Goal: Transaction & Acquisition: Book appointment/travel/reservation

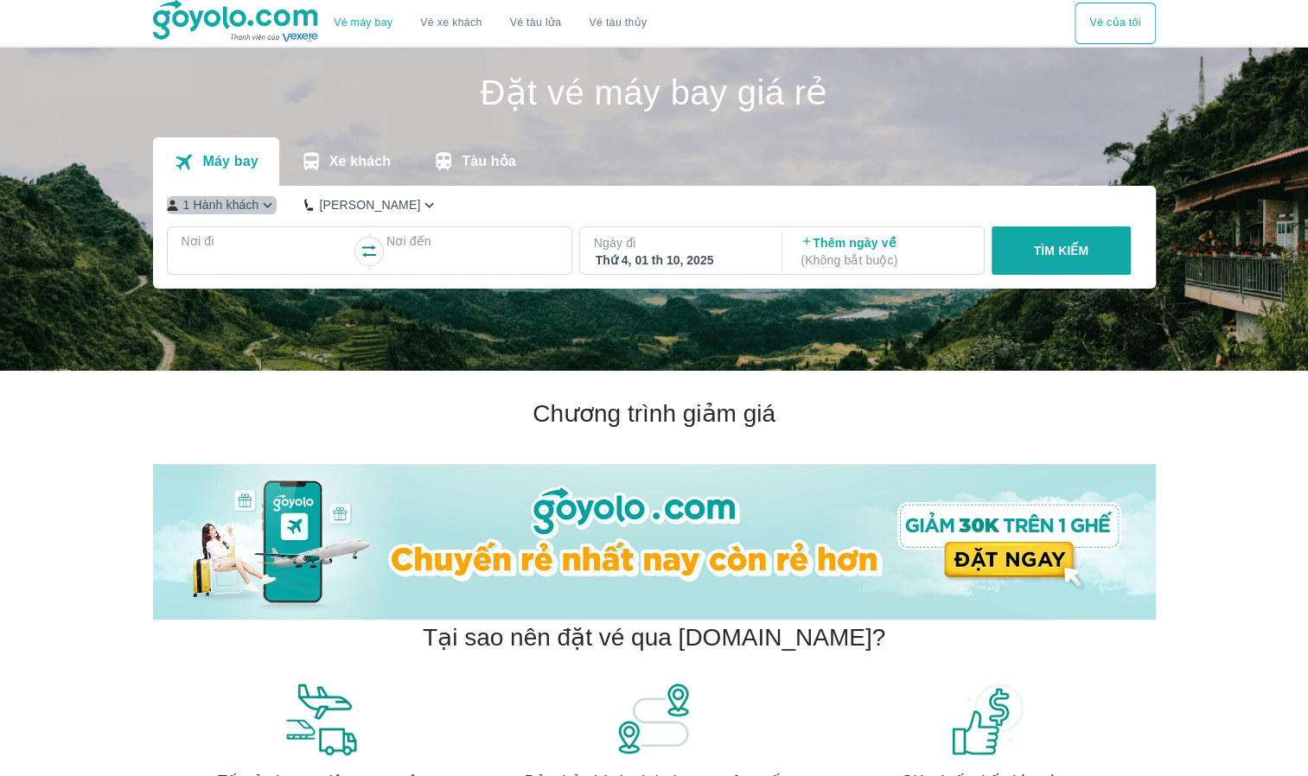
click at [263, 204] on icon "button" at bounding box center [267, 205] width 18 height 18
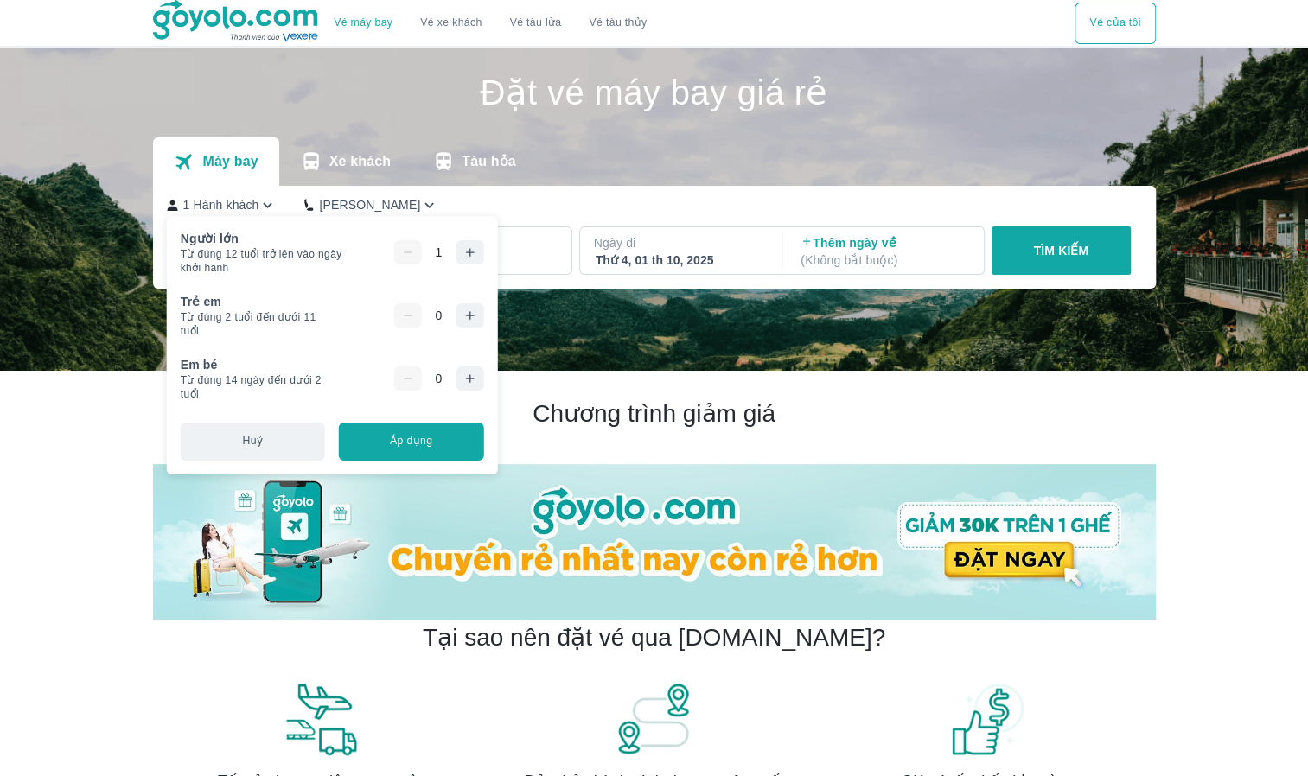
click at [467, 249] on icon "button" at bounding box center [470, 252] width 8 height 8
click at [467, 249] on icon "button" at bounding box center [469, 252] width 14 height 14
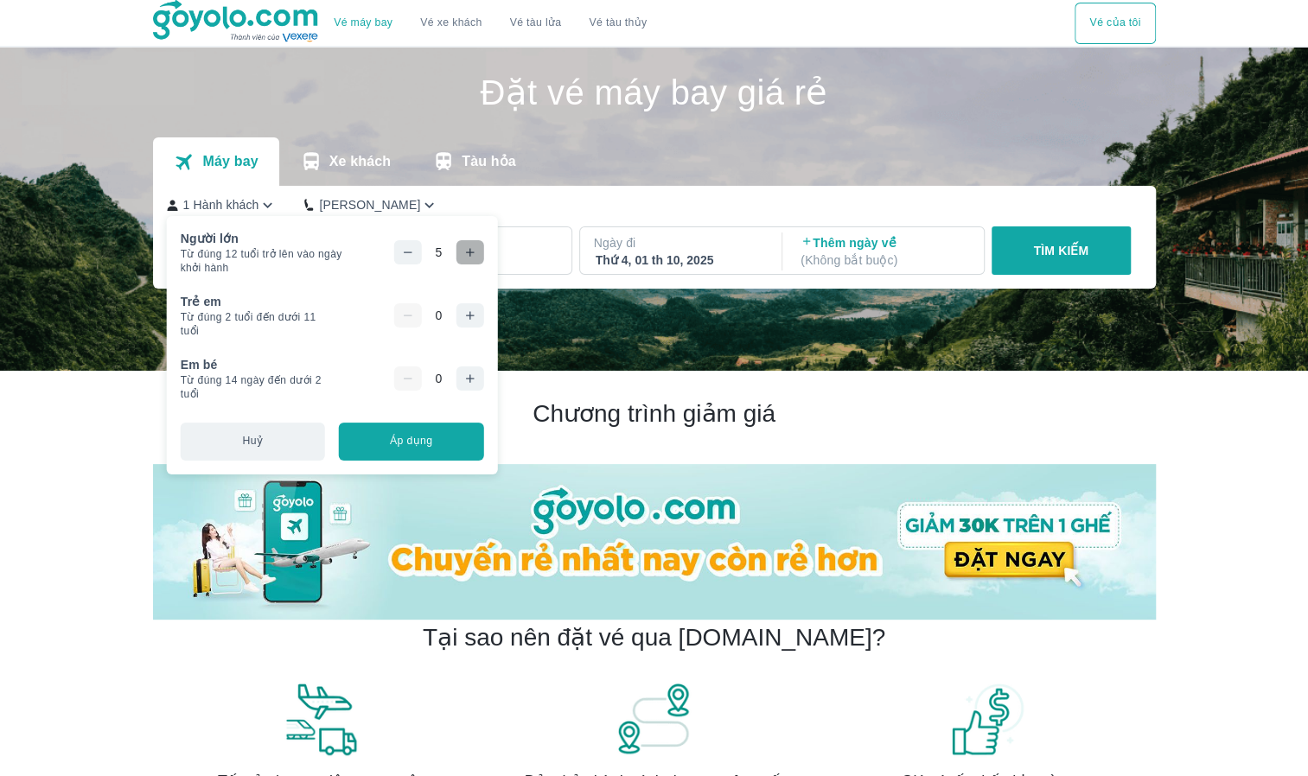
click at [467, 249] on icon "button" at bounding box center [469, 252] width 14 height 14
click at [462, 315] on icon "button" at bounding box center [469, 316] width 14 height 14
click at [432, 449] on button "Áp dụng" at bounding box center [411, 442] width 144 height 38
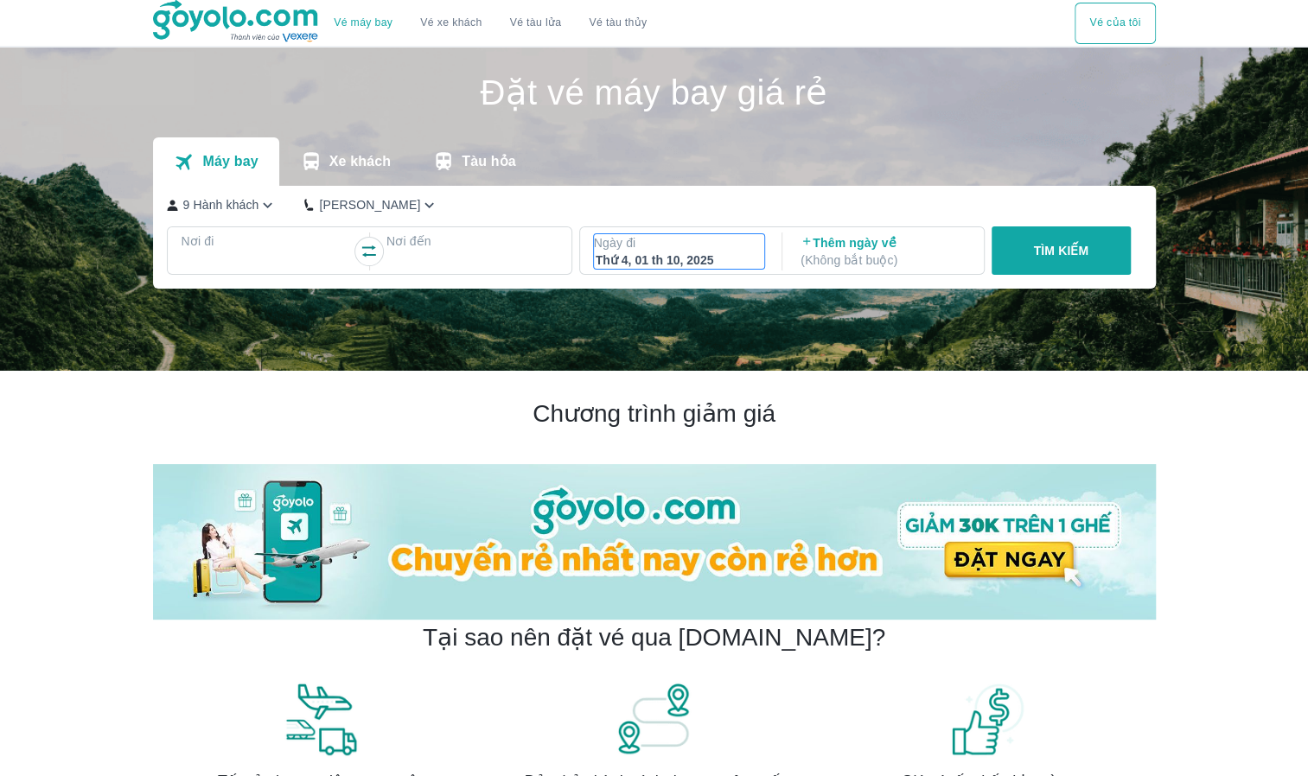
click at [674, 257] on div "Thứ 4, 01 th 10, 2025" at bounding box center [680, 260] width 168 height 17
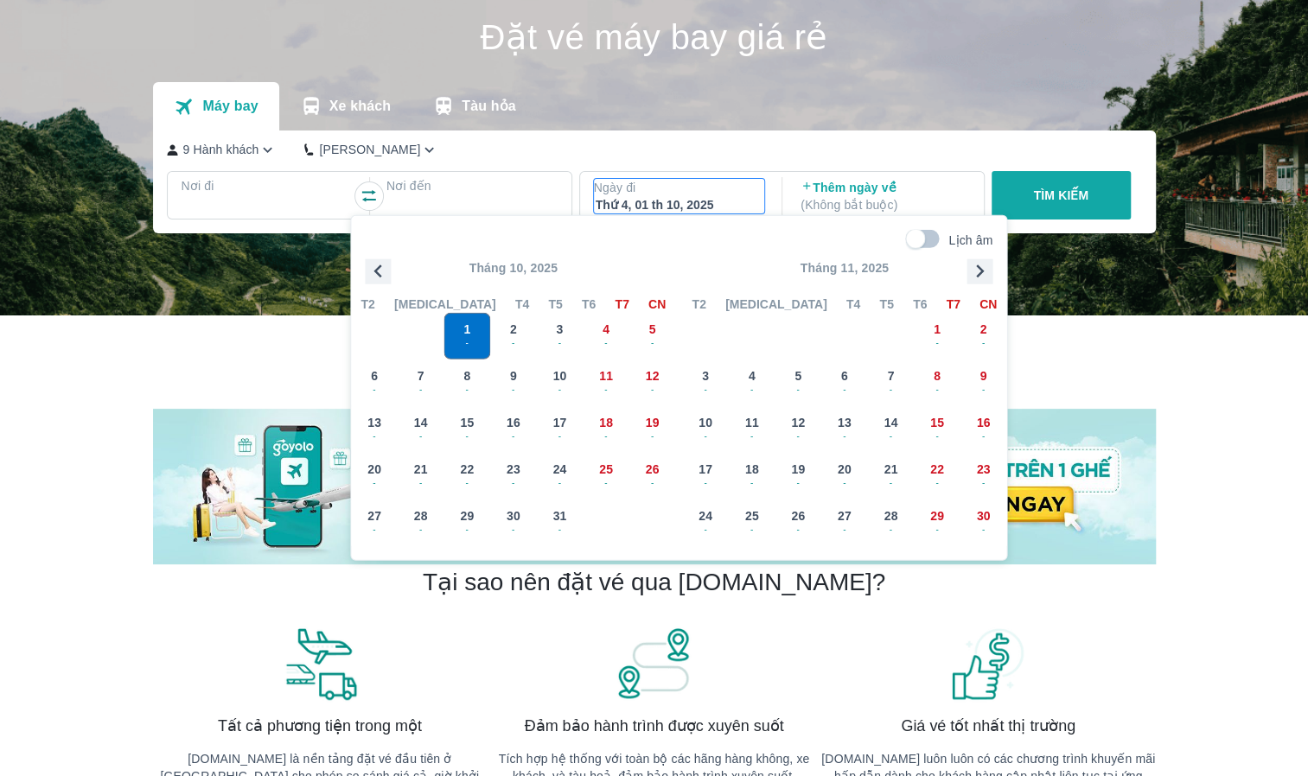
scroll to position [99, 0]
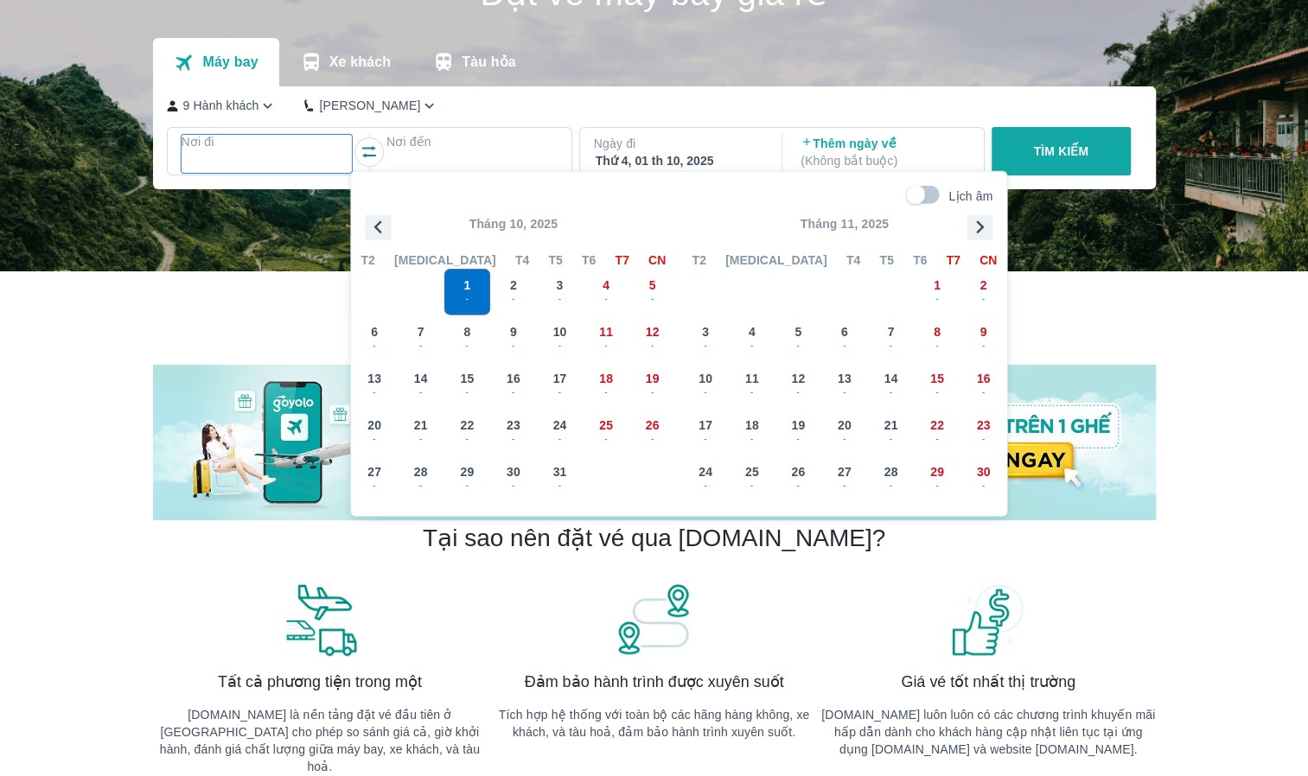
click at [209, 156] on div at bounding box center [267, 162] width 168 height 21
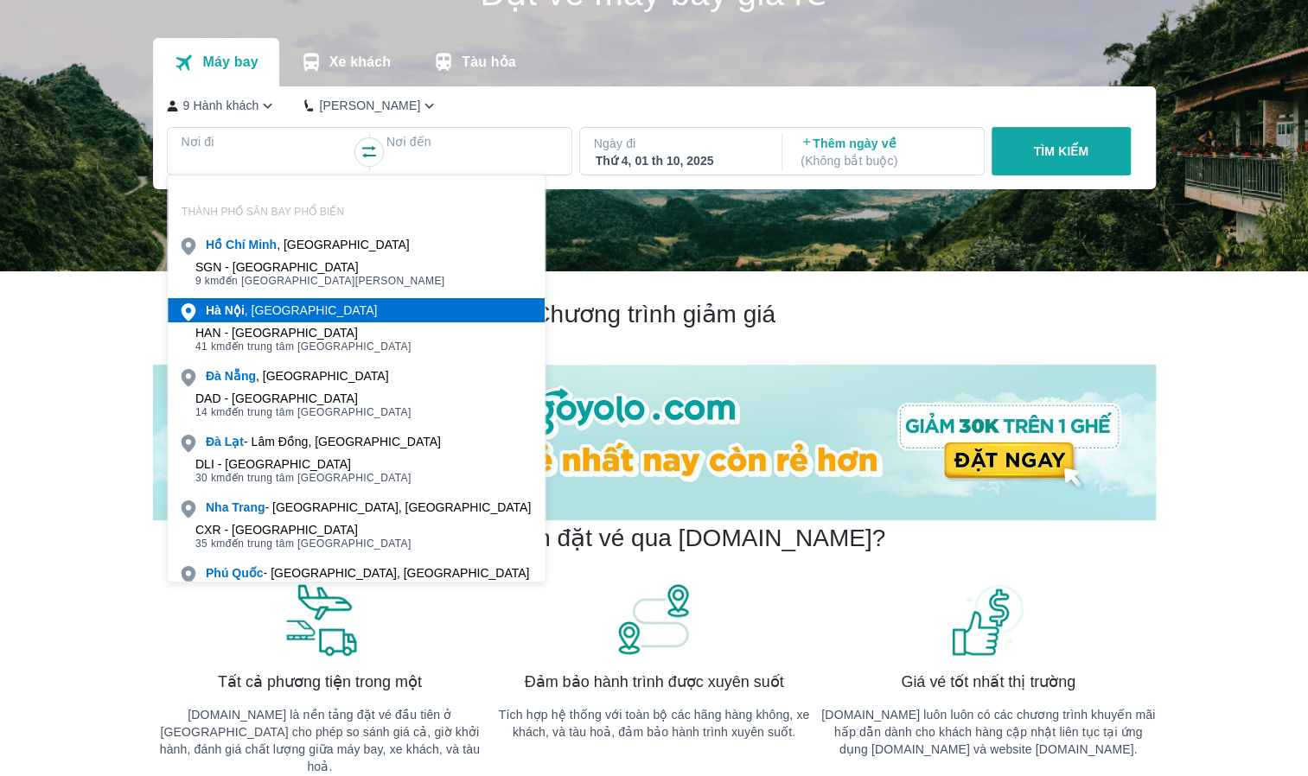
click at [278, 315] on div "[GEOGRAPHIC_DATA] , [GEOGRAPHIC_DATA]" at bounding box center [291, 310] width 171 height 17
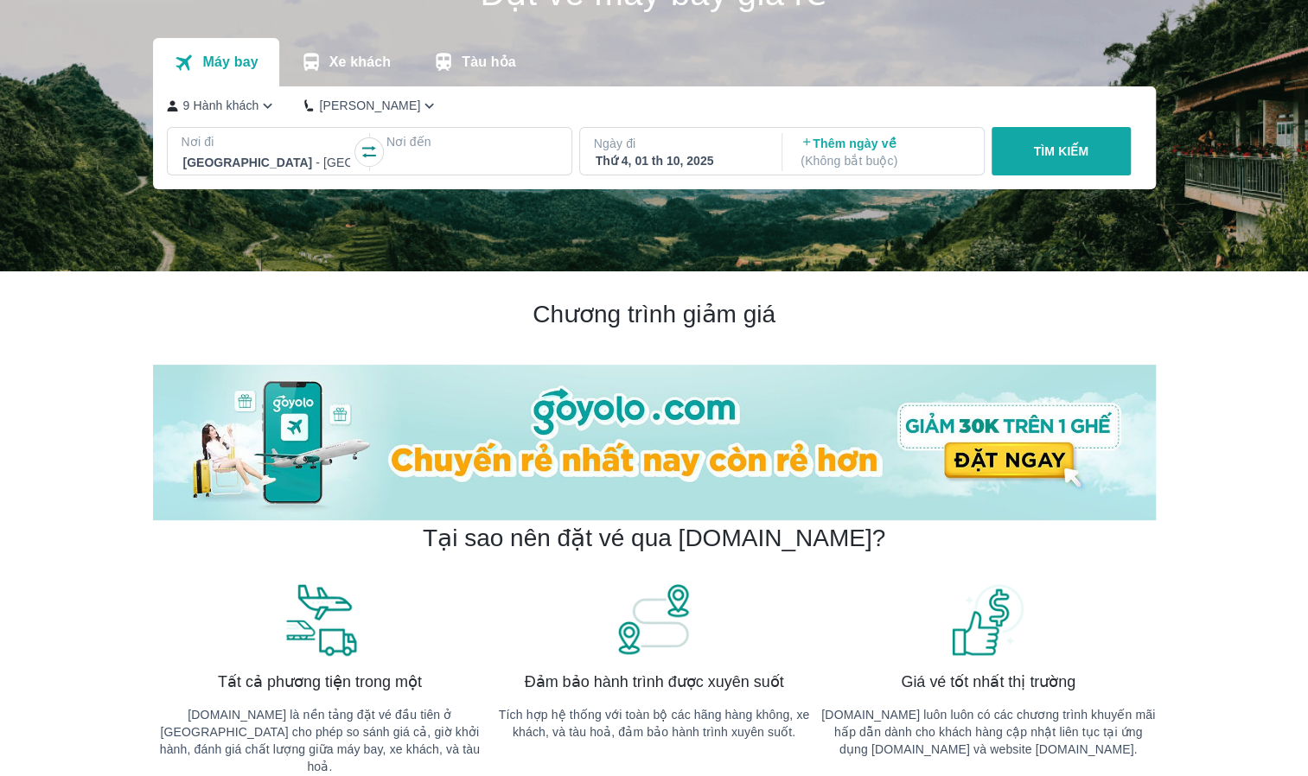
click at [446, 165] on div at bounding box center [472, 162] width 168 height 21
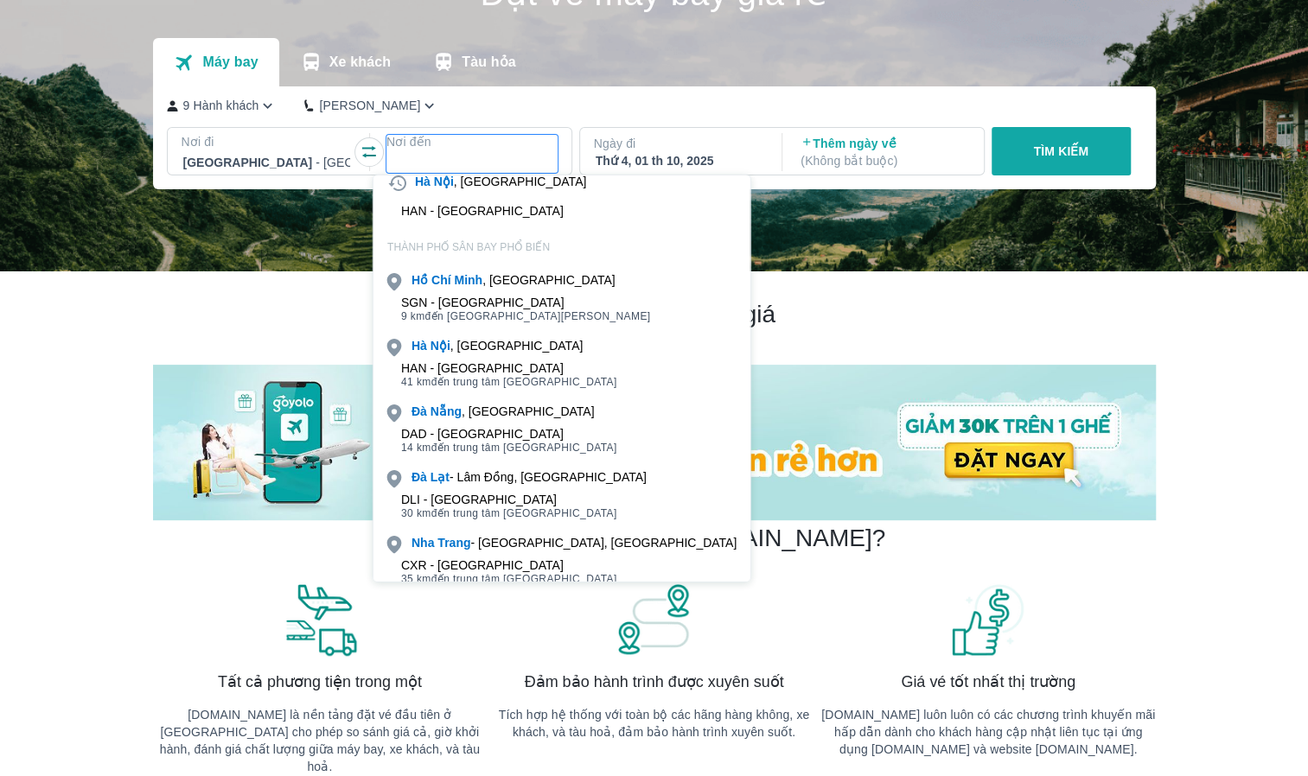
scroll to position [86, 0]
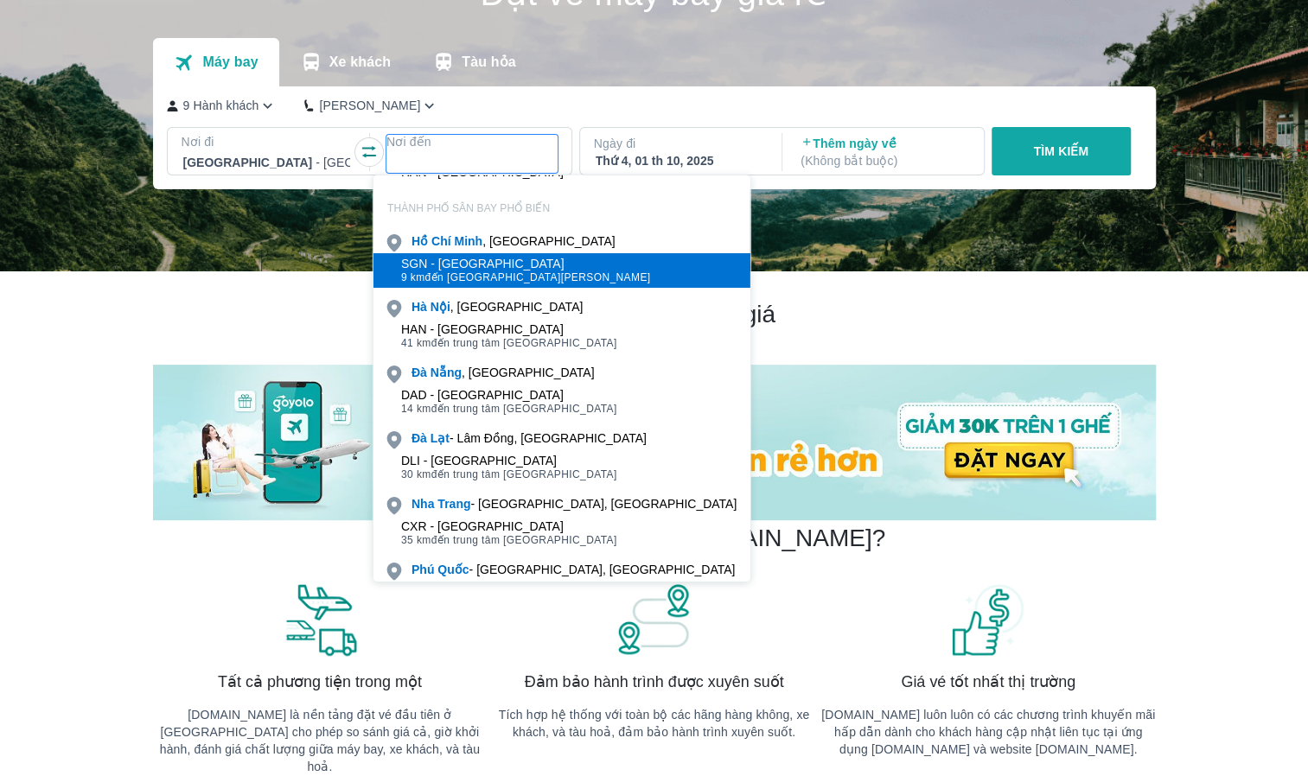
click at [511, 283] on span "9 km đến trung tâm [GEOGRAPHIC_DATA]" at bounding box center [526, 278] width 250 height 14
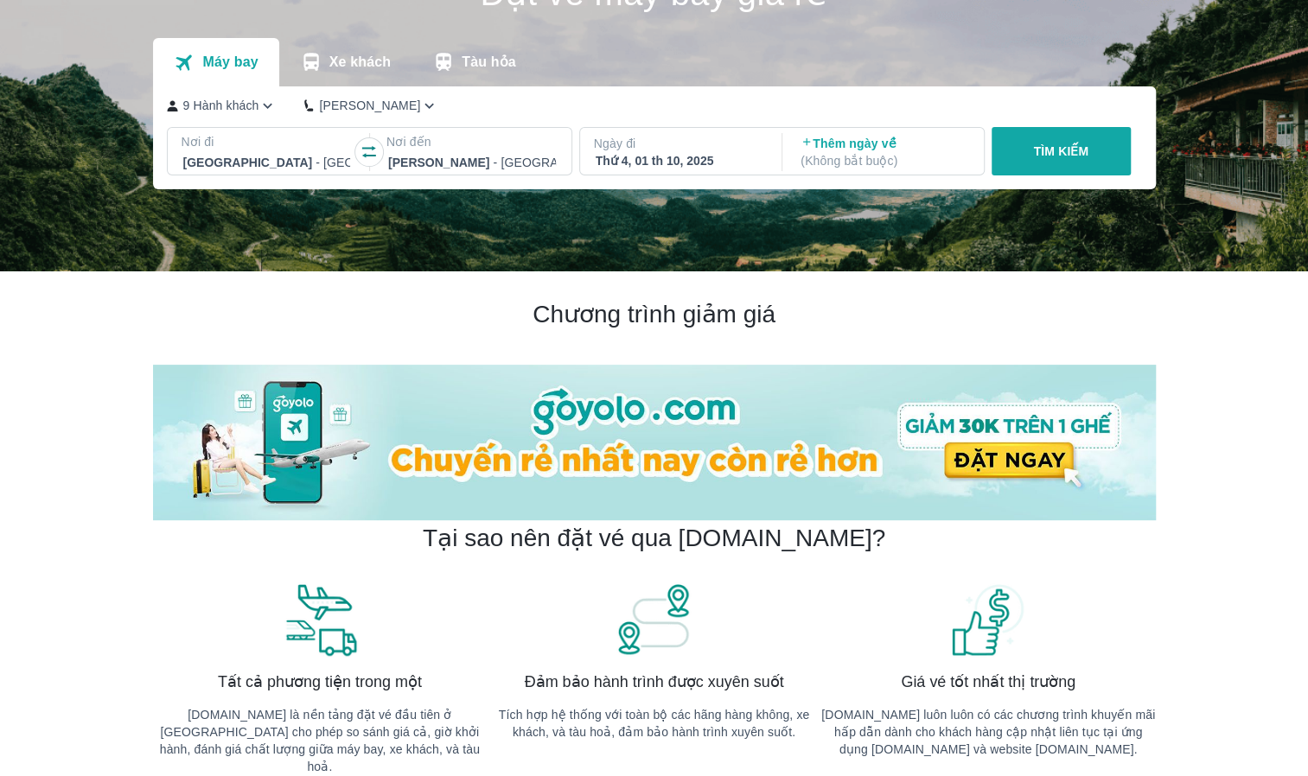
click at [702, 165] on div "Thứ 4, 01 th 10, 2025" at bounding box center [680, 160] width 168 height 17
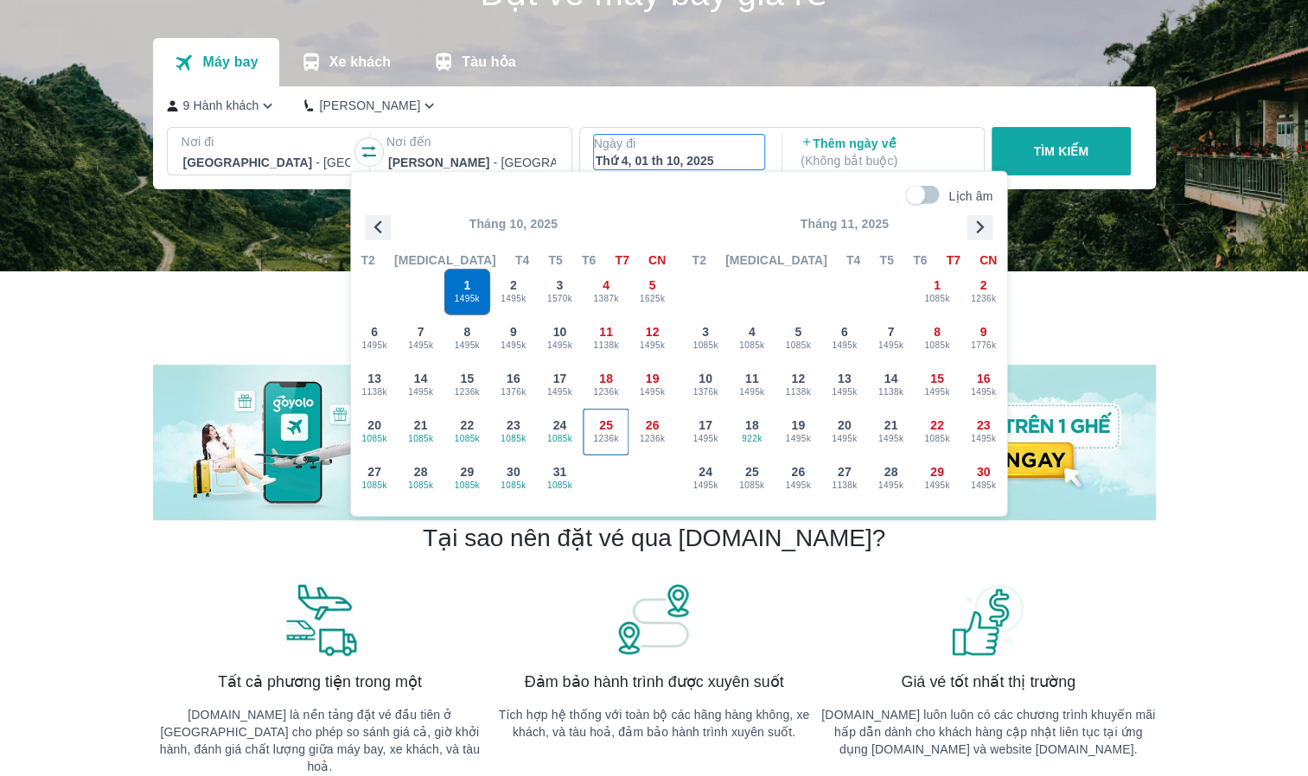
click at [611, 427] on span "25" at bounding box center [606, 425] width 14 height 17
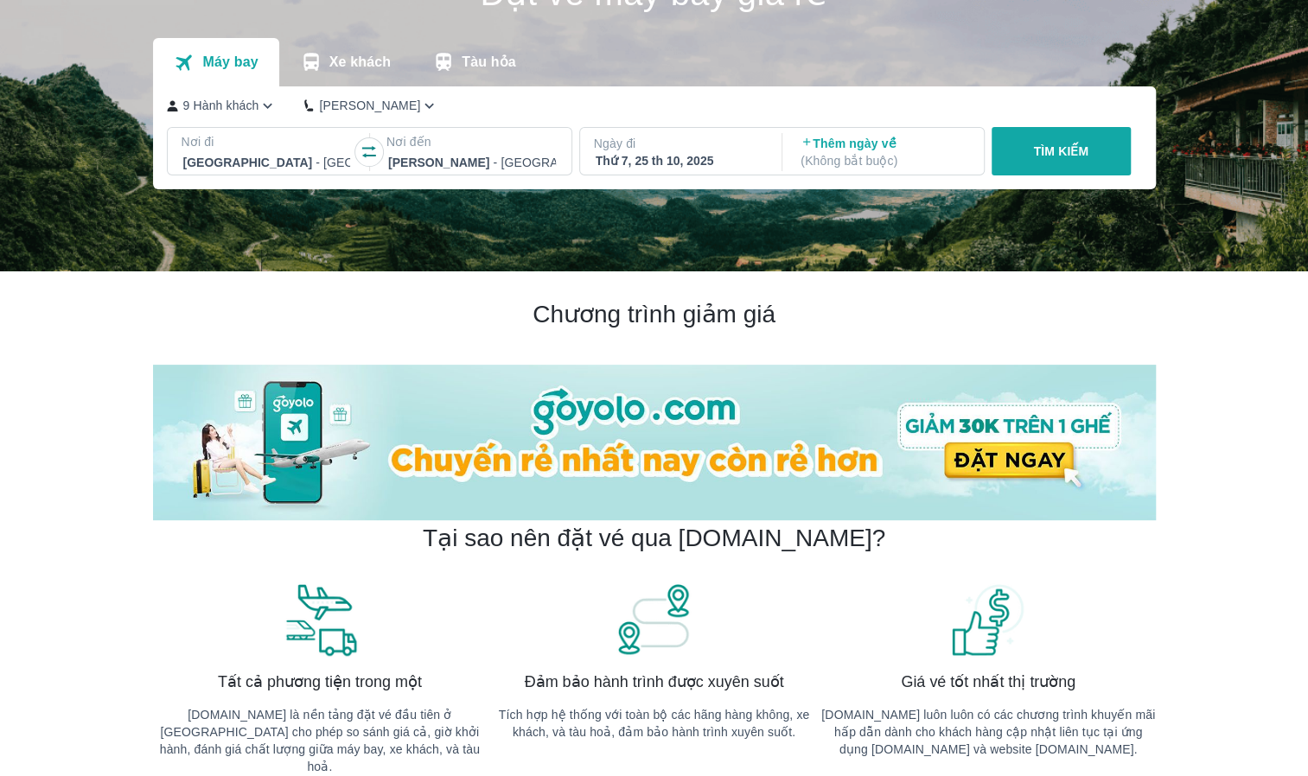
click at [1087, 152] on p "TÌM KIẾM" at bounding box center [1060, 151] width 55 height 17
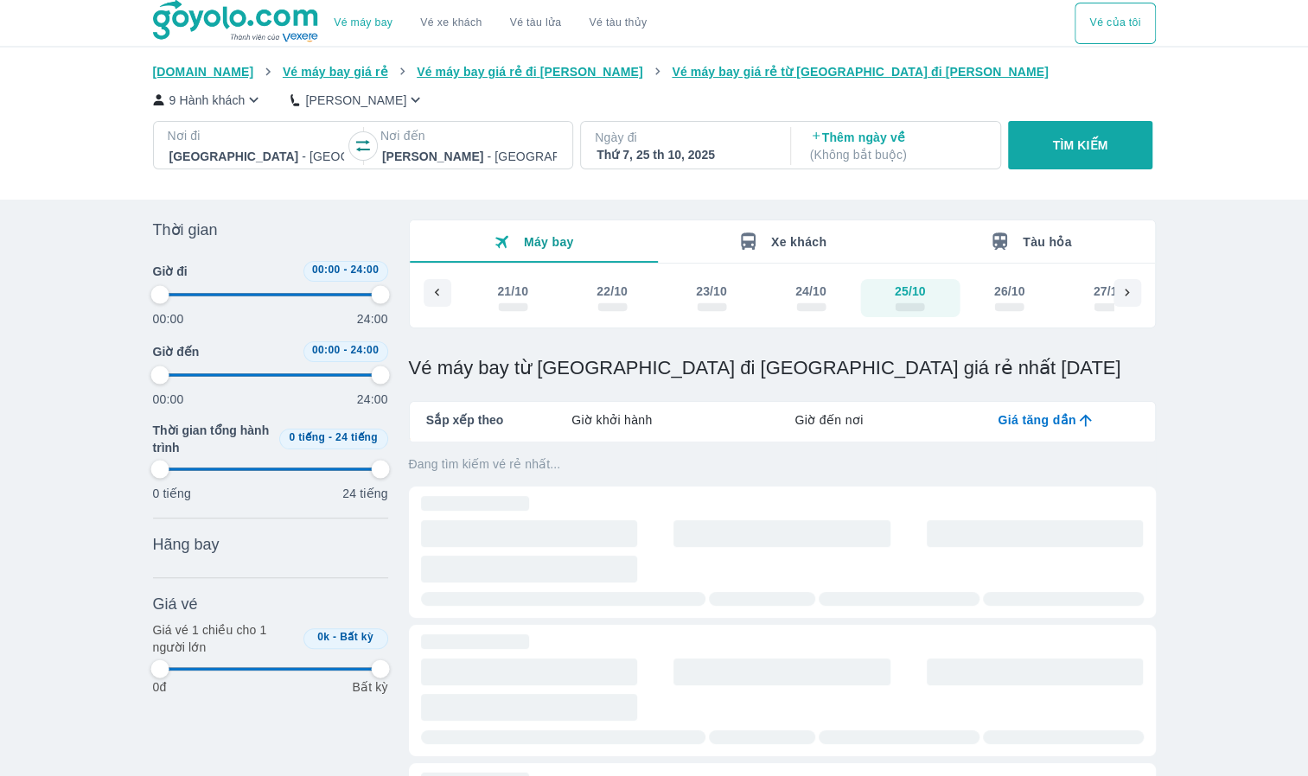
type input "97.9166666666667"
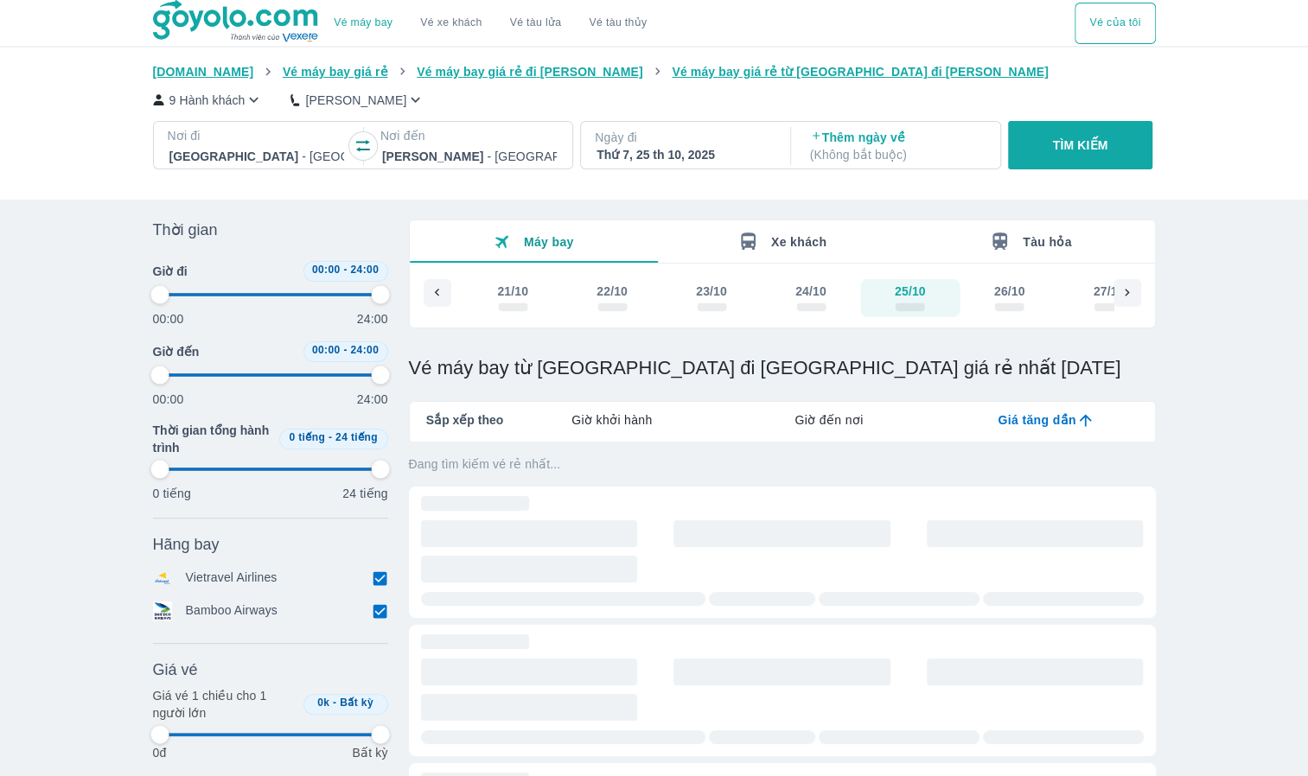
type input "97.9166666666667"
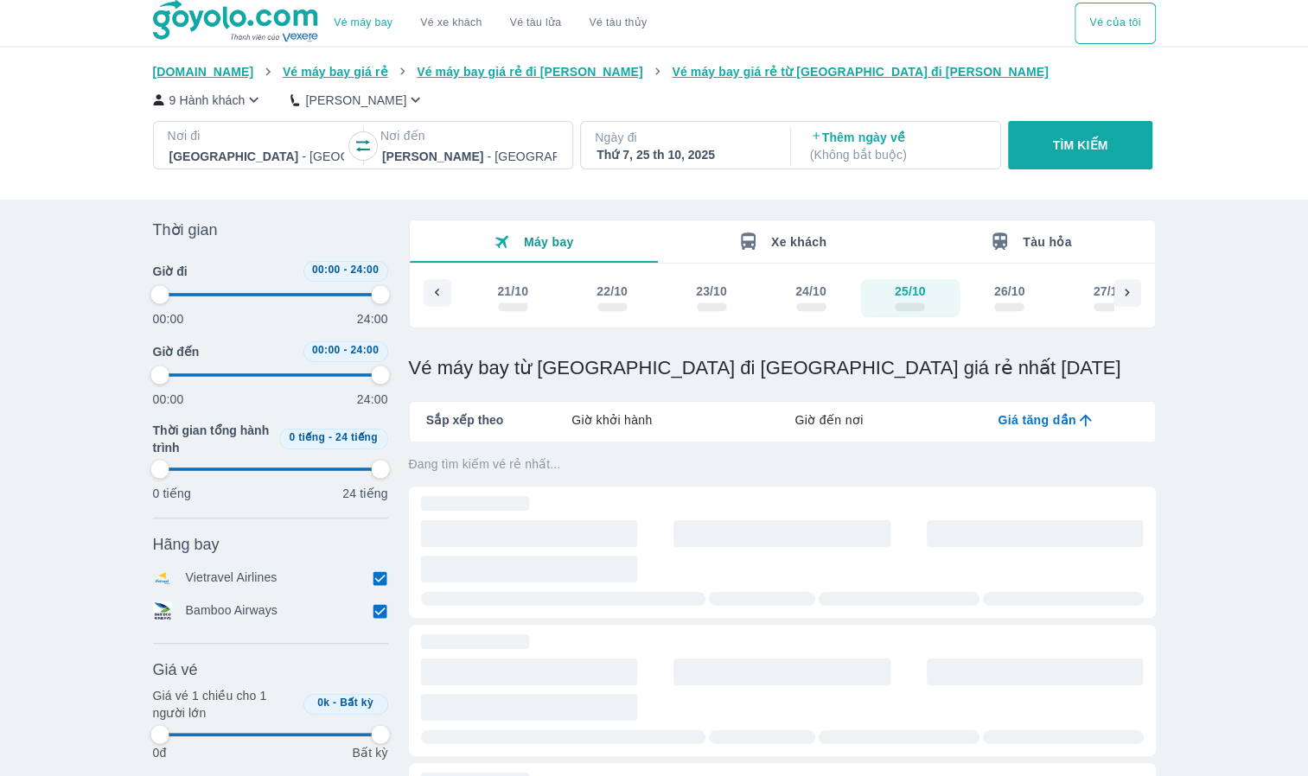
type input "97.9166666666667"
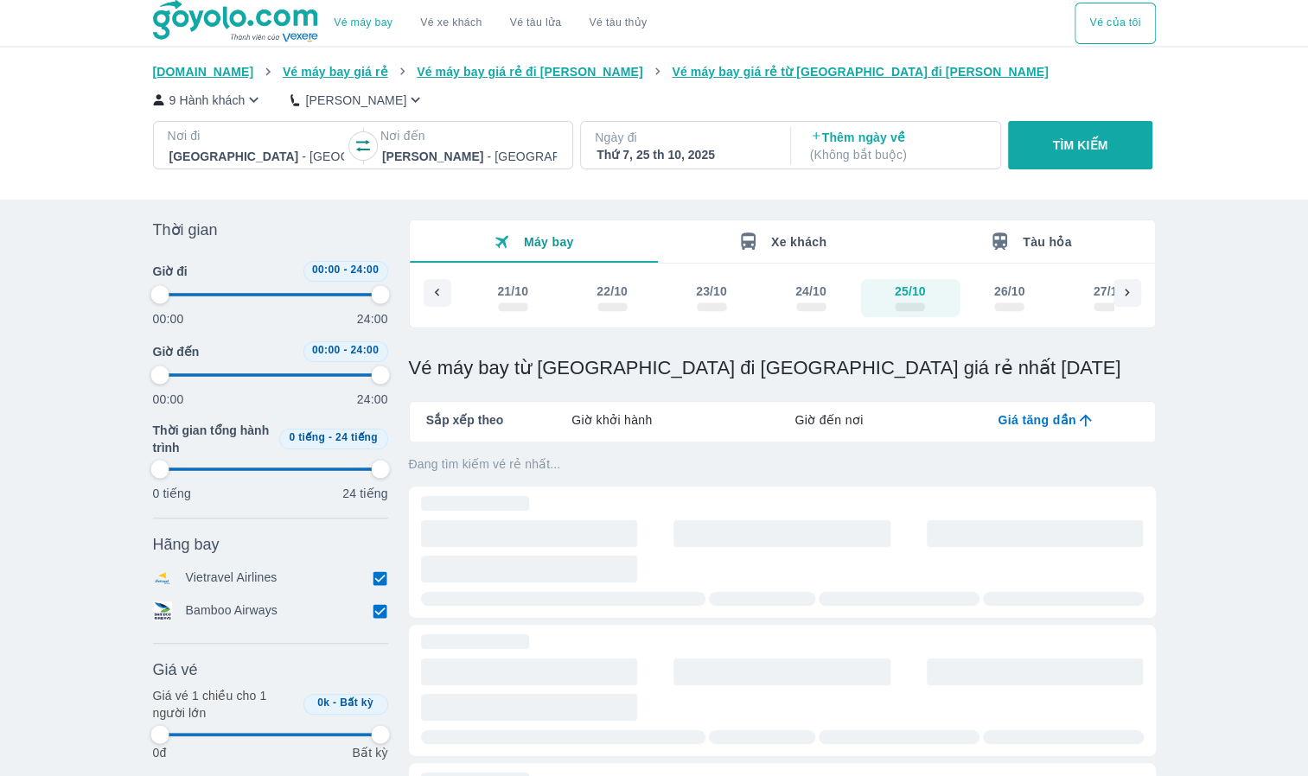
type input "97.9166666666667"
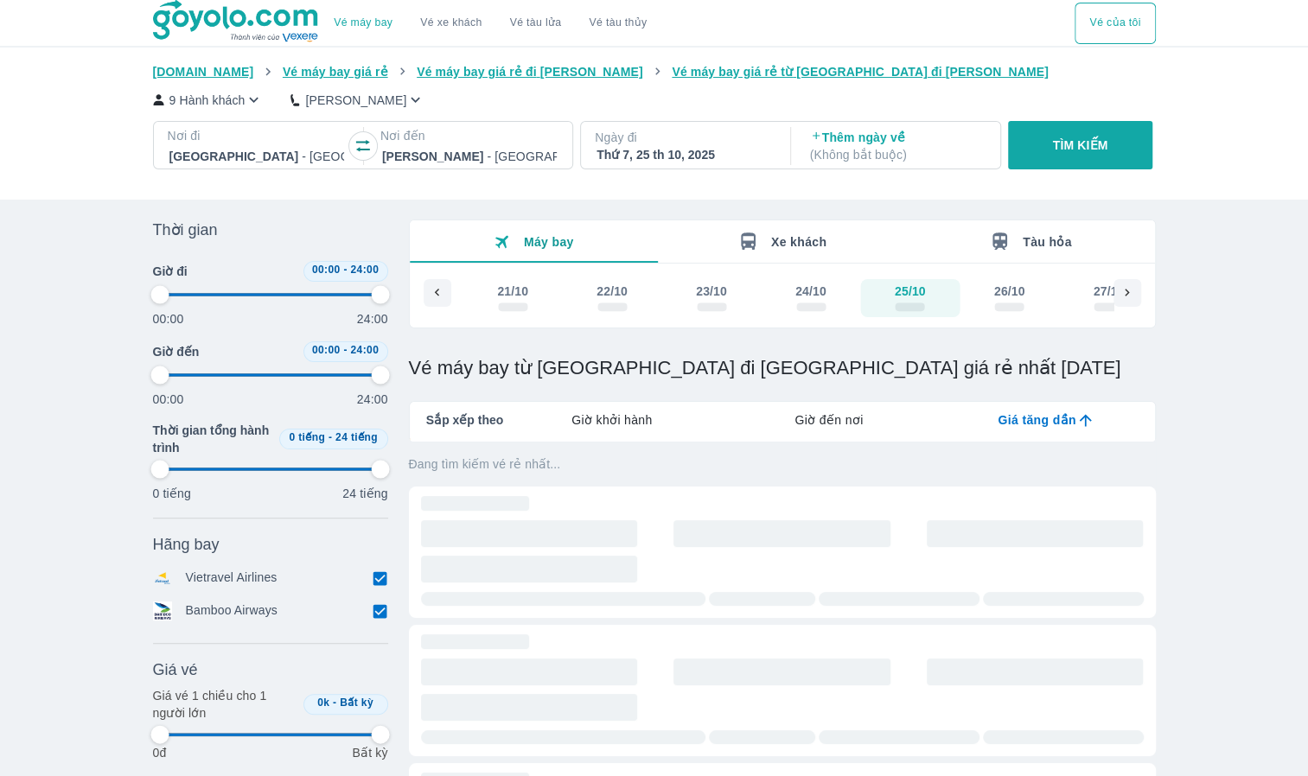
type input "97.9166666666667"
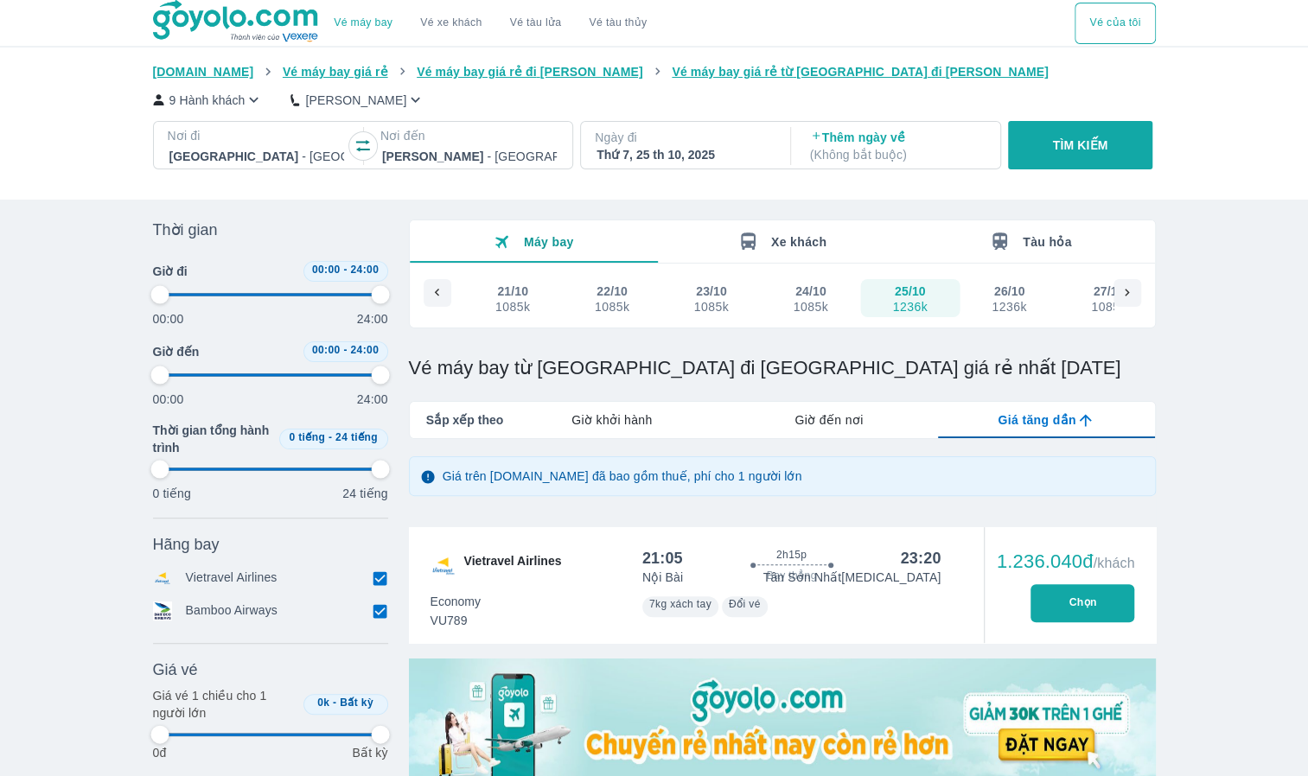
type input "97.9166666666667"
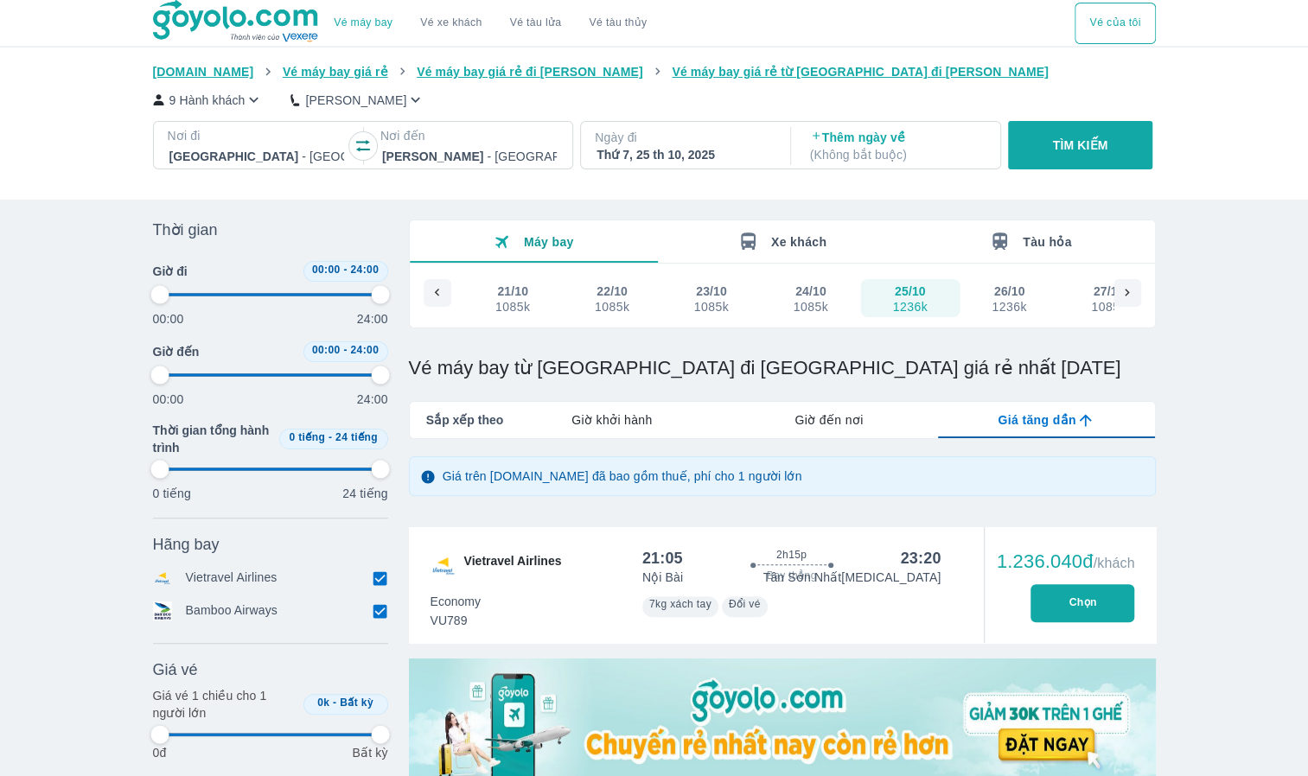
type input "97.9166666666667"
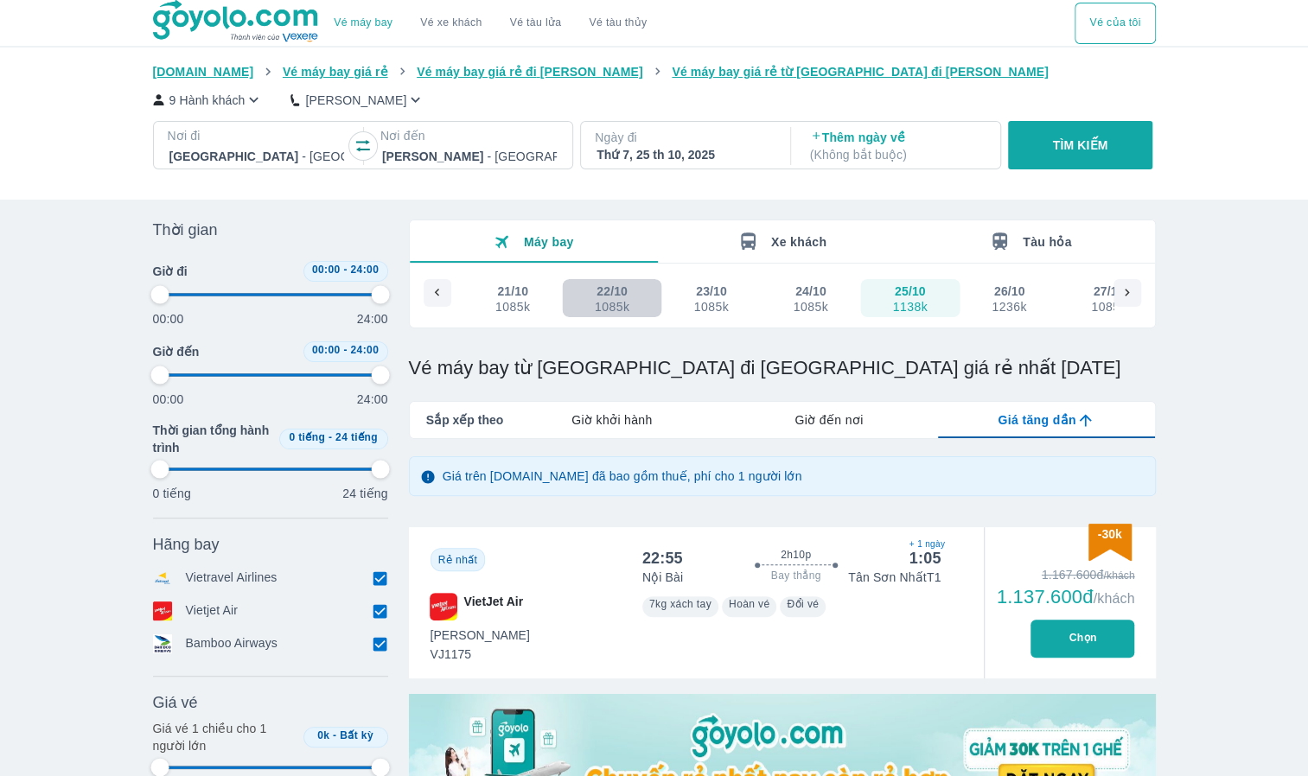
type input "97.9166666666667"
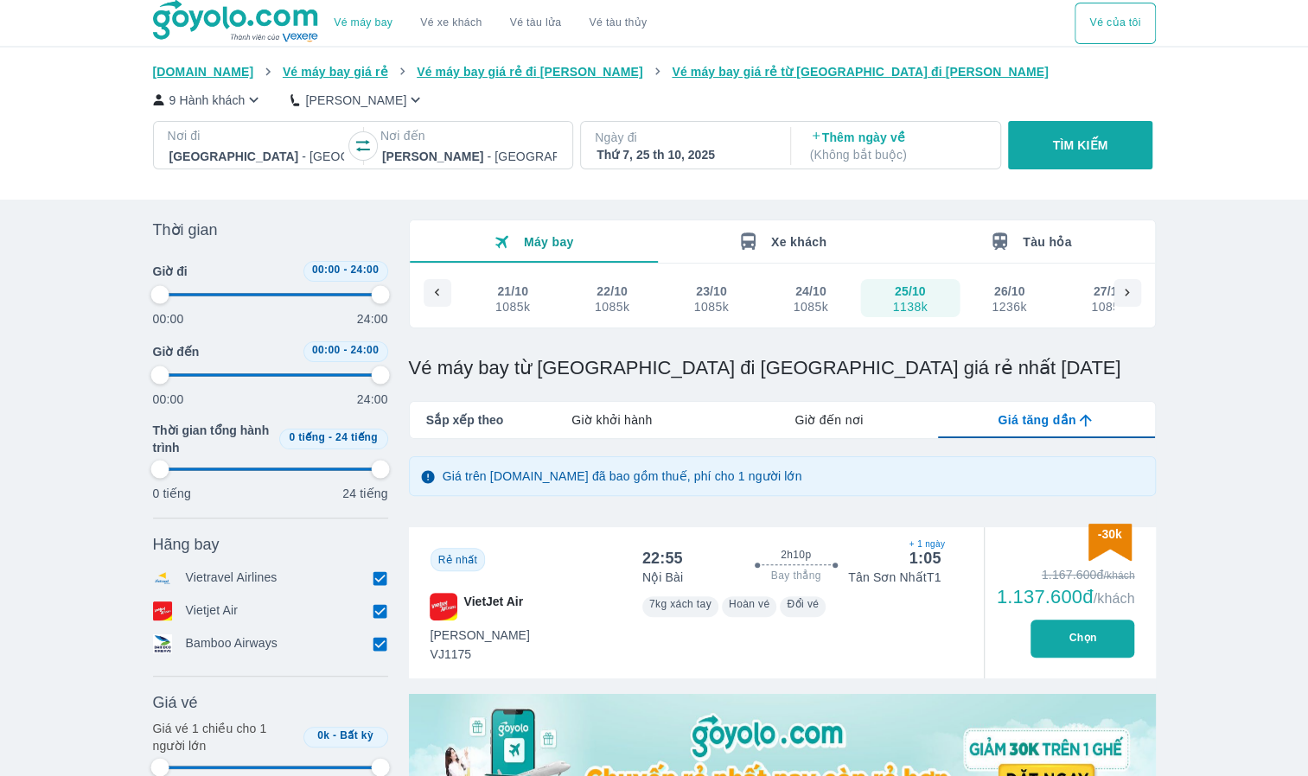
type input "97.9166666666667"
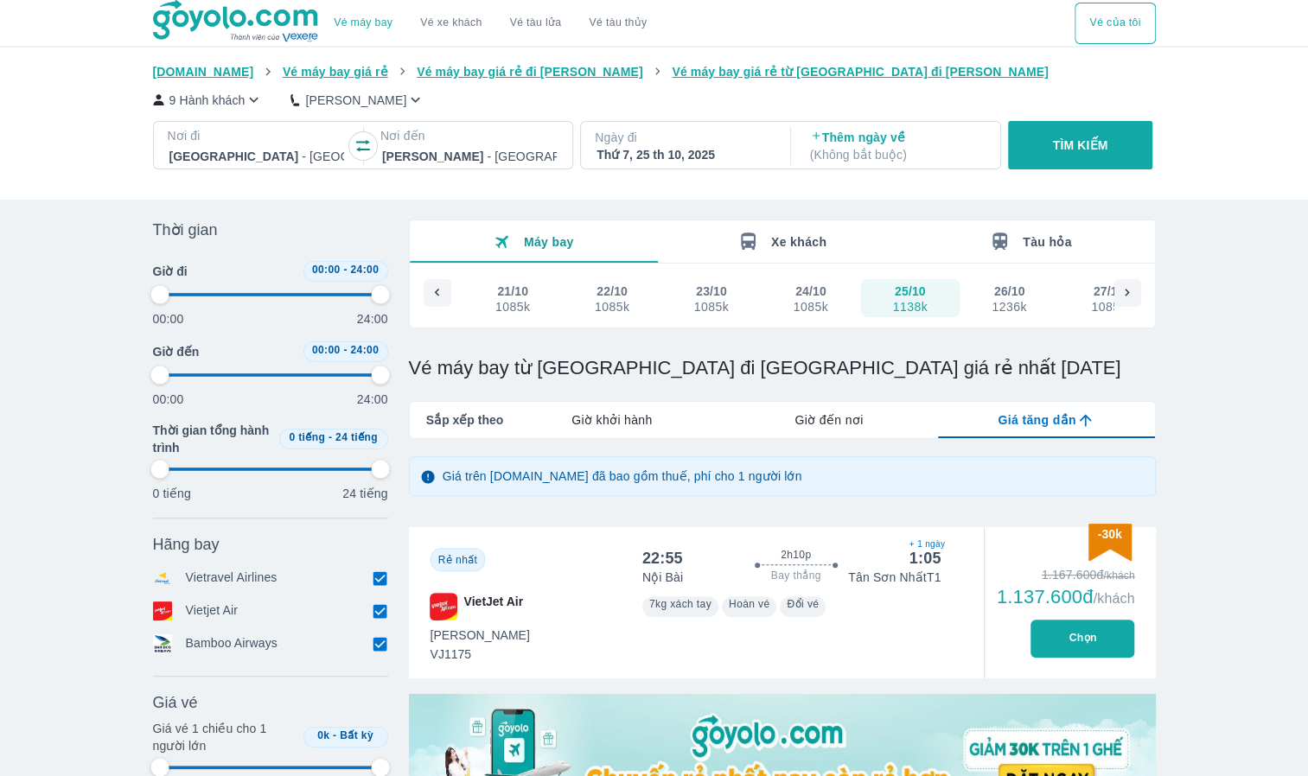
type input "97.9166666666667"
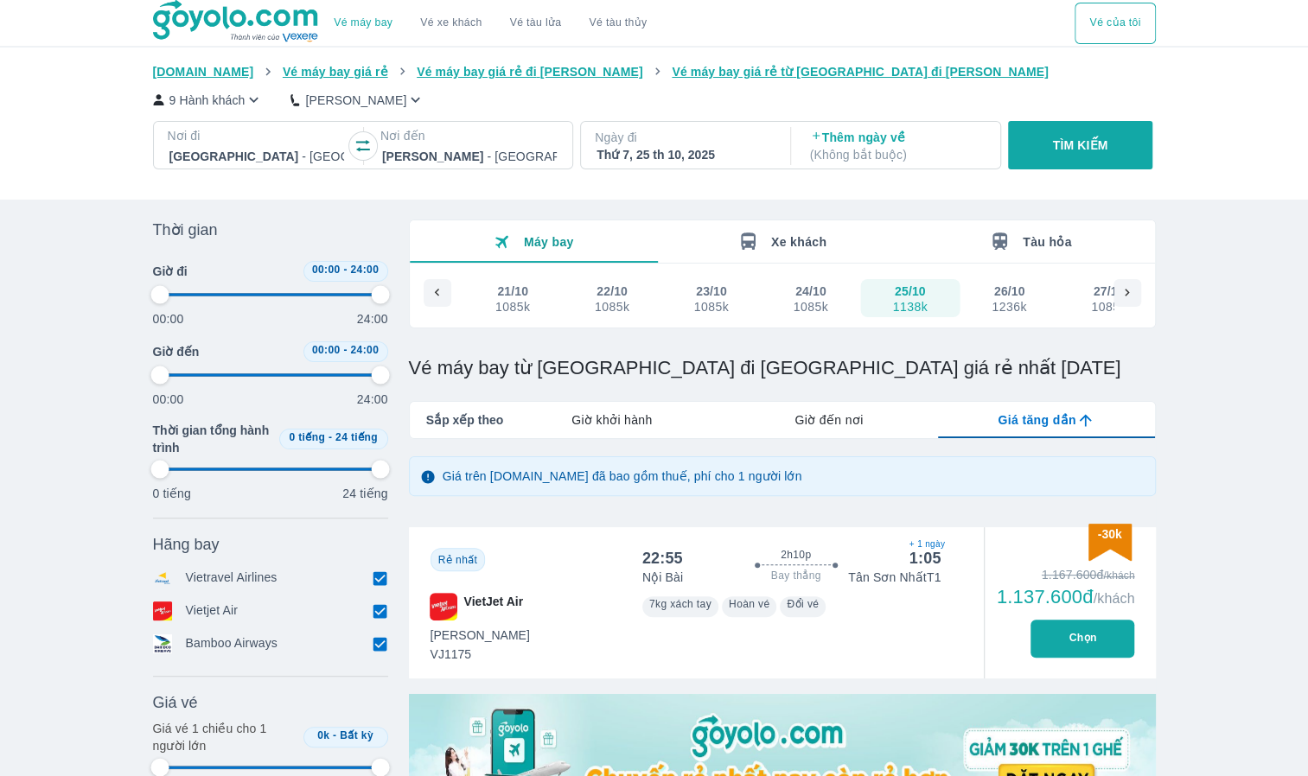
type input "97.9166666666667"
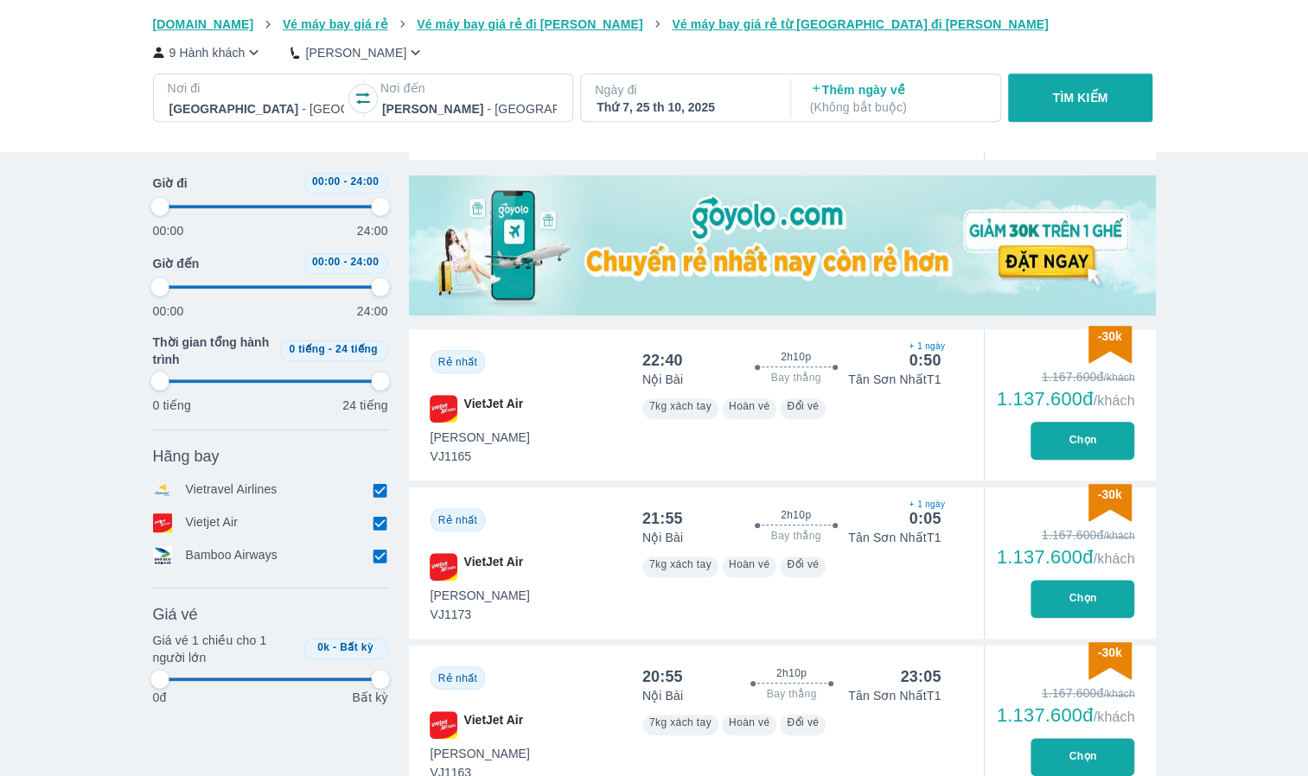
type input "97.9166666666667"
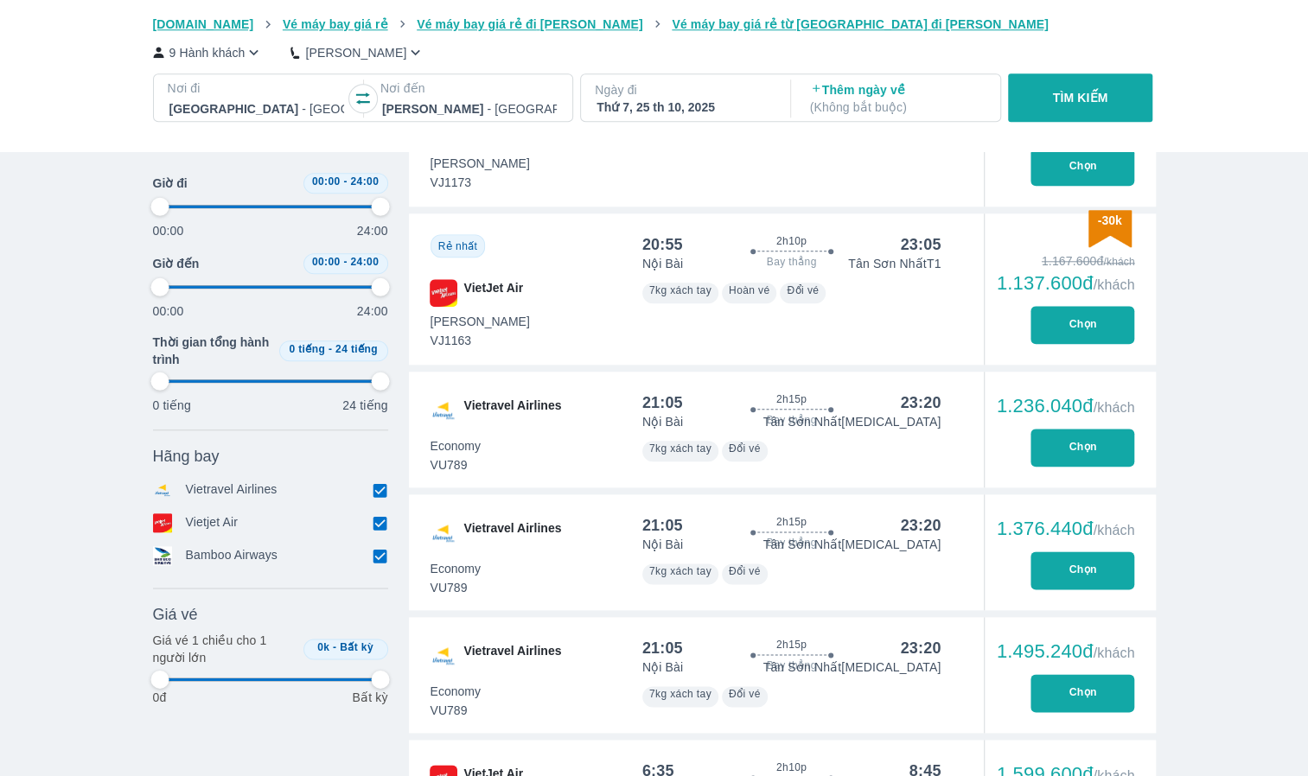
type input "97.9166666666667"
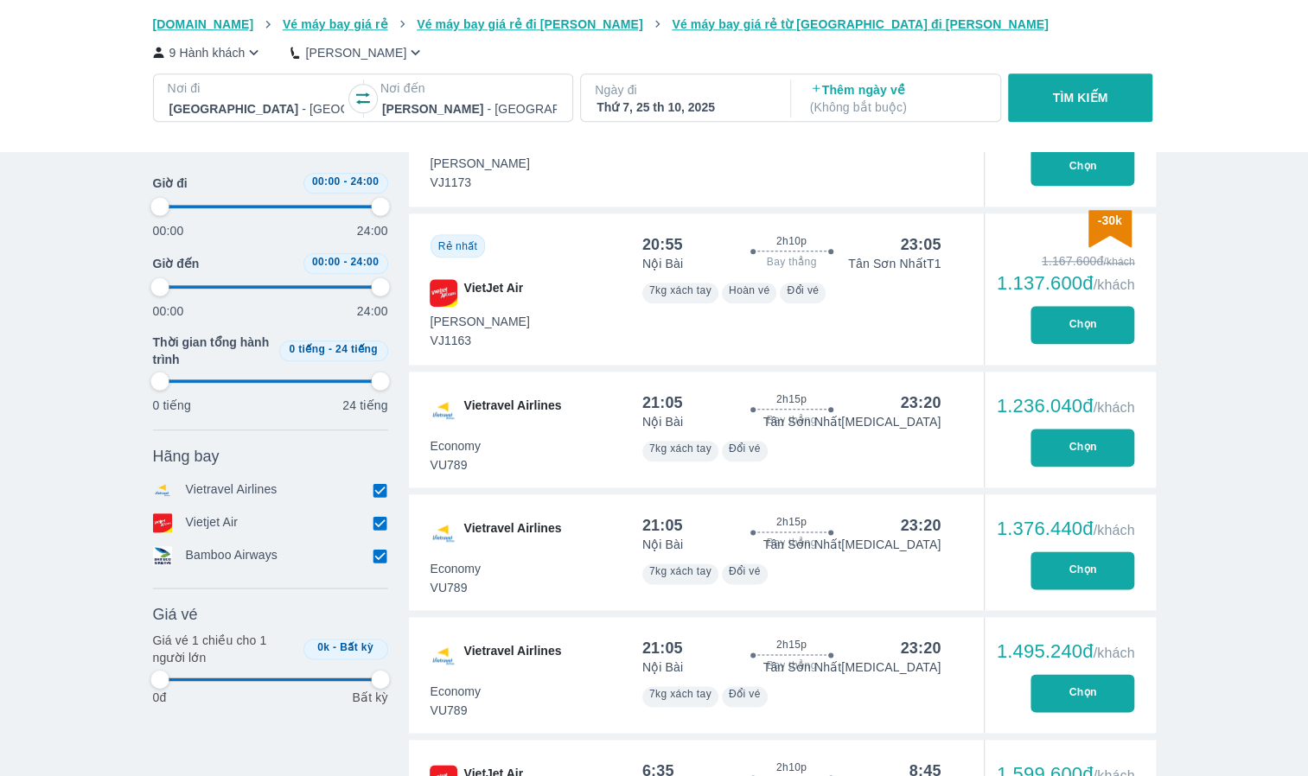
type input "97.9166666666667"
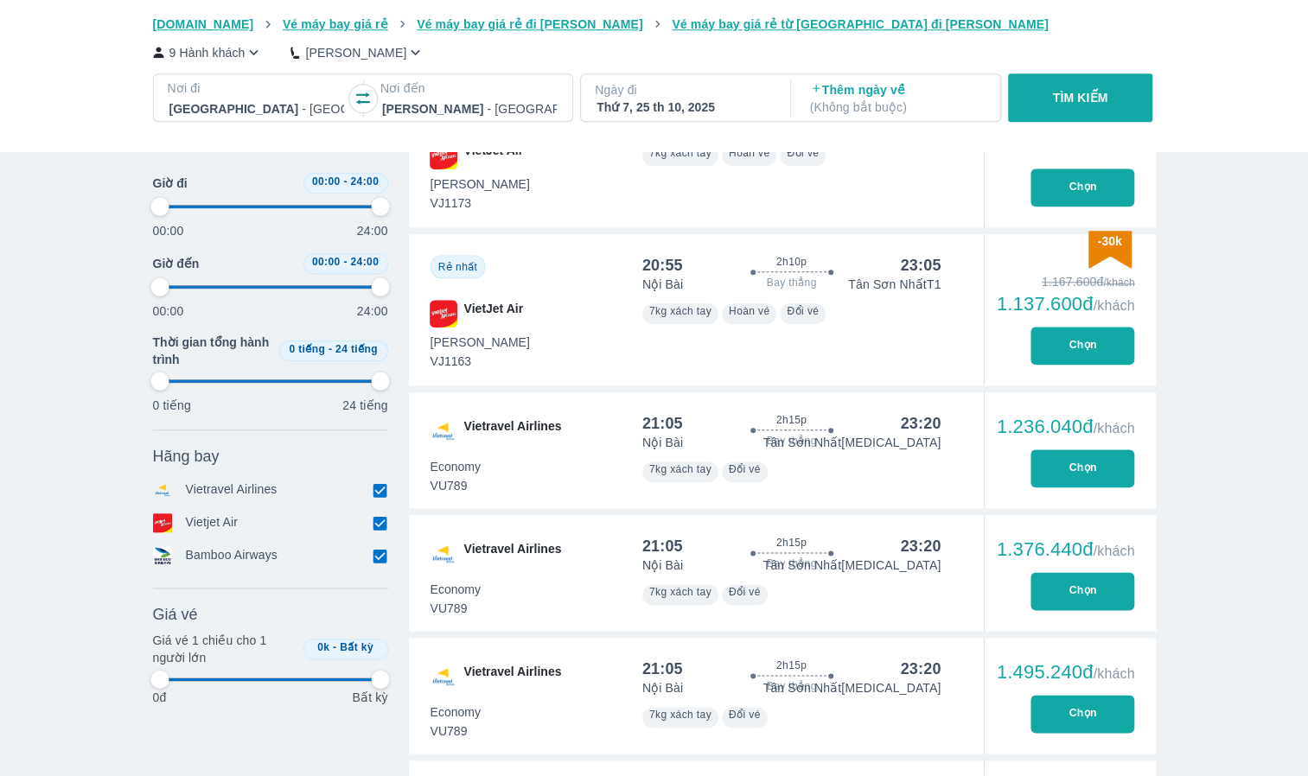
type input "97.9166666666667"
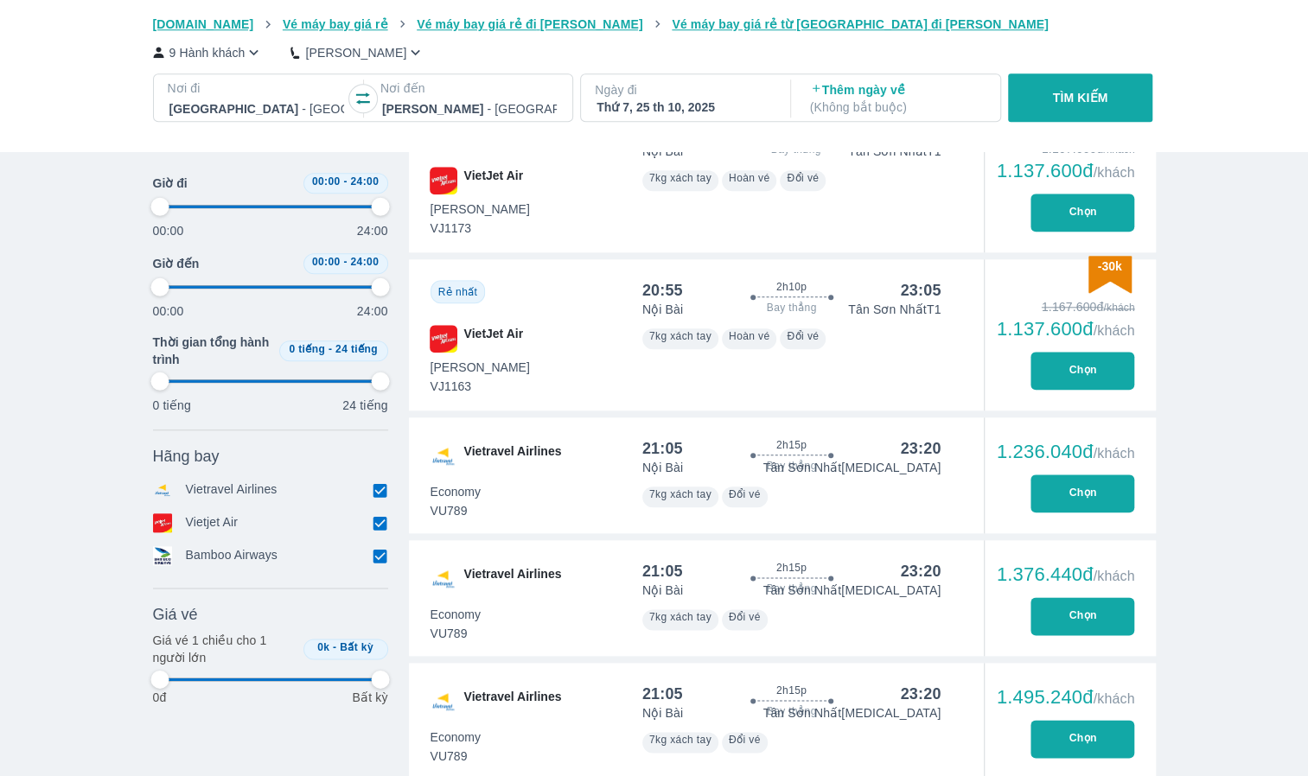
type input "97.9166666666667"
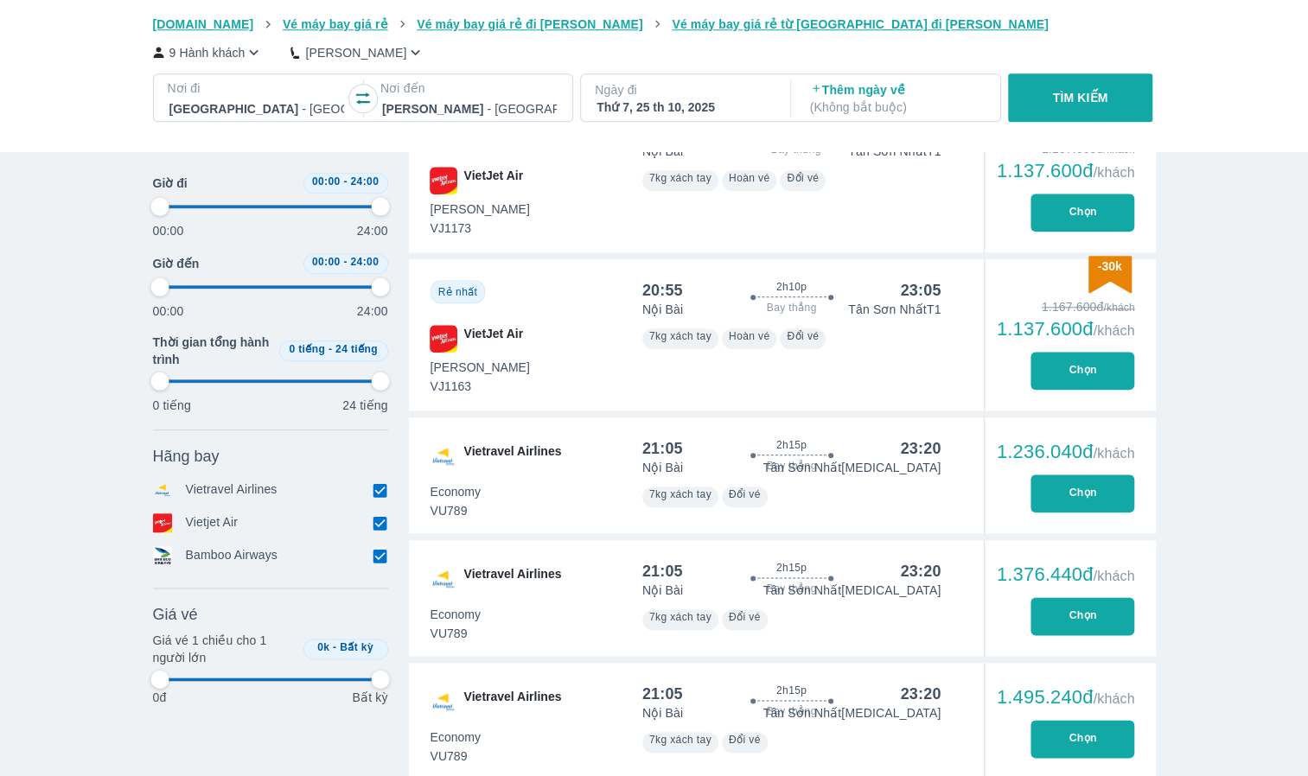
type input "97.9166666666667"
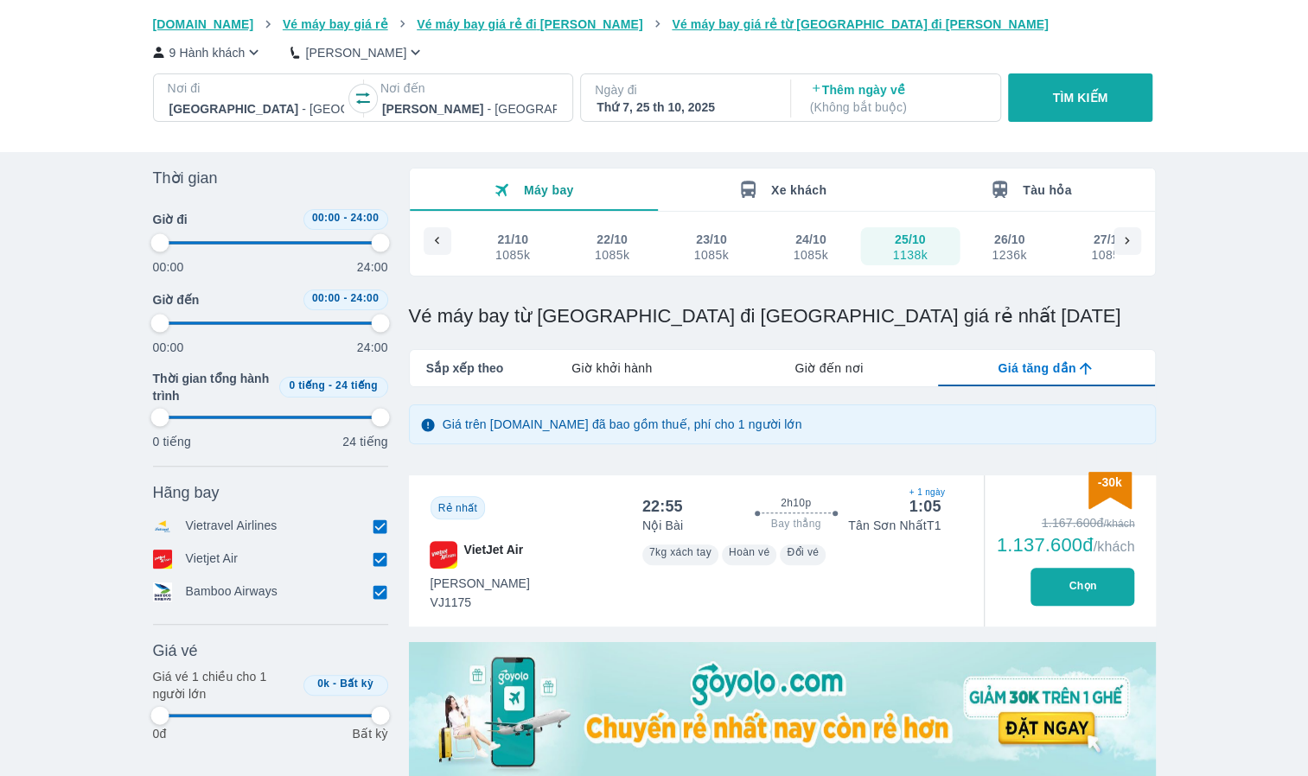
scroll to position [0, 0]
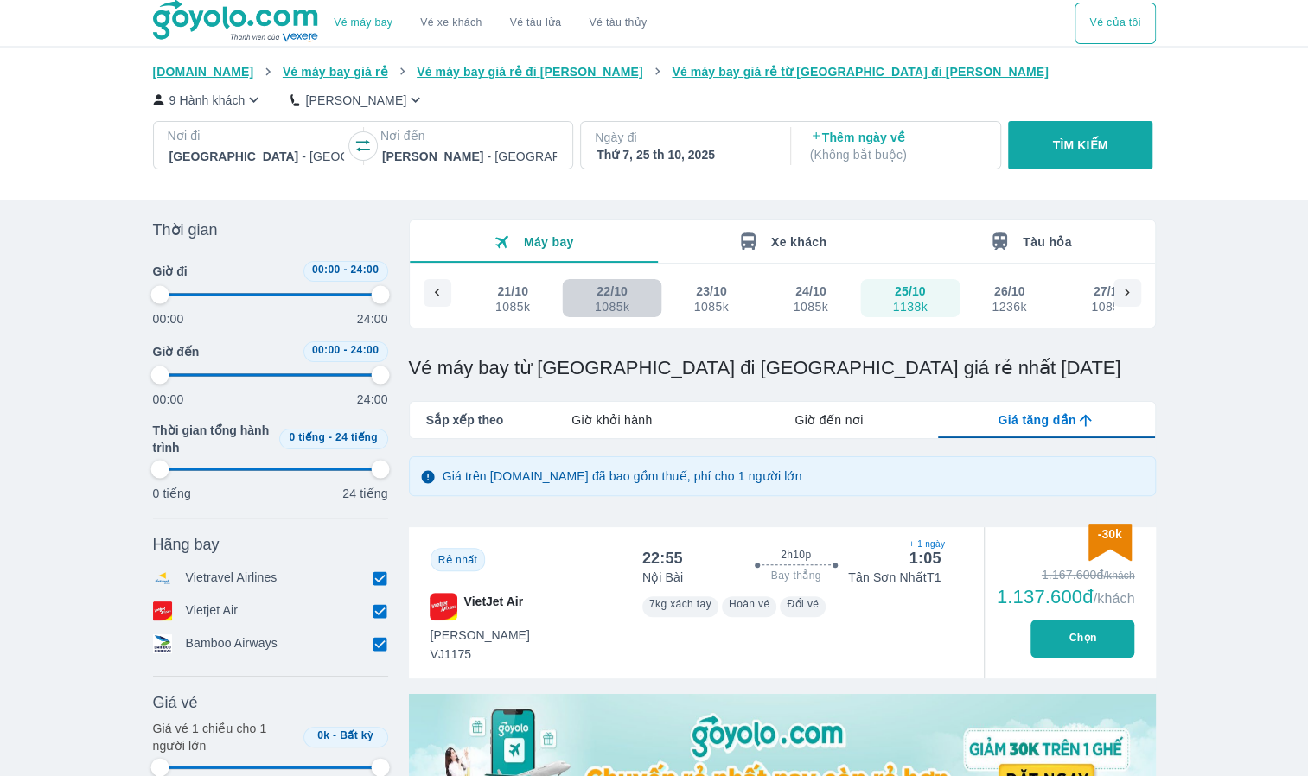
click at [615, 287] on div "22/10" at bounding box center [611, 291] width 31 height 17
type input "97.9166666666667"
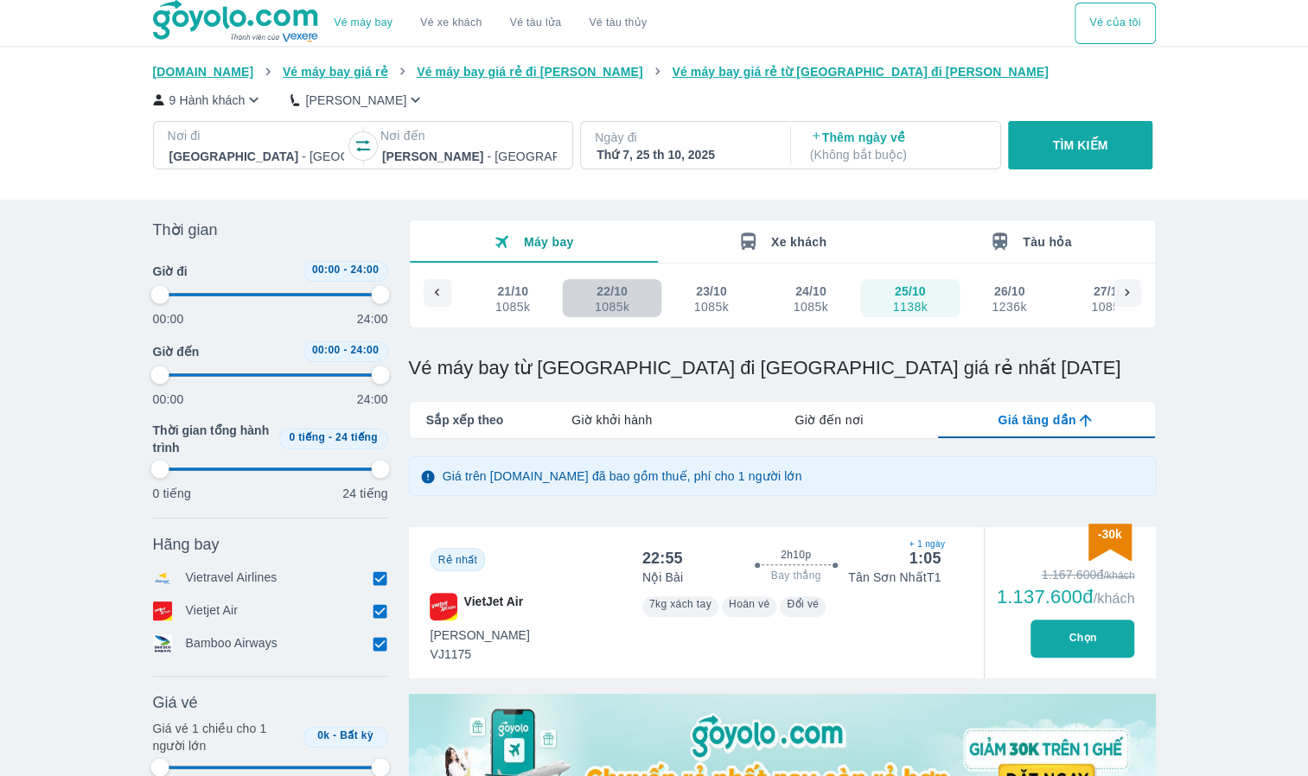
type input "97.9166666666667"
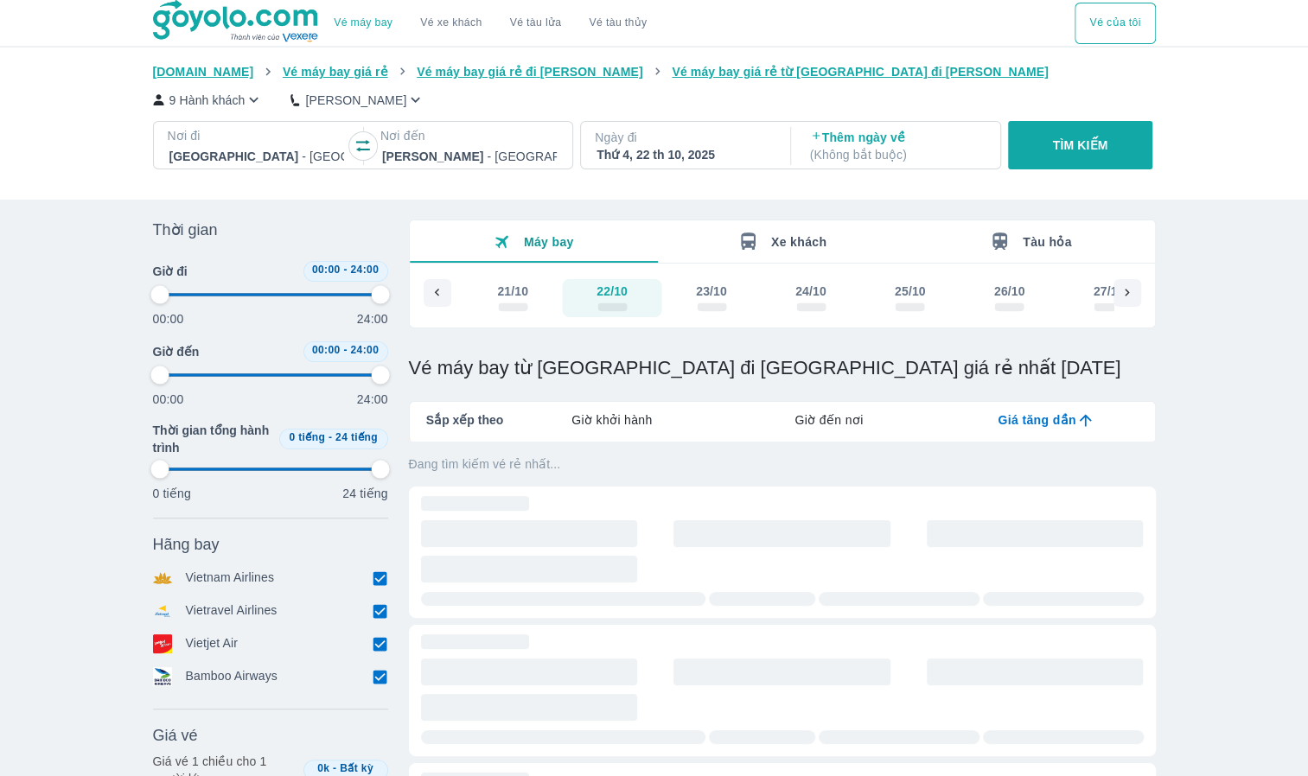
type input "97.9166666666667"
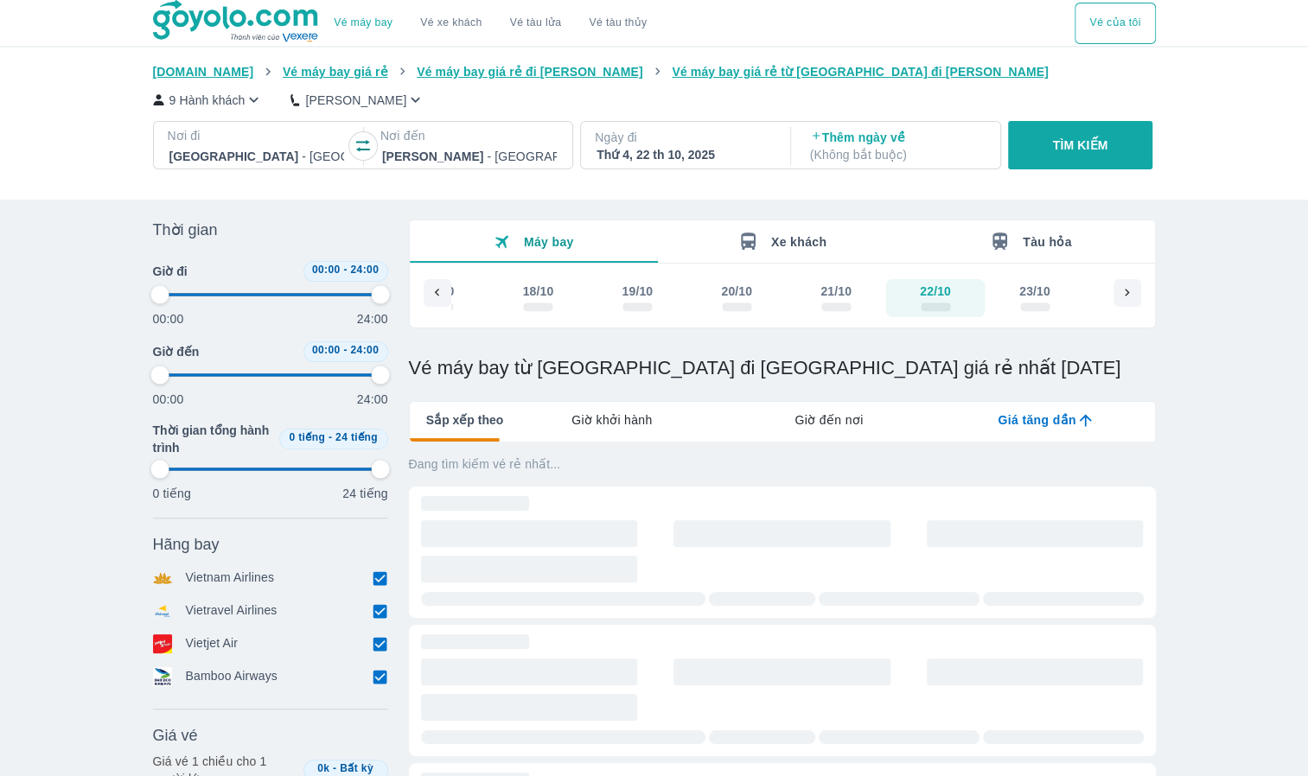
type input "97.9166666666667"
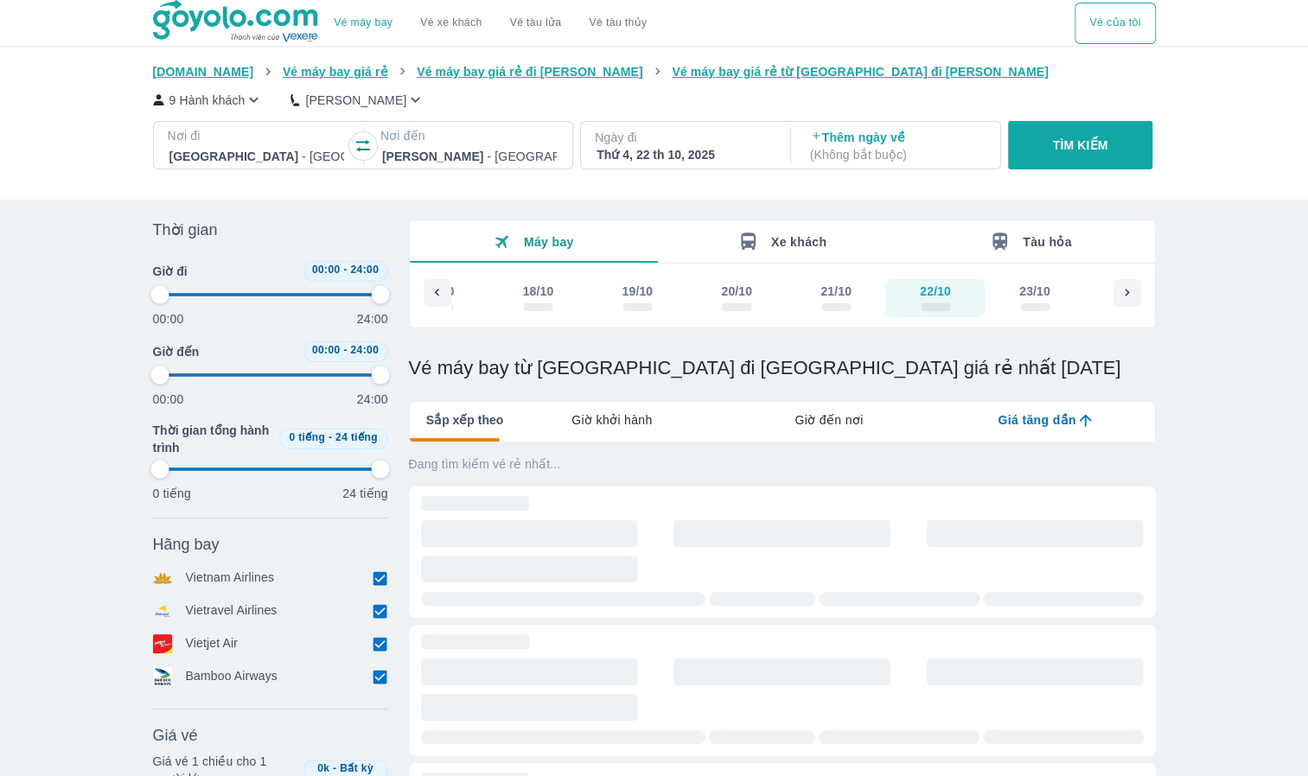
type input "97.9166666666667"
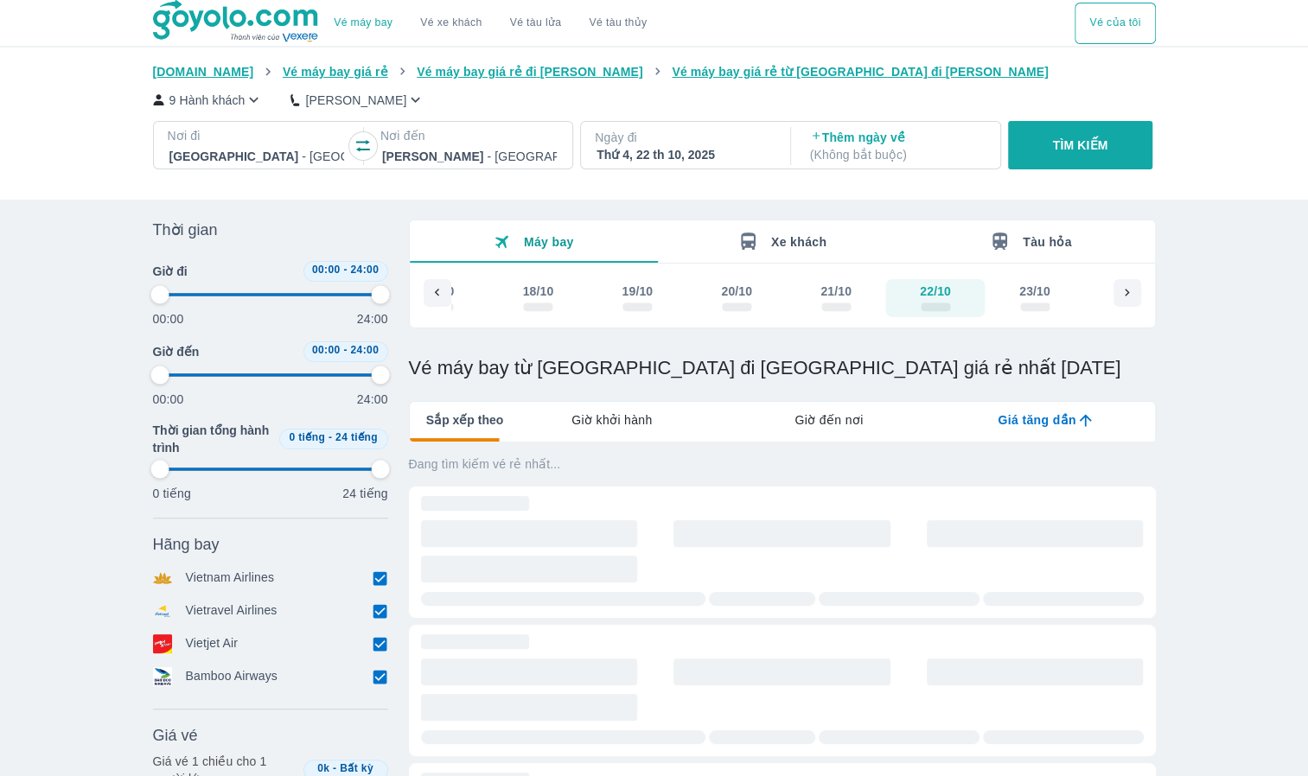
type input "97.9166666666667"
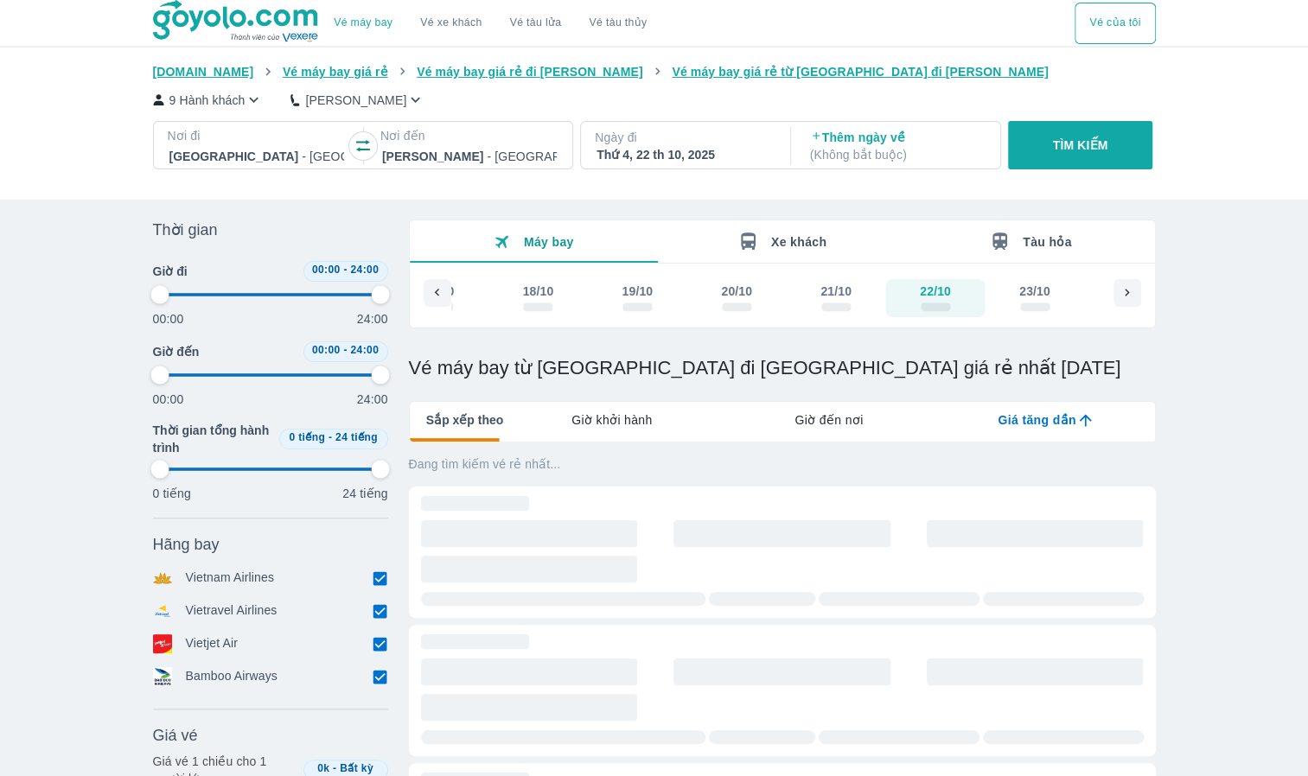
type input "97.9166666666667"
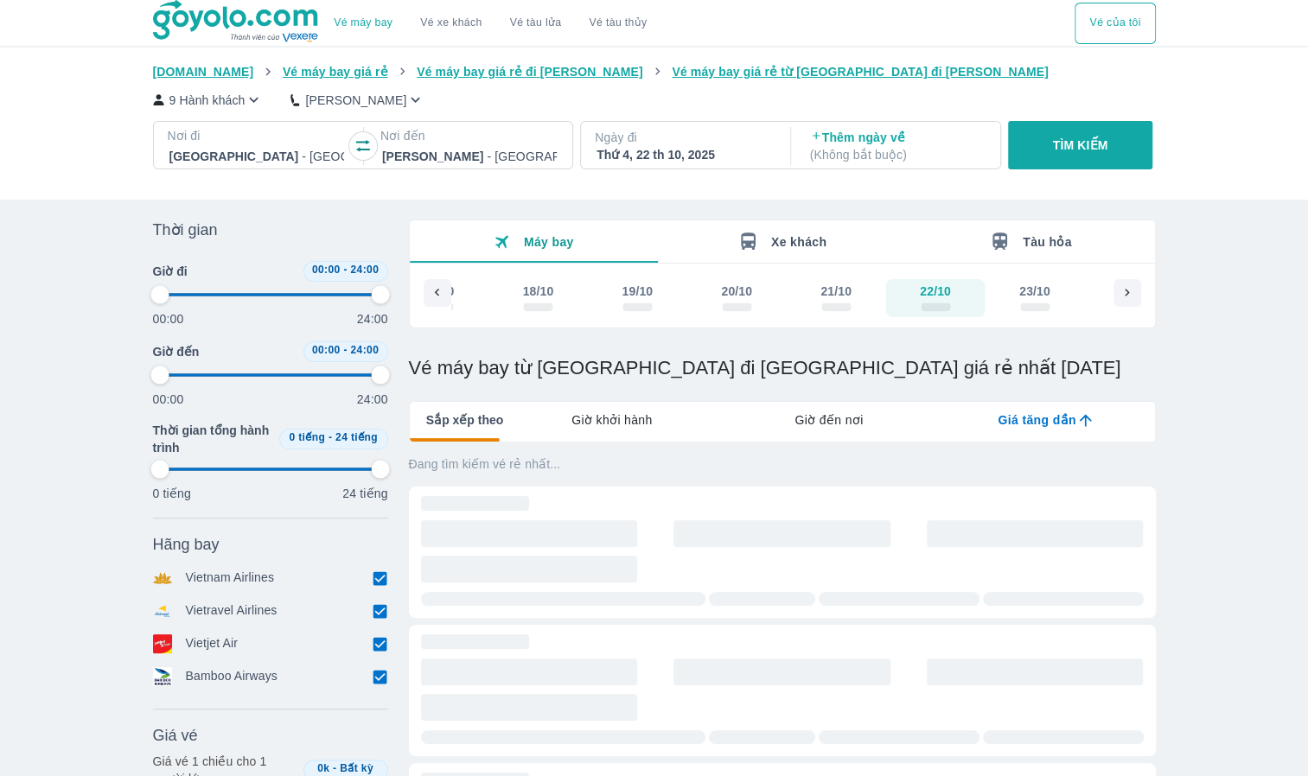
type input "97.9166666666667"
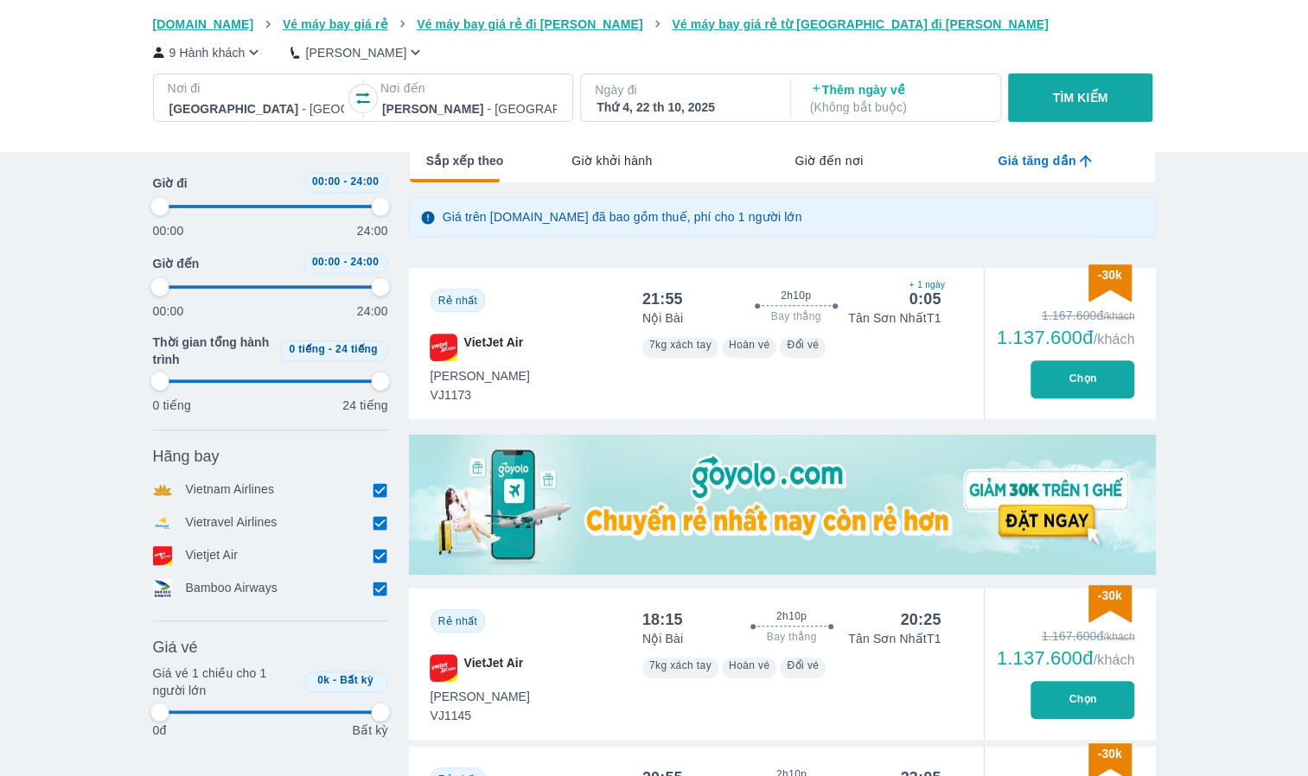
type input "97.9166666666667"
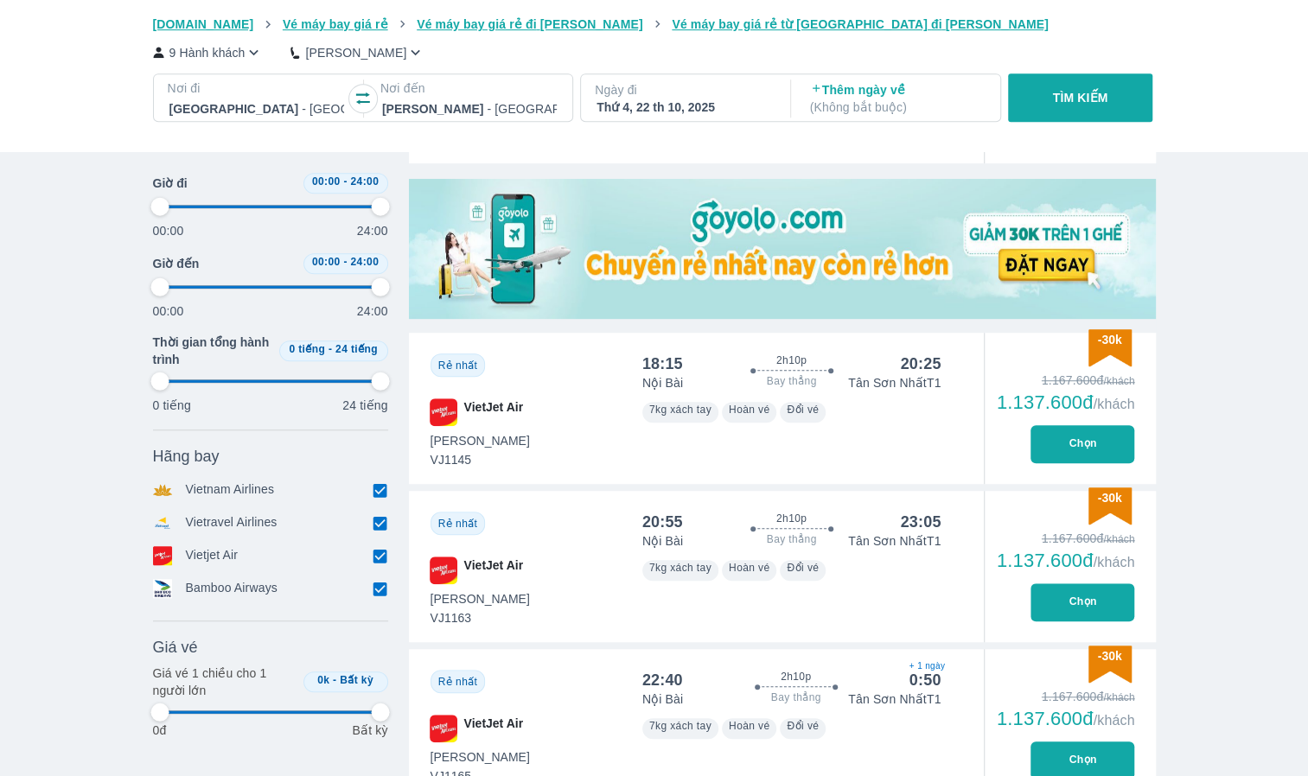
scroll to position [519, 0]
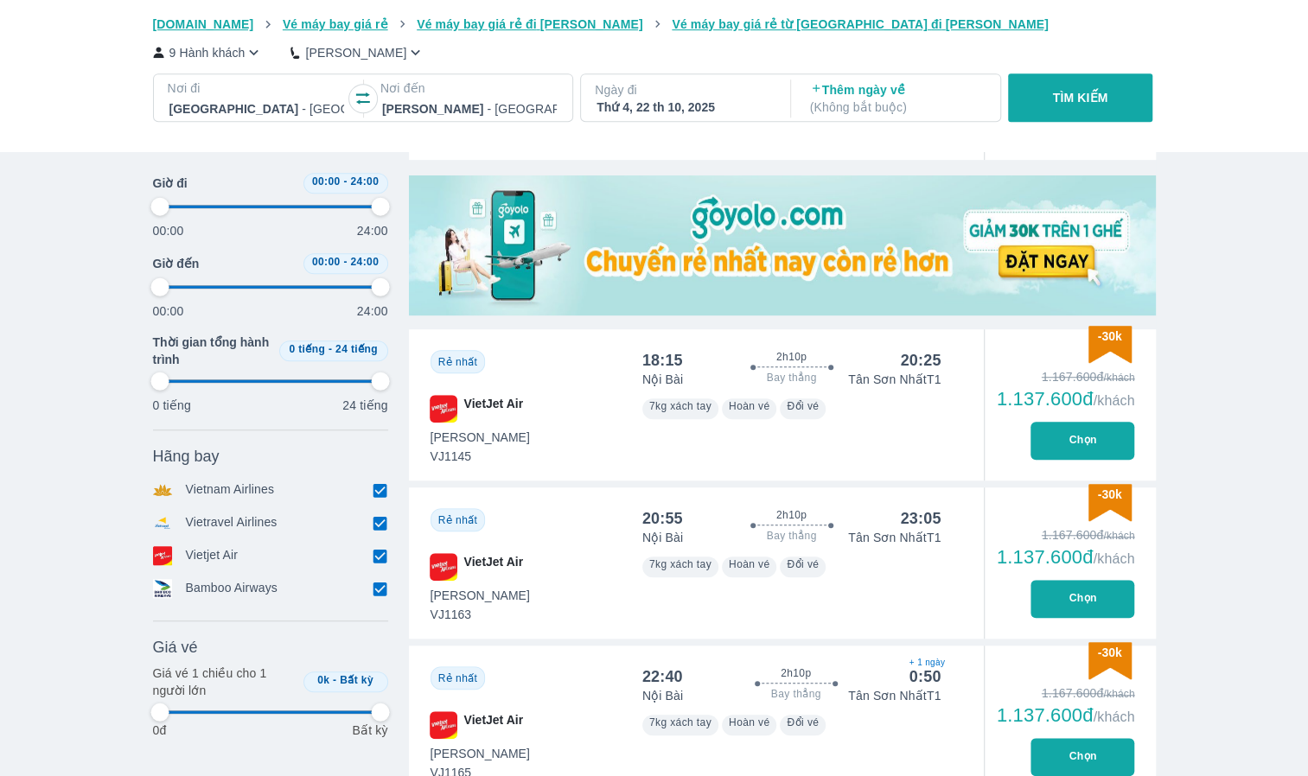
type input "97.9166666666667"
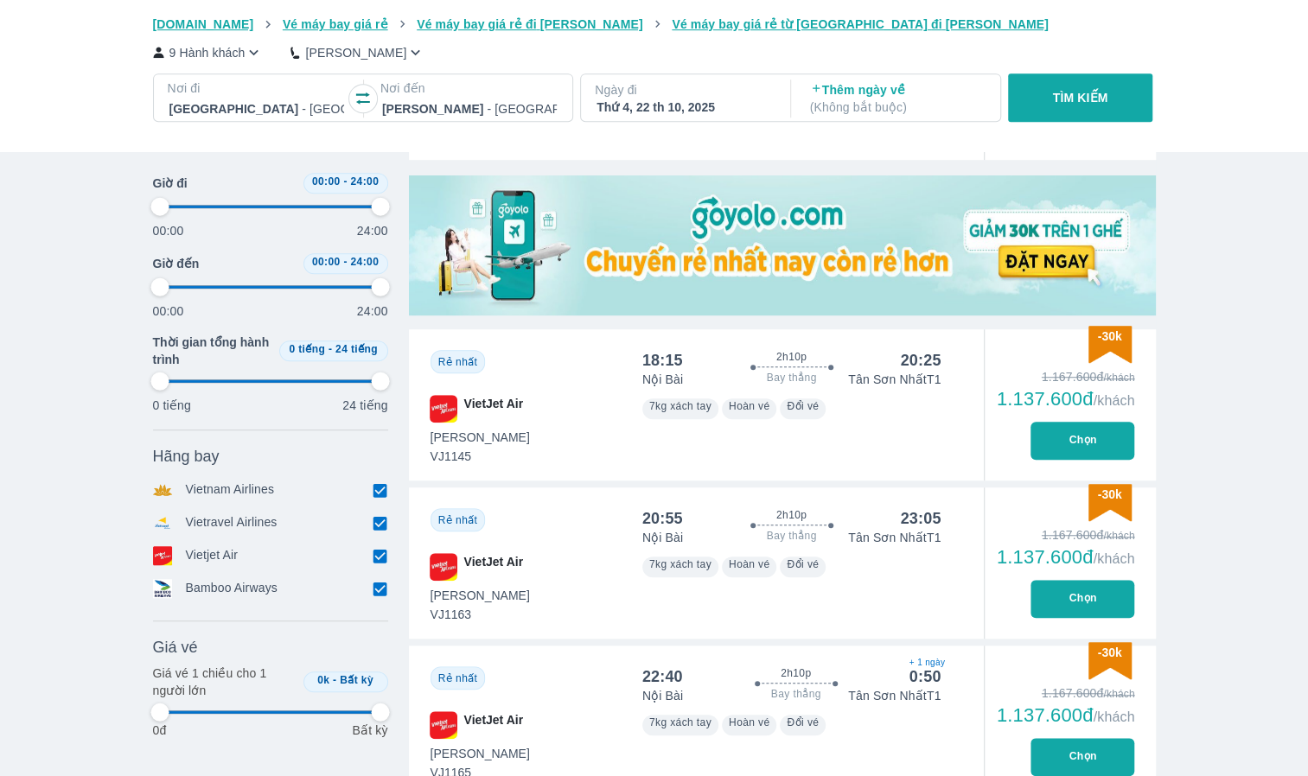
type input "97.9166666666667"
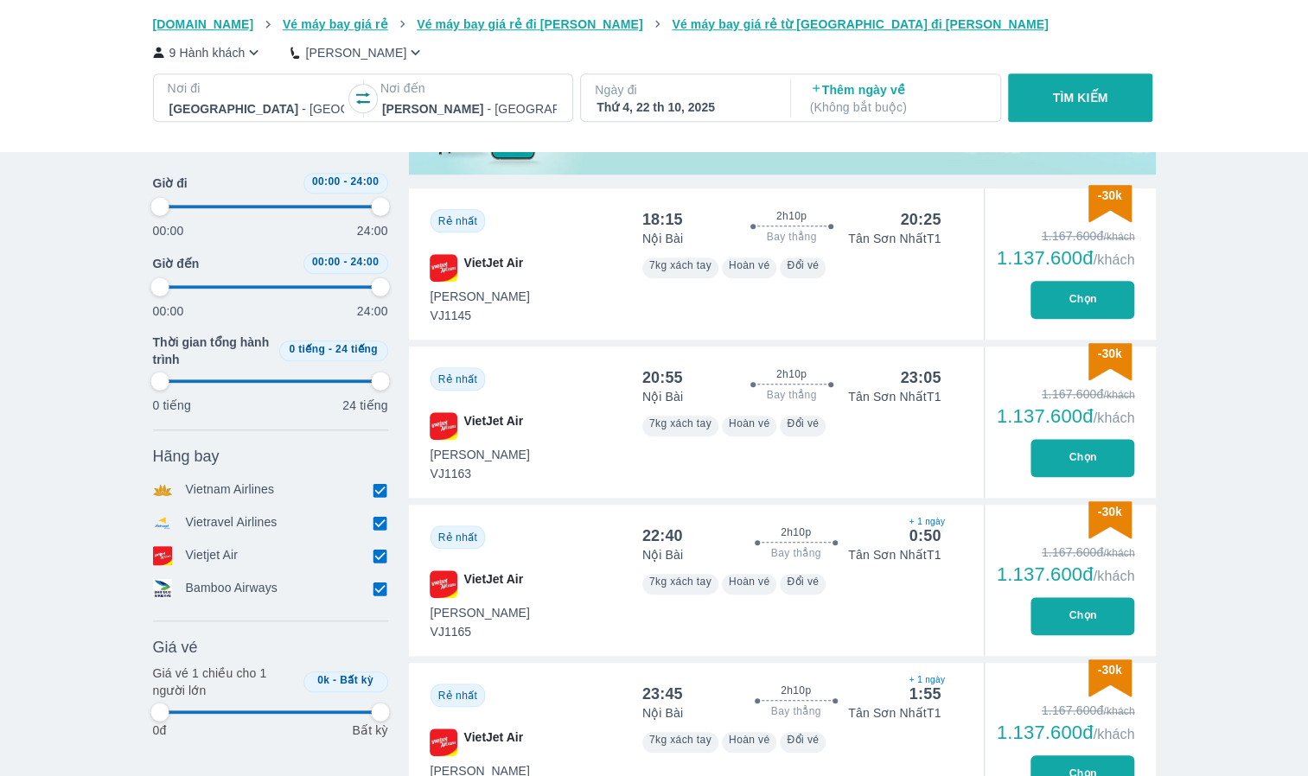
type input "97.9166666666667"
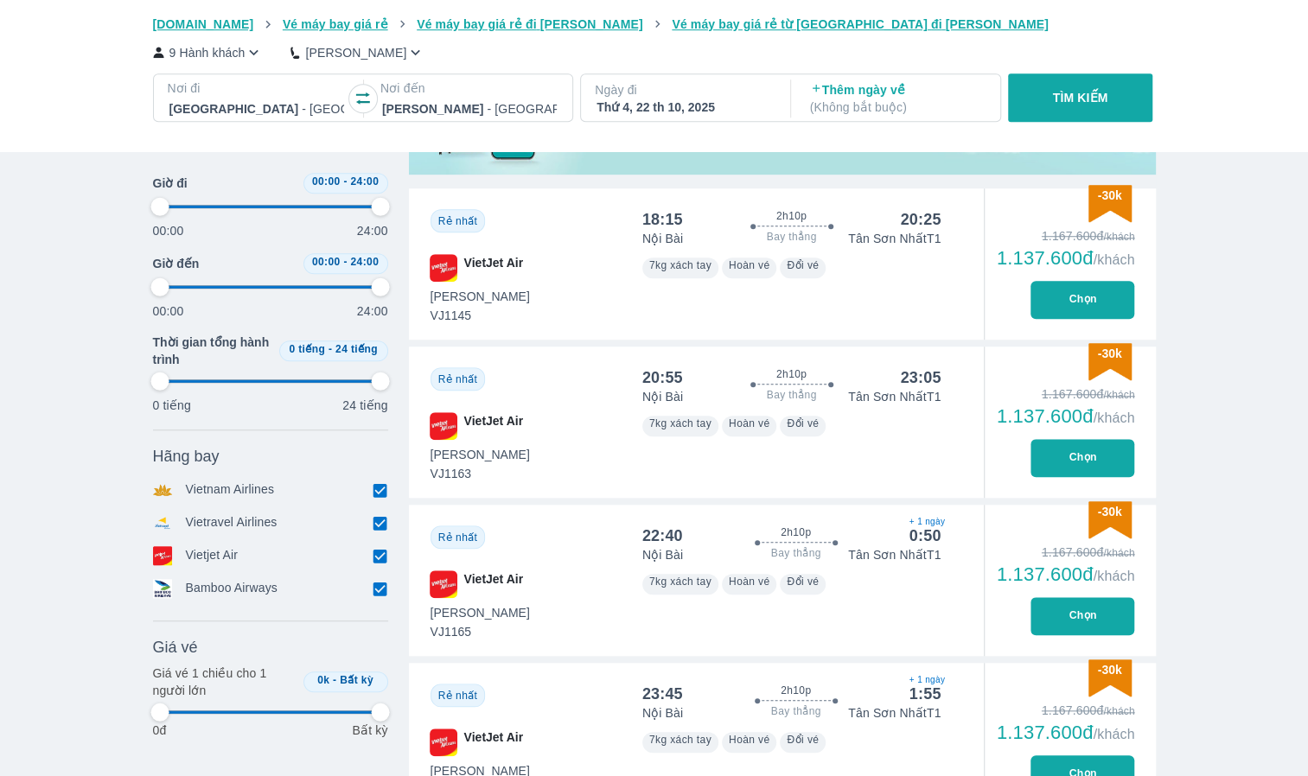
type input "97.9166666666667"
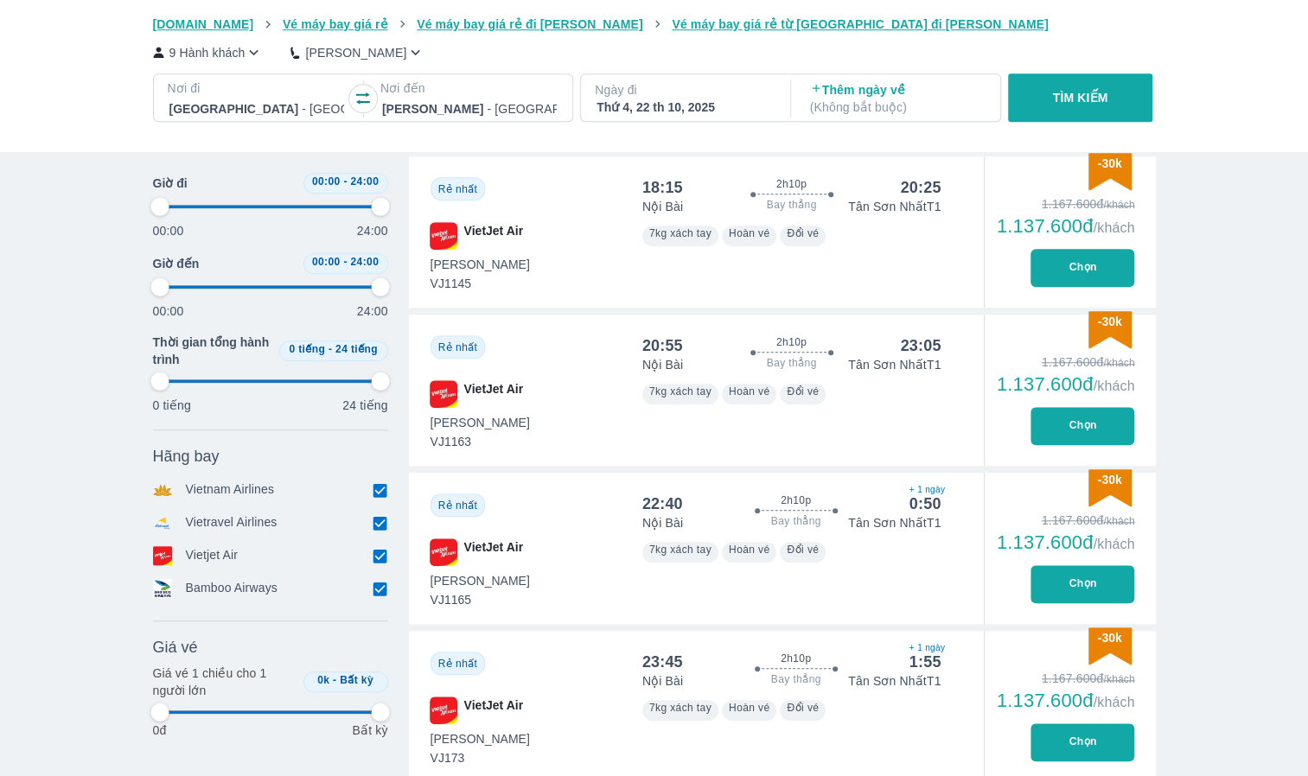
type input "97.9166666666667"
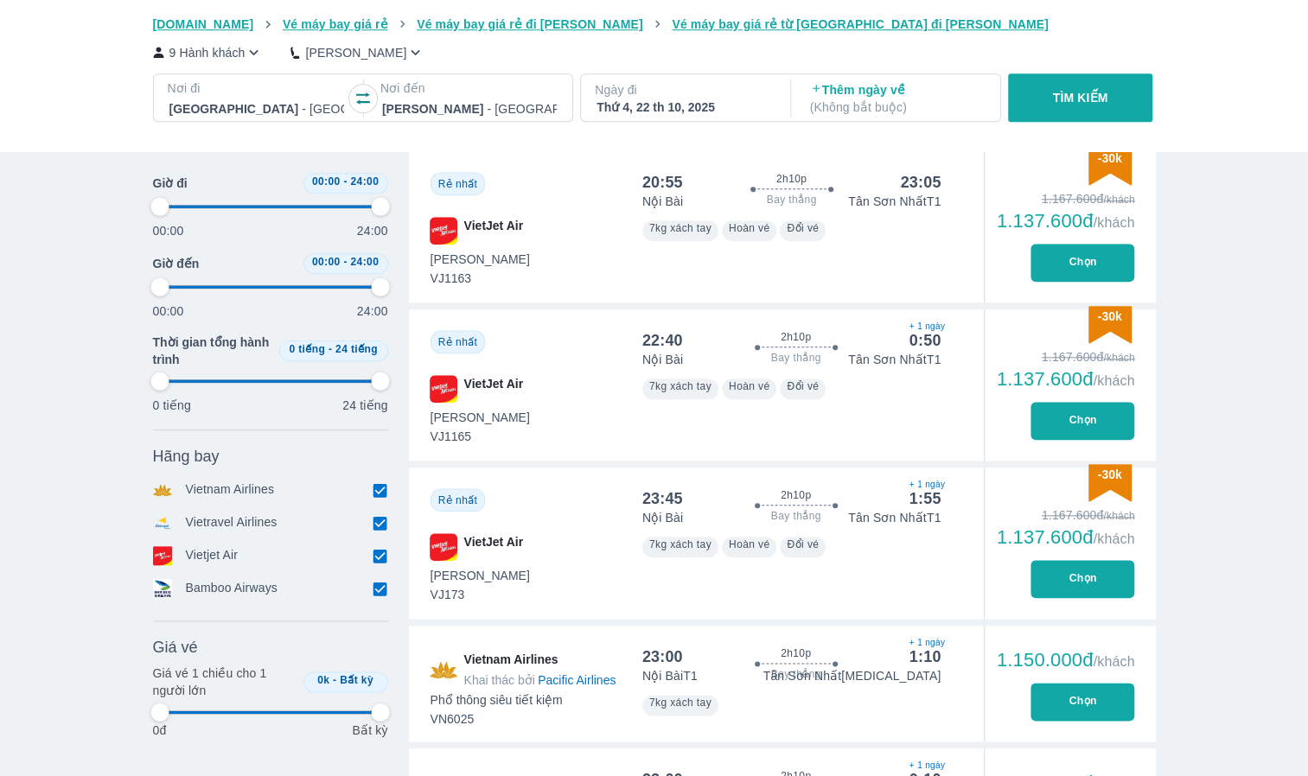
scroll to position [864, 0]
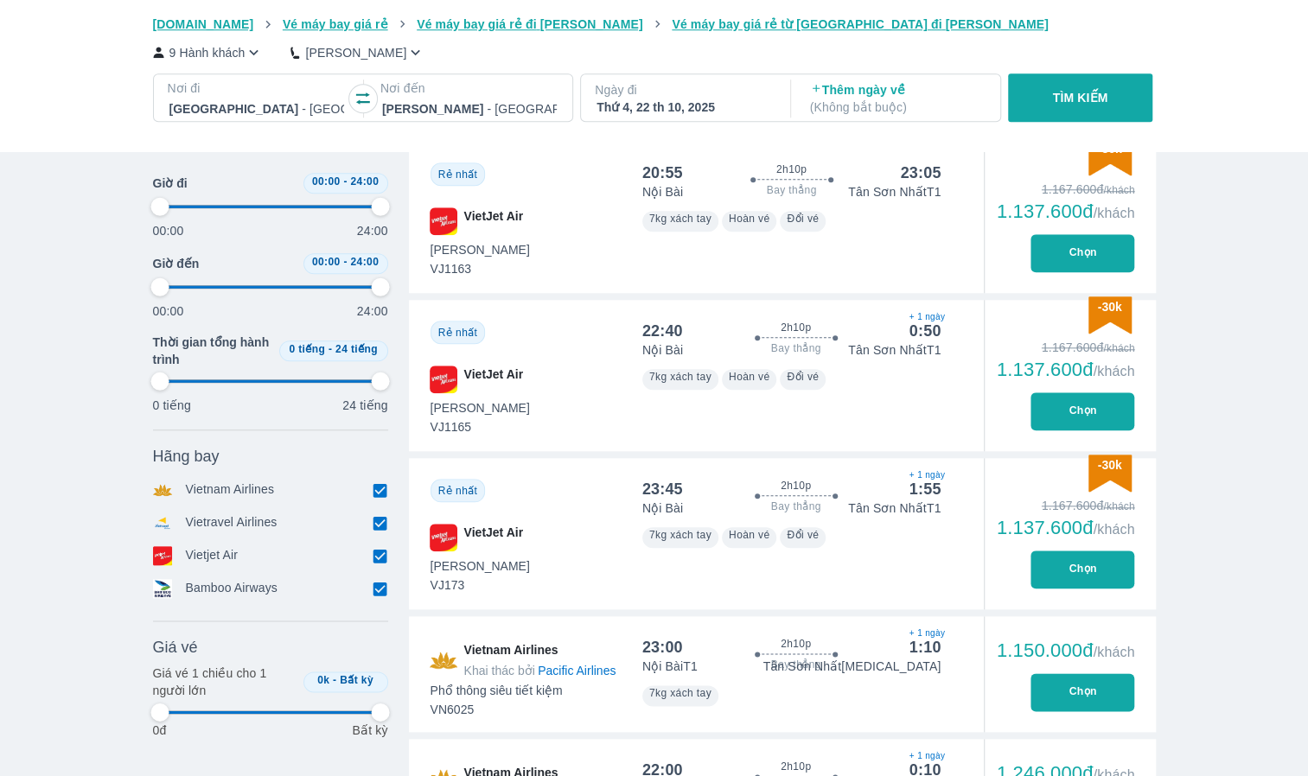
type input "97.9166666666667"
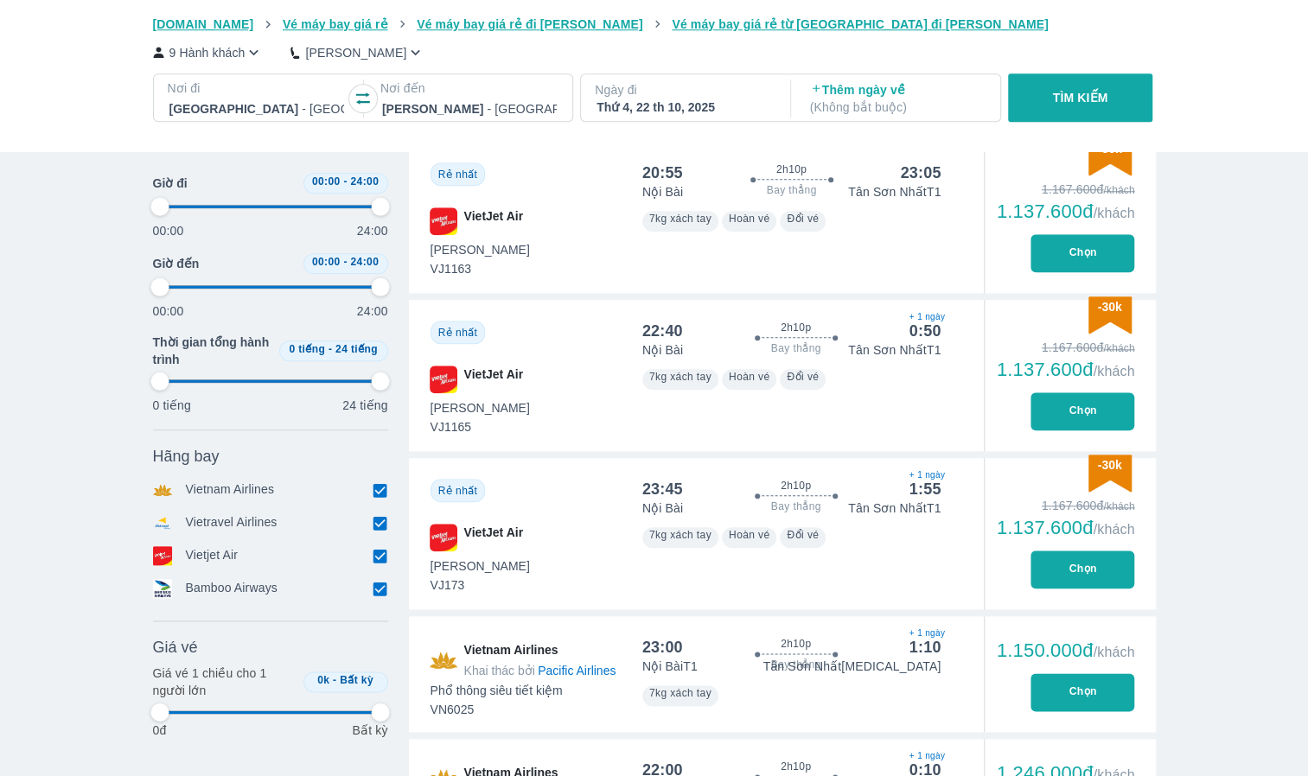
type input "97.9166666666667"
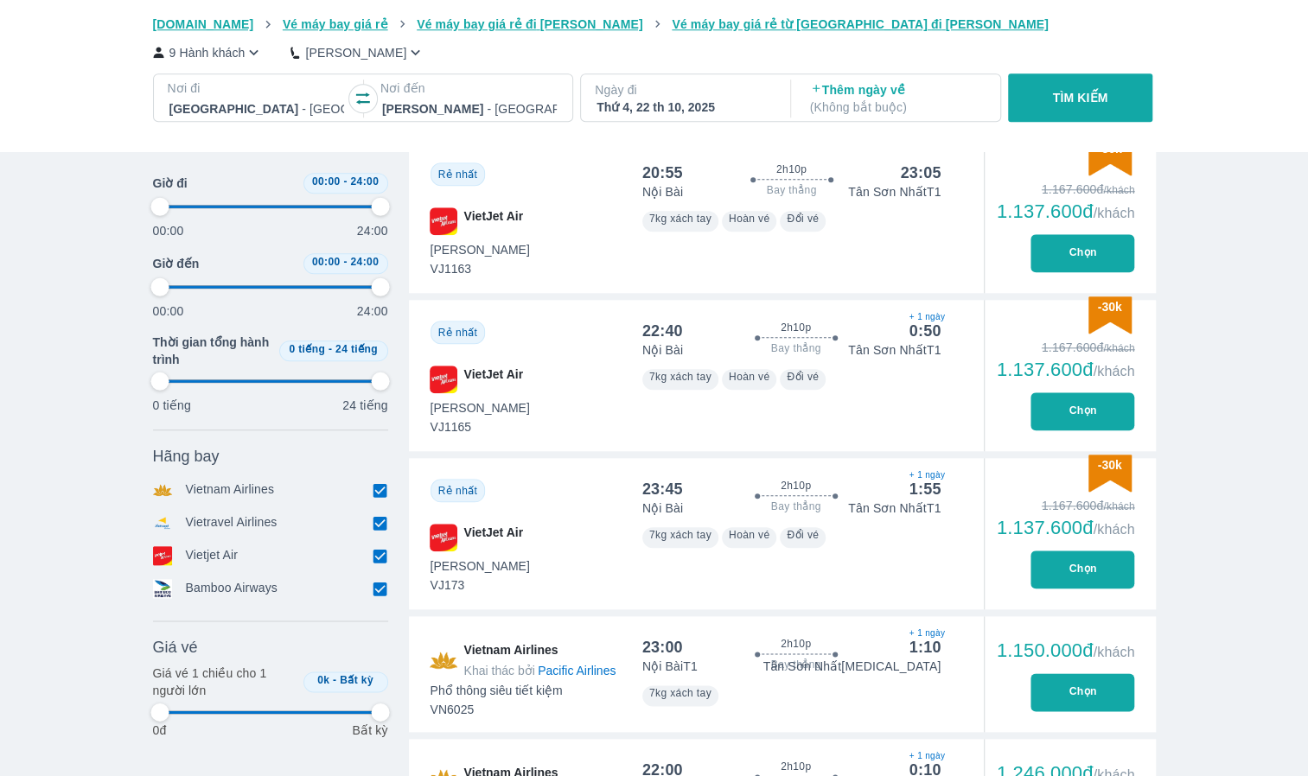
type input "97.9166666666667"
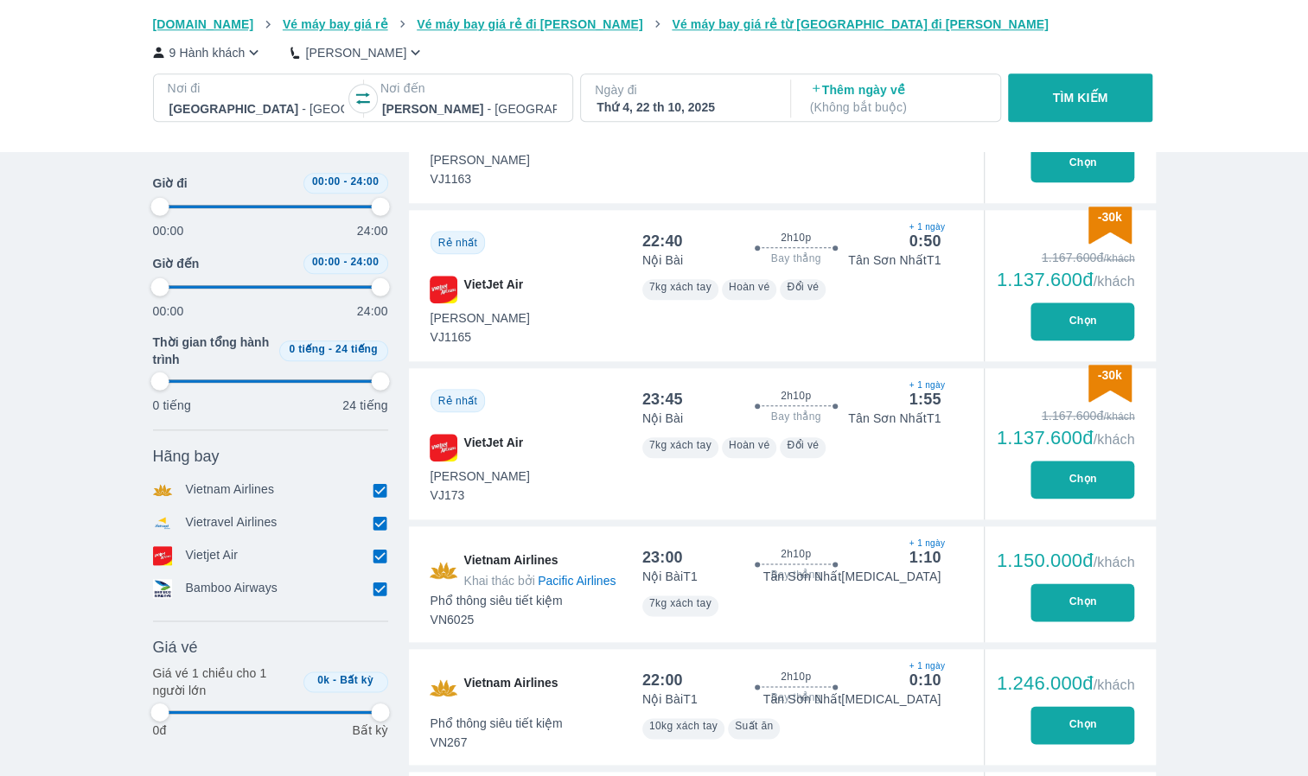
scroll to position [951, 0]
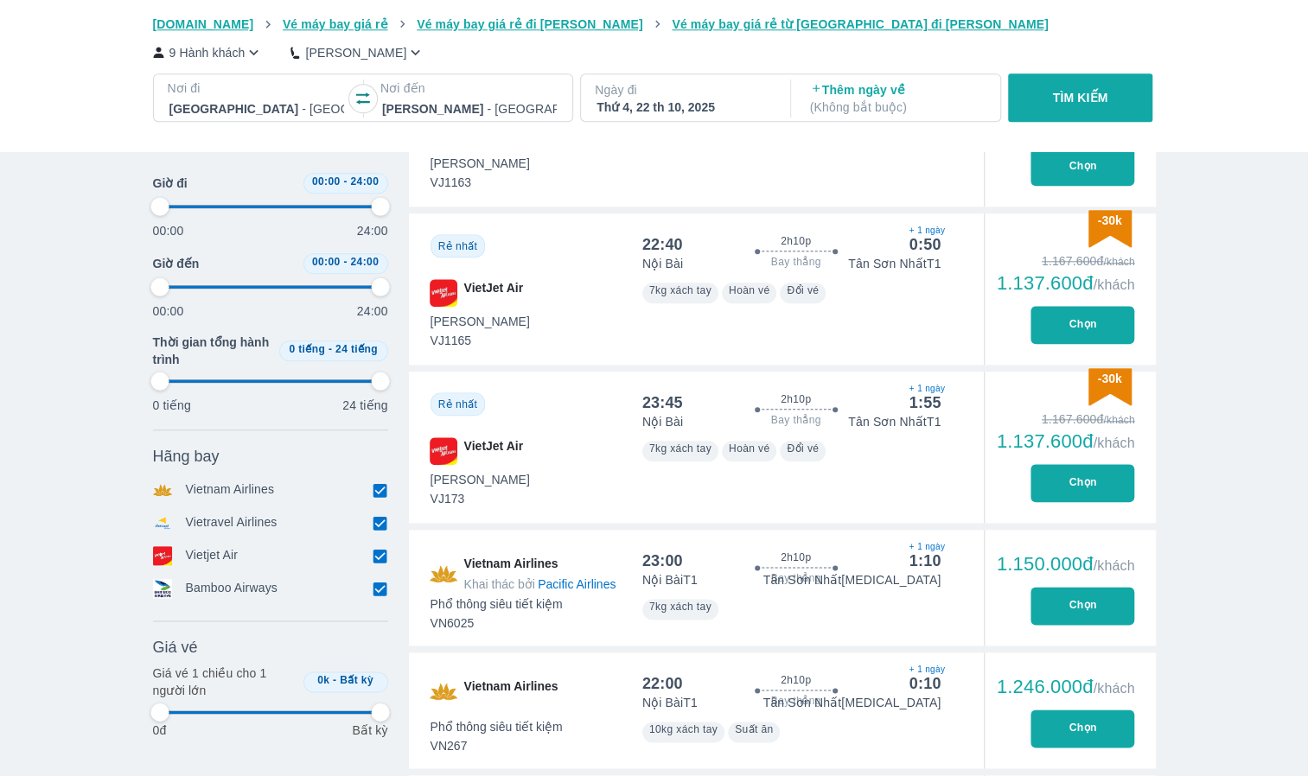
type input "97.9166666666667"
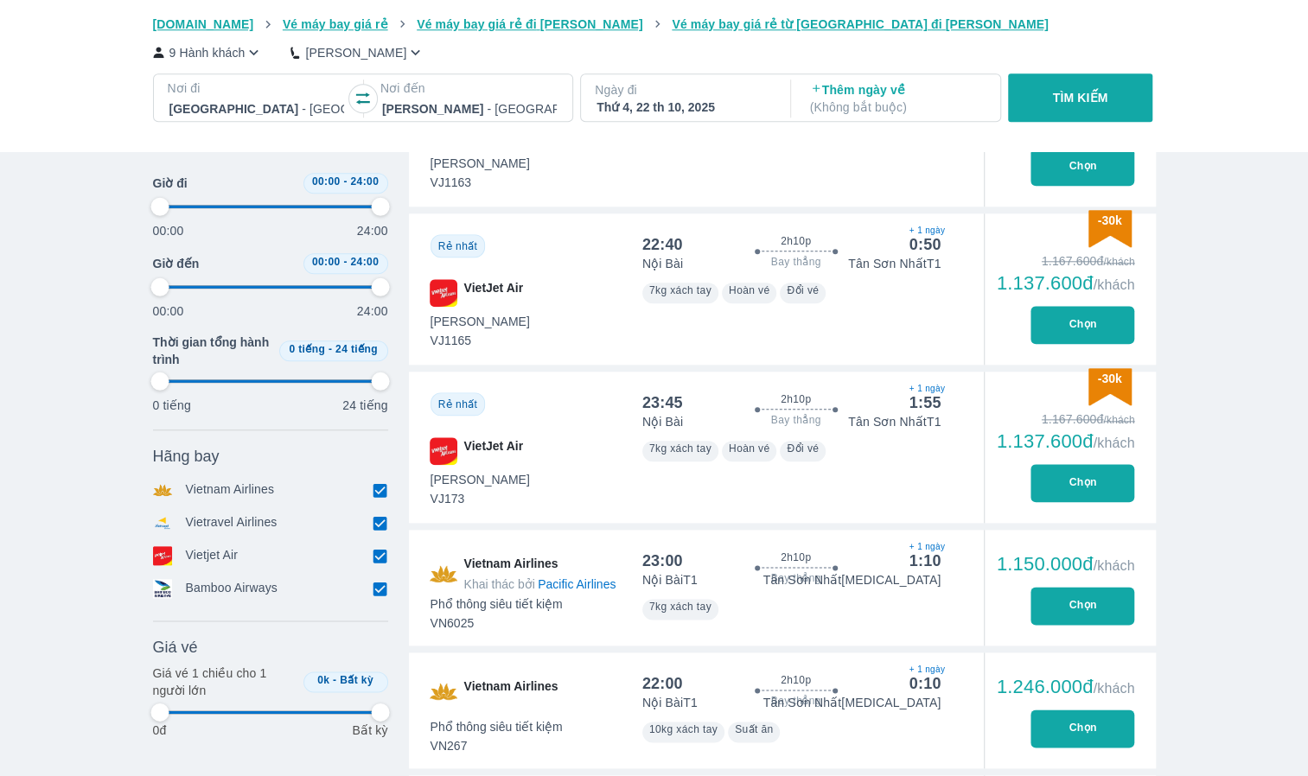
type input "97.9166666666667"
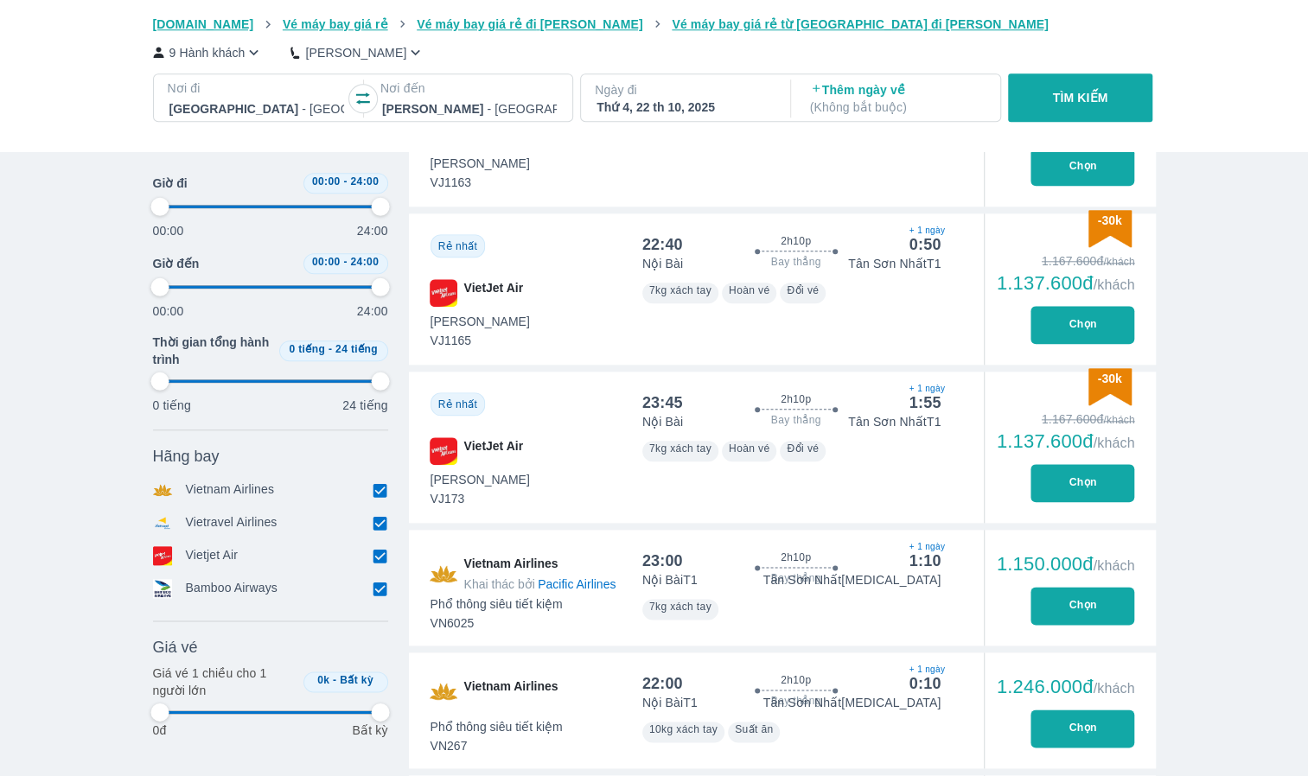
type input "97.9166666666667"
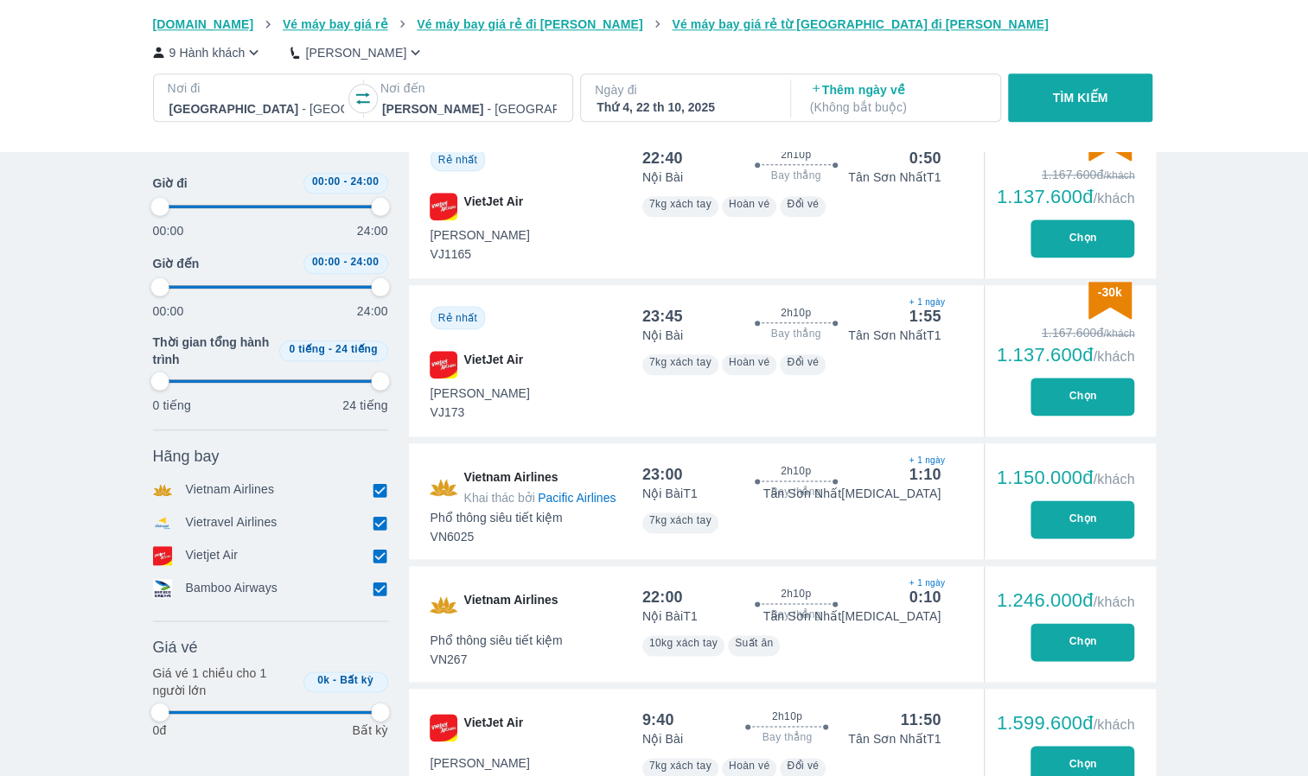
type input "97.9166666666667"
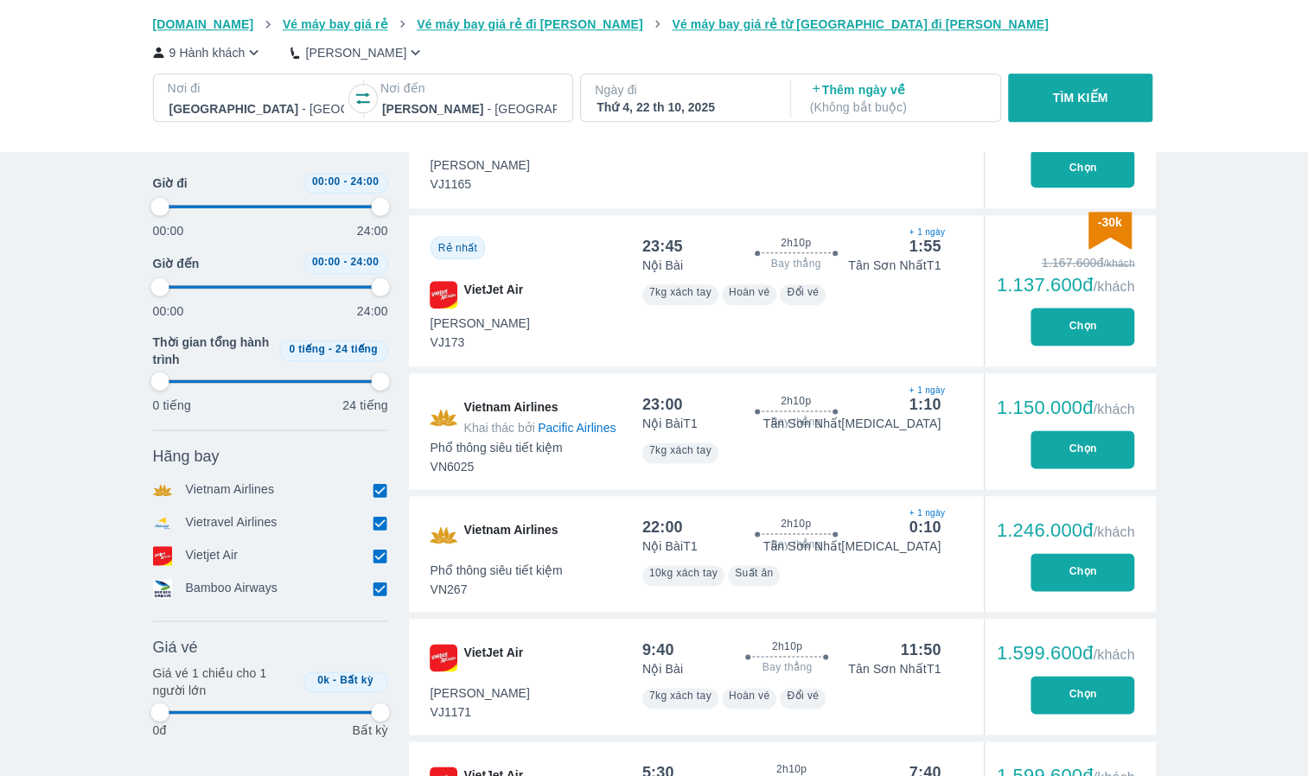
scroll to position [1124, 0]
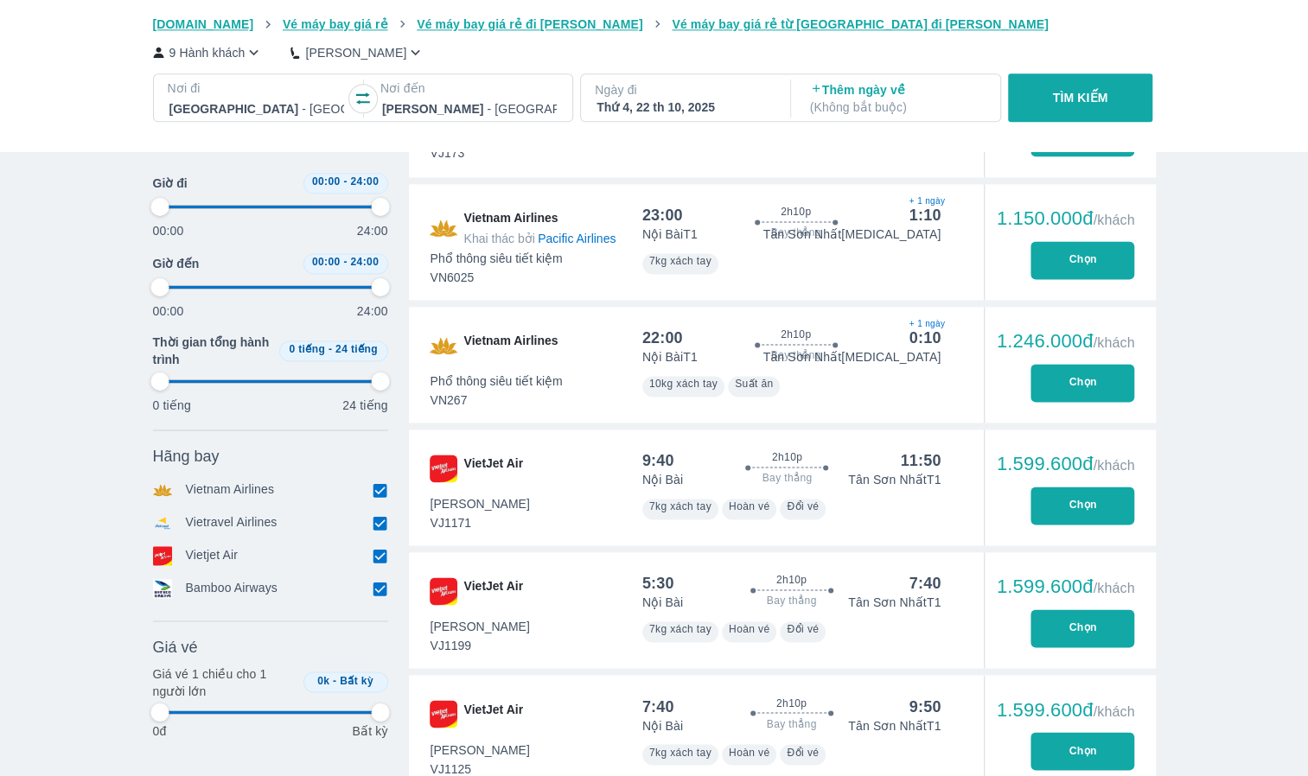
type input "97.9166666666667"
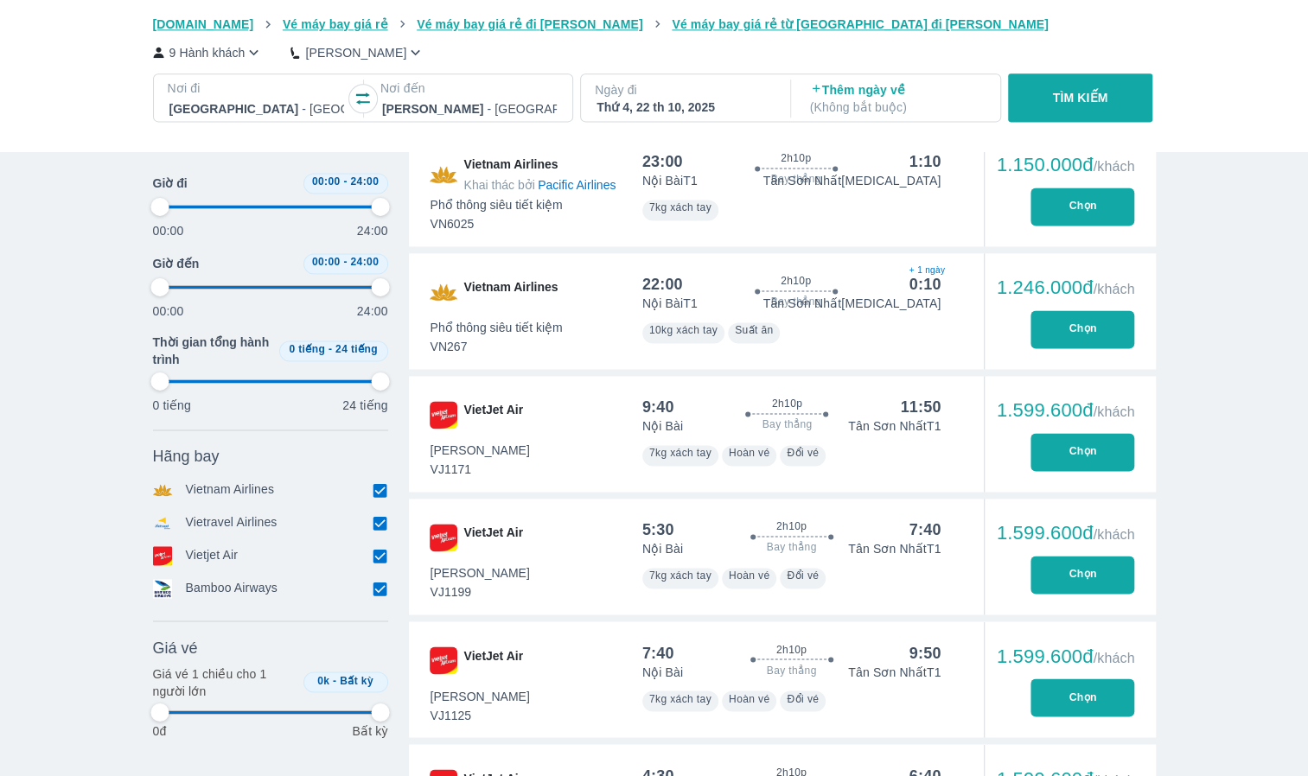
type input "97.9166666666667"
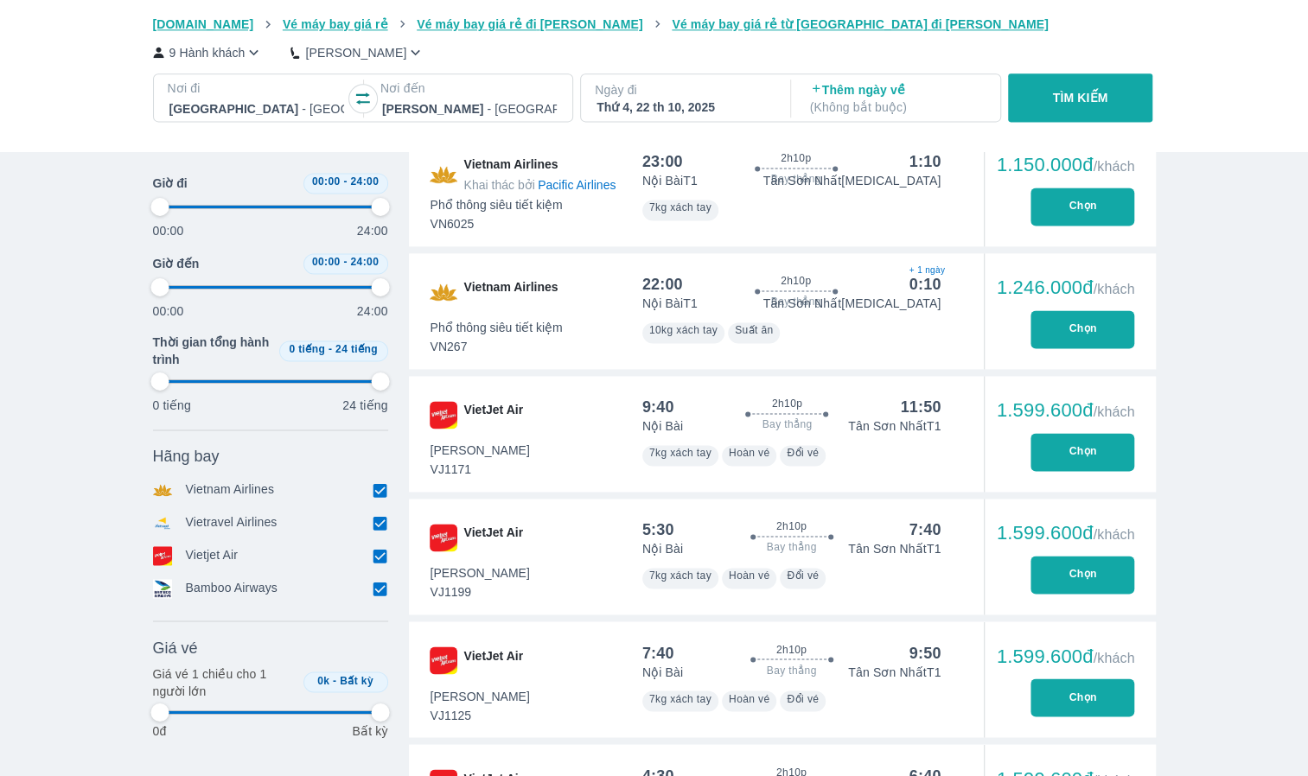
type input "97.9166666666667"
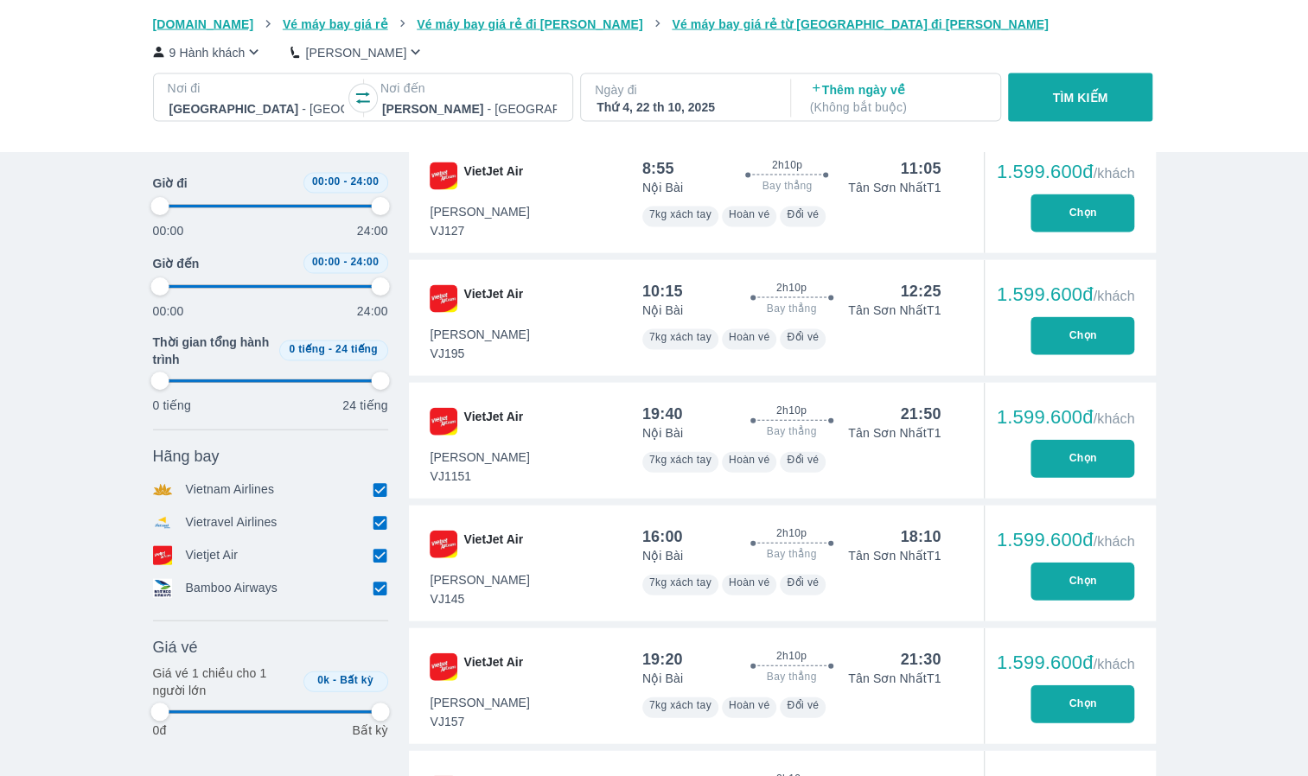
type input "97.9166666666667"
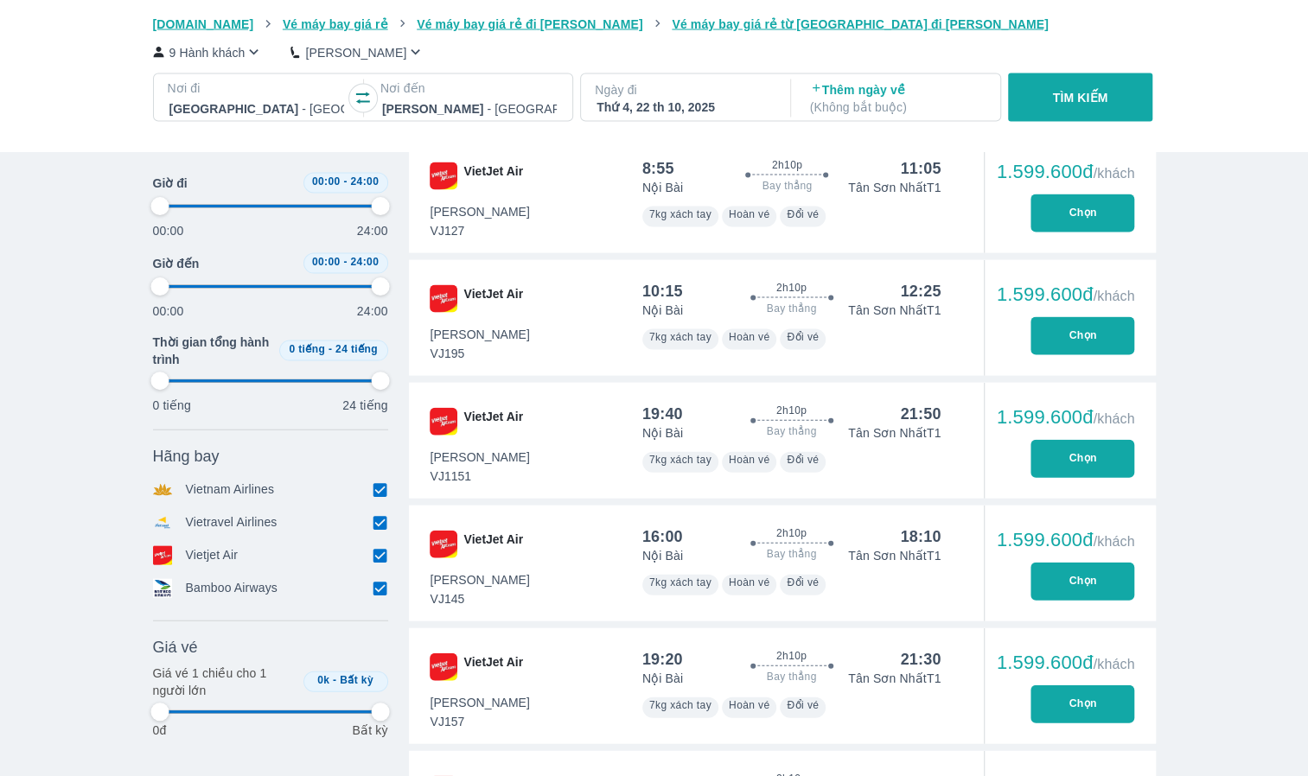
type input "97.9166666666667"
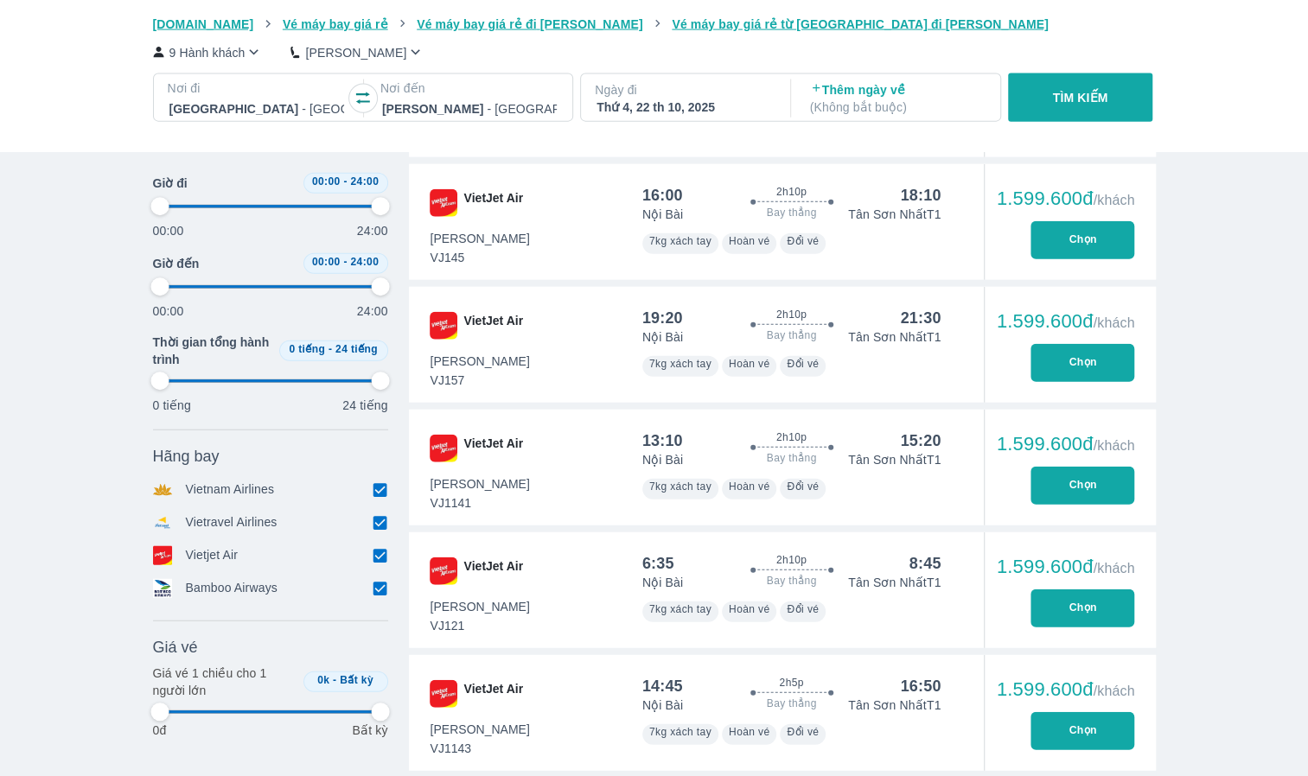
type input "97.9166666666667"
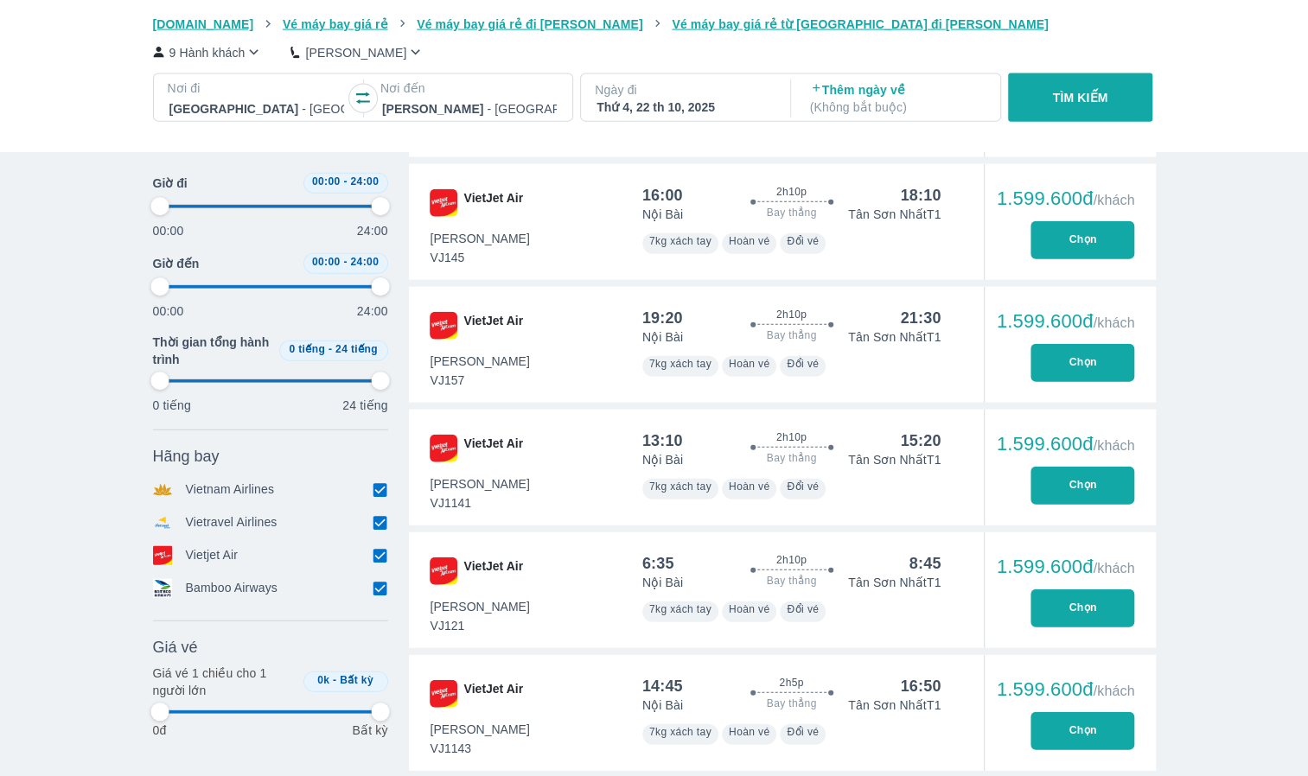
type input "97.9166666666667"
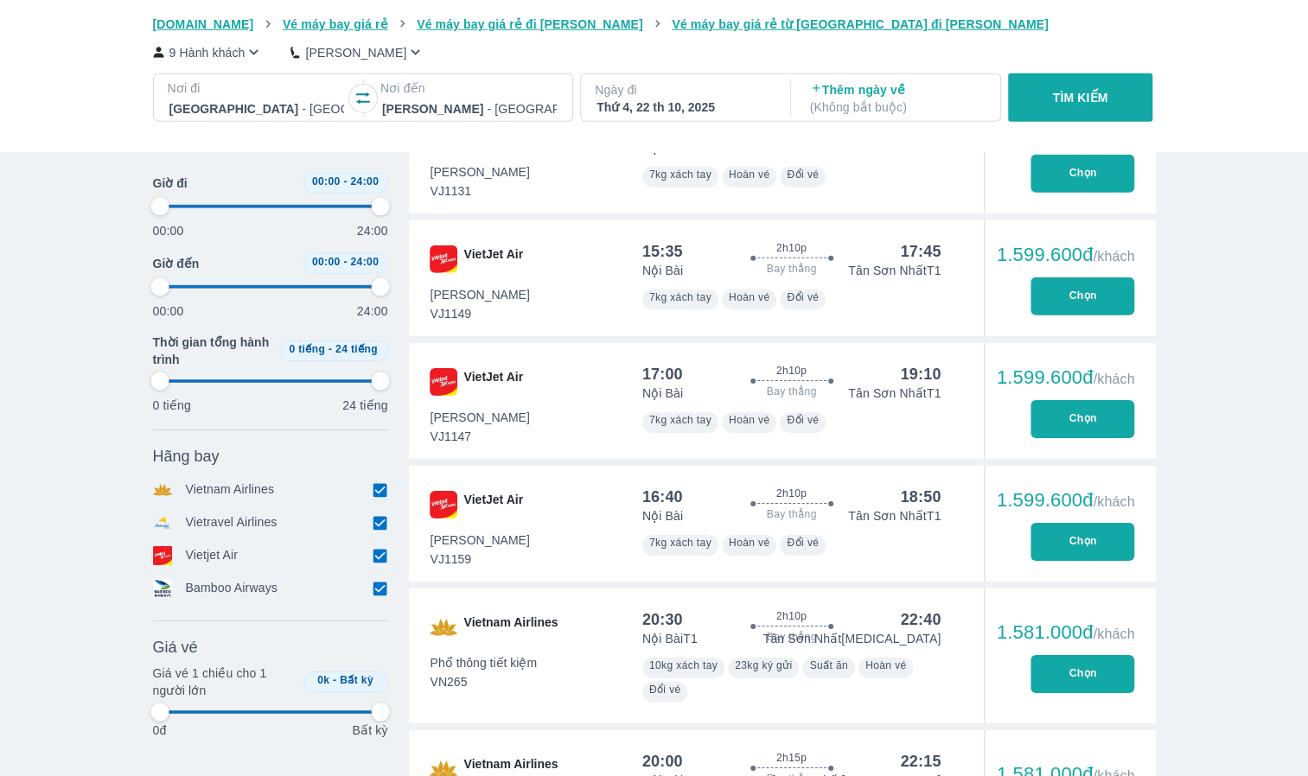
scroll to position [3285, 0]
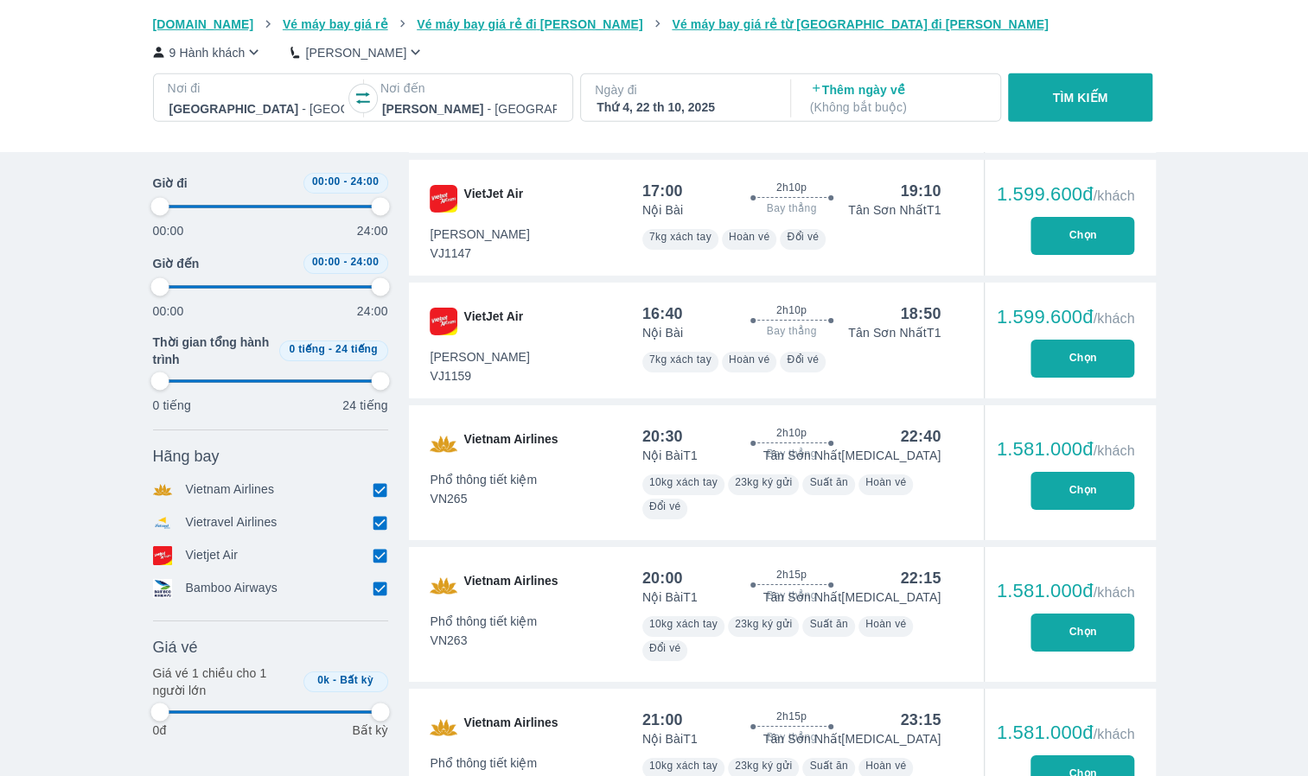
type input "97.9166666666667"
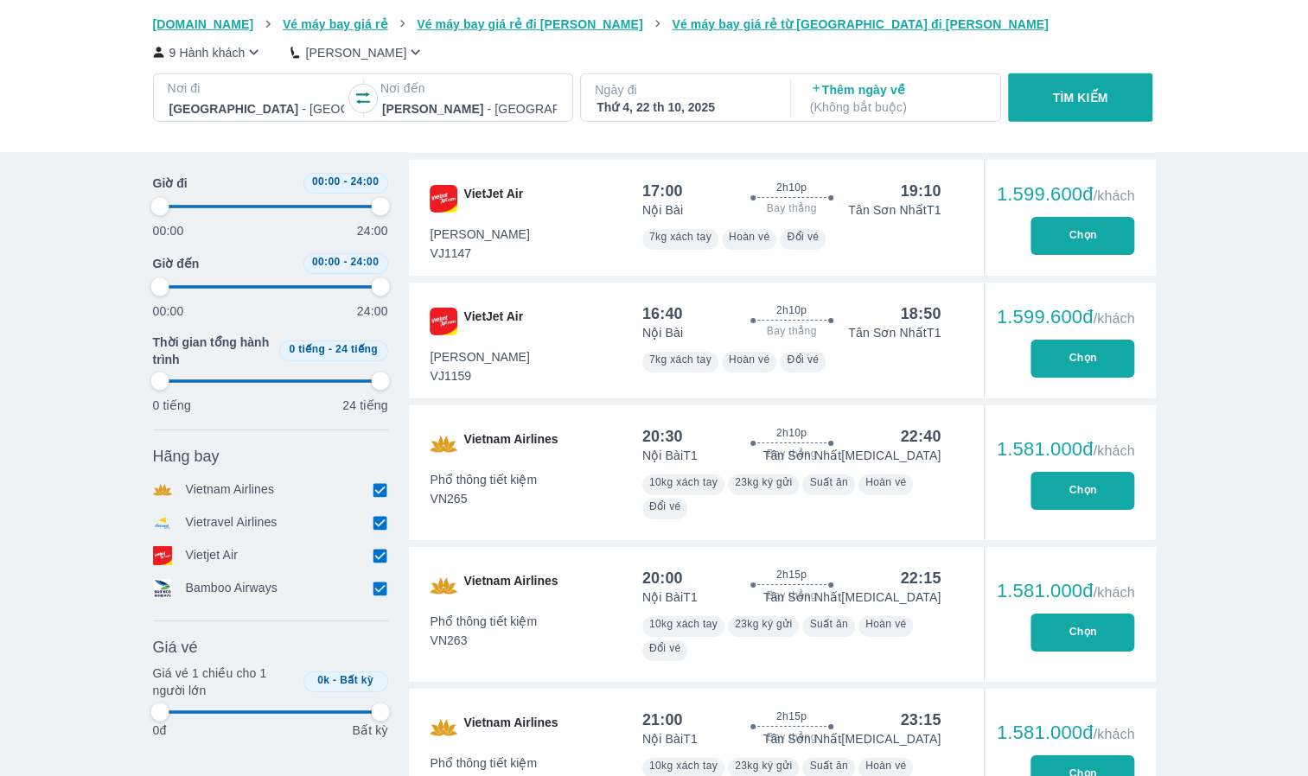
type input "97.9166666666667"
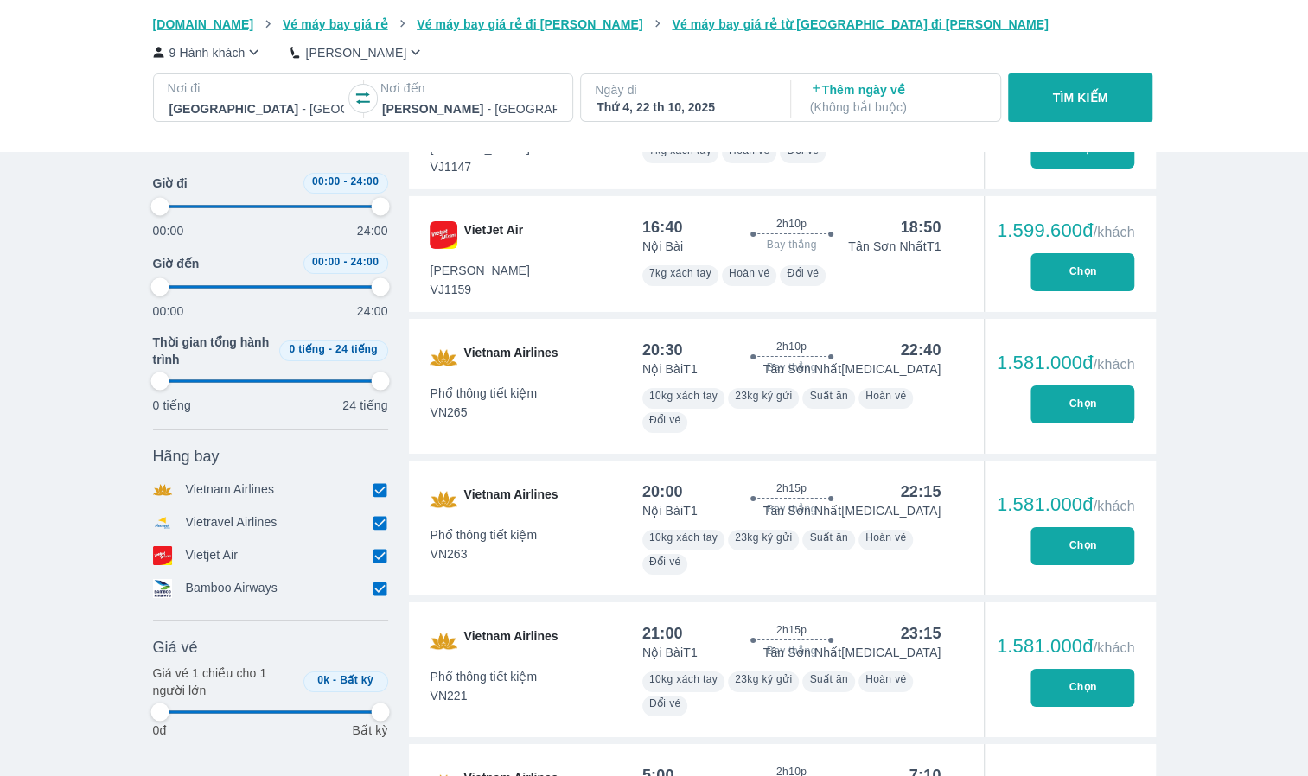
type input "97.9166666666667"
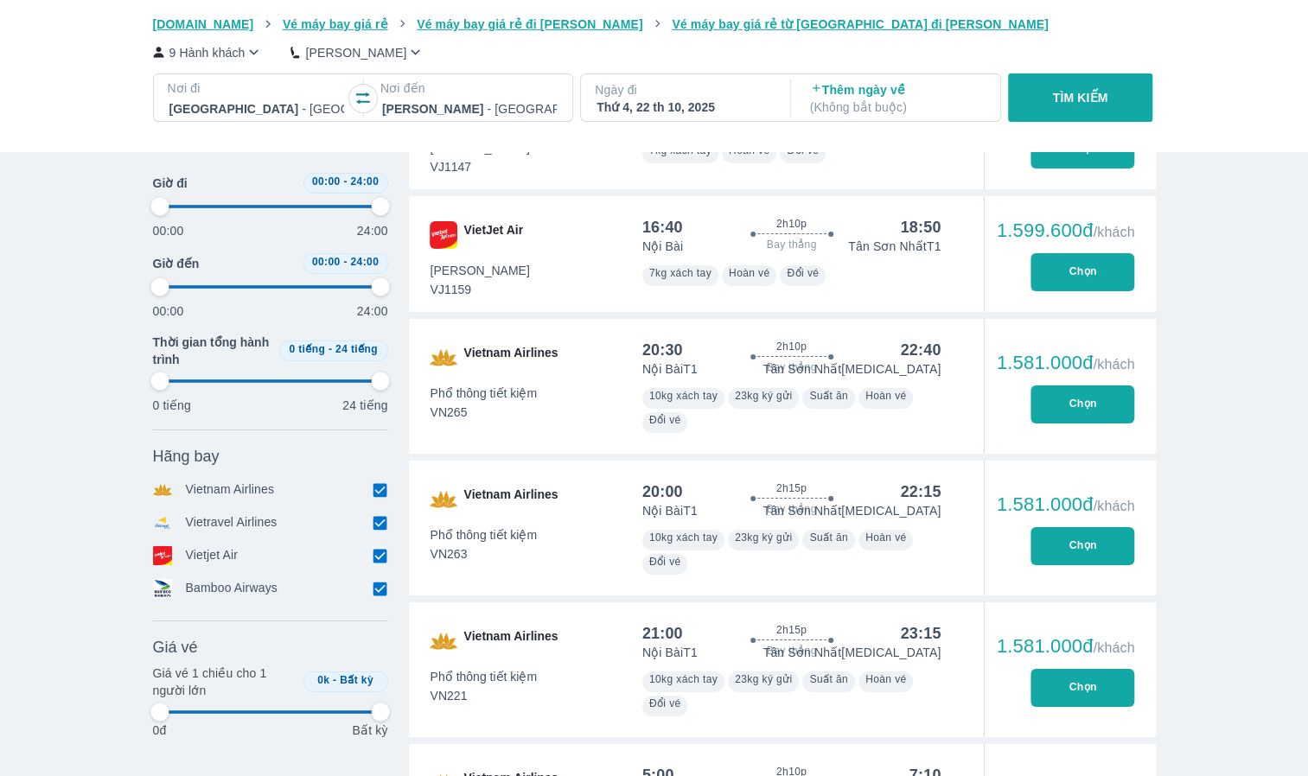
type input "97.9166666666667"
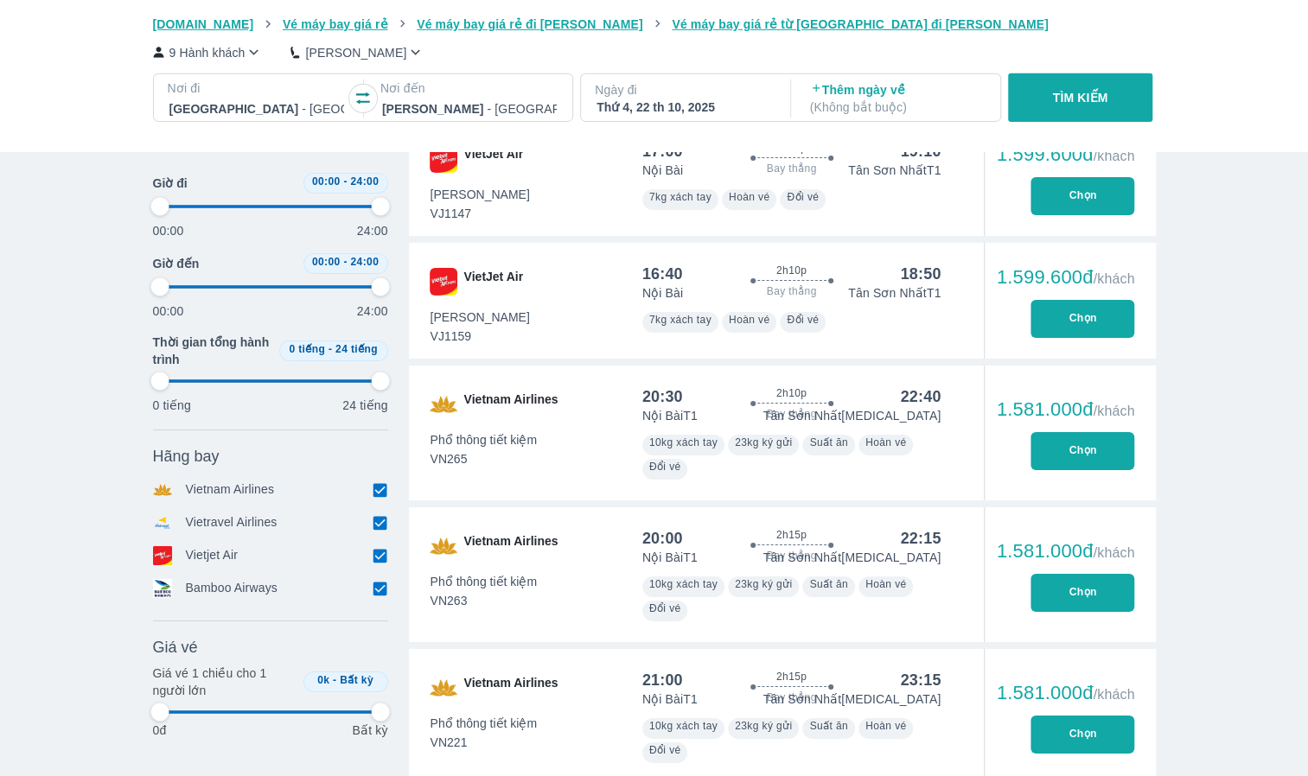
scroll to position [3285, 0]
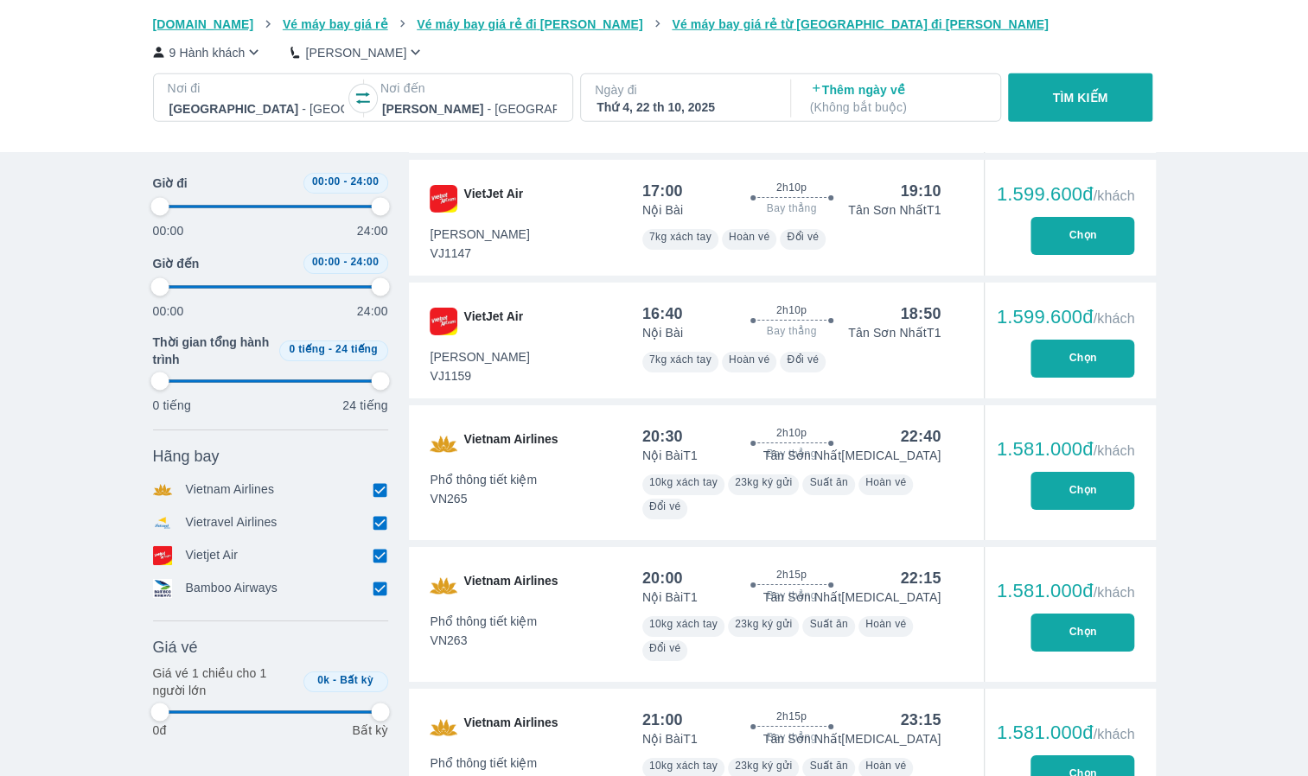
type input "97.9166666666667"
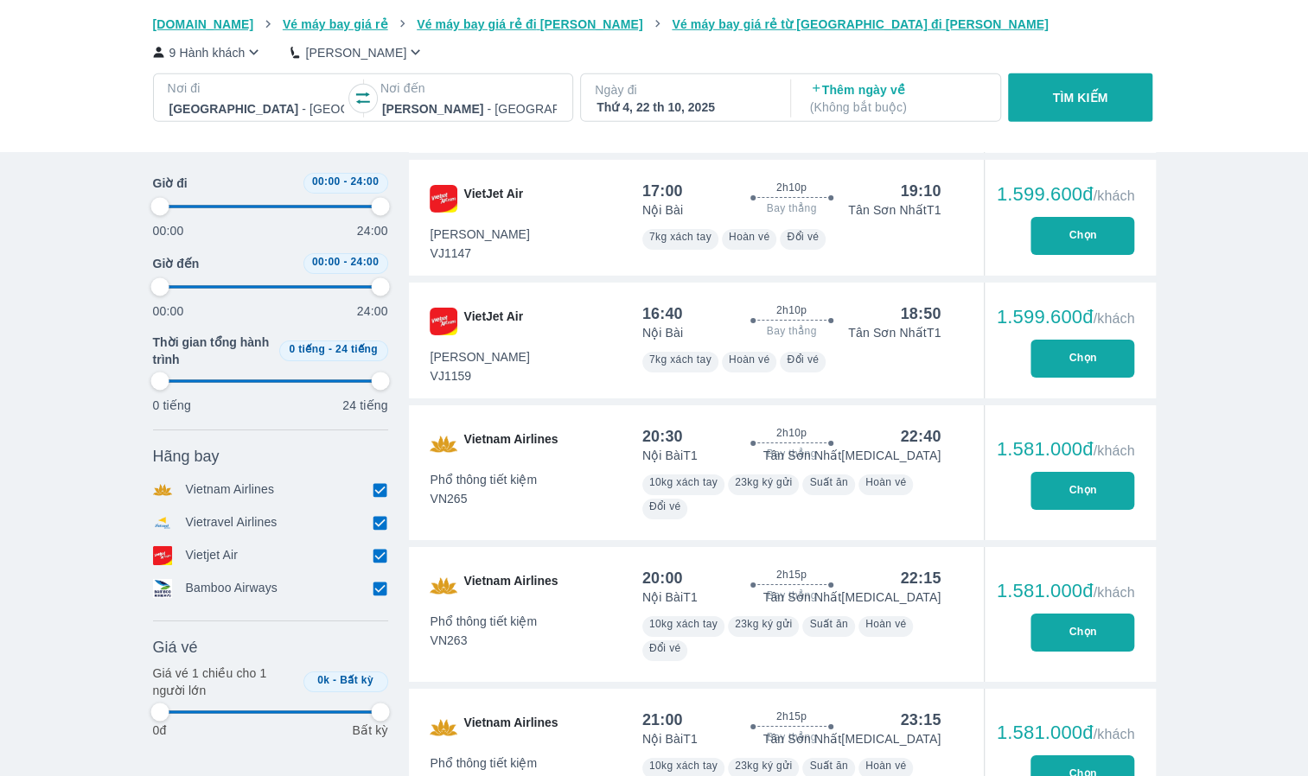
type input "97.9166666666667"
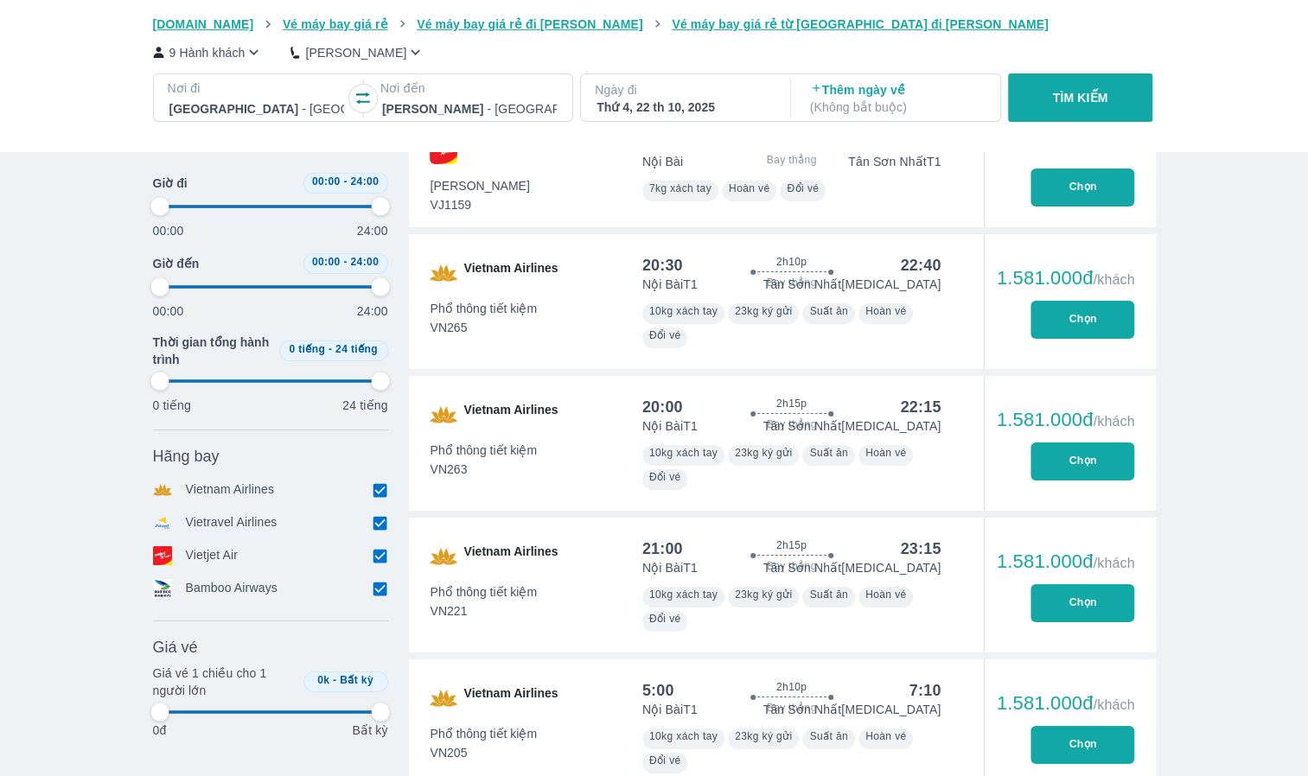
scroll to position [3458, 0]
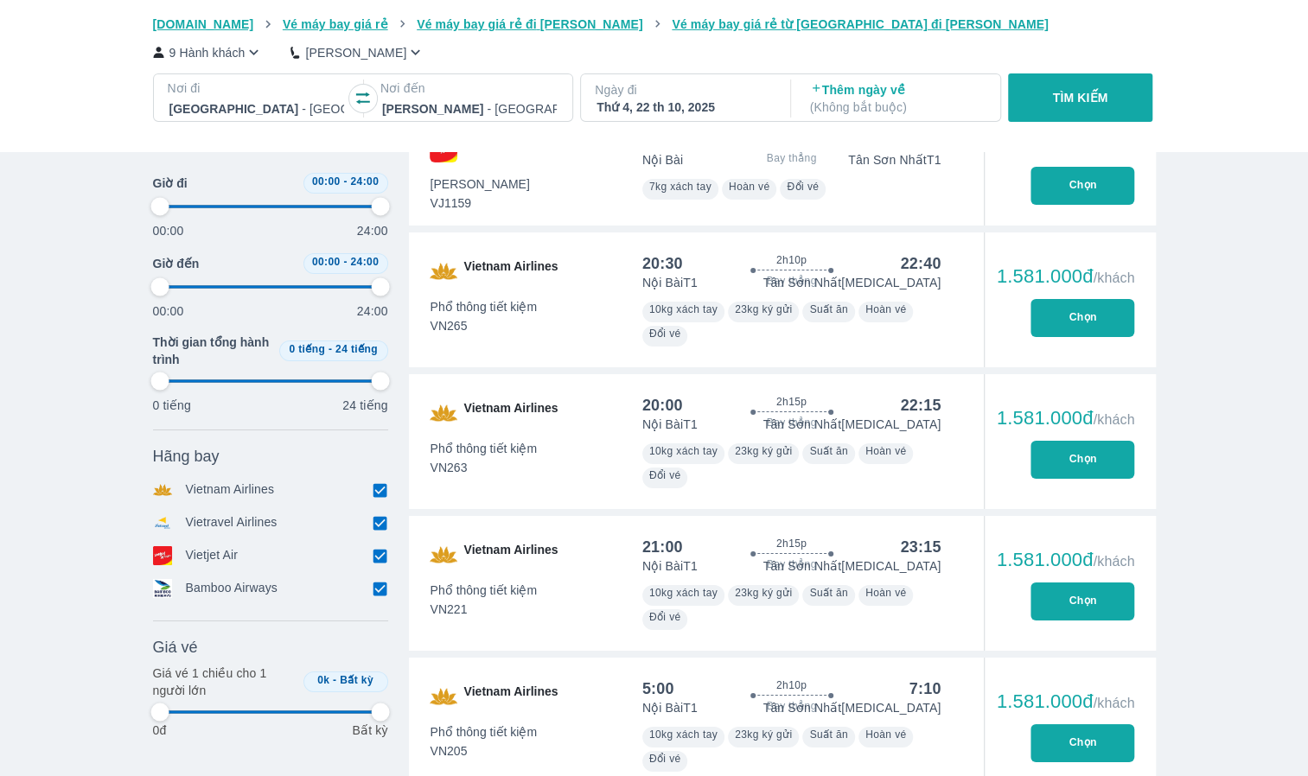
type input "97.9166666666667"
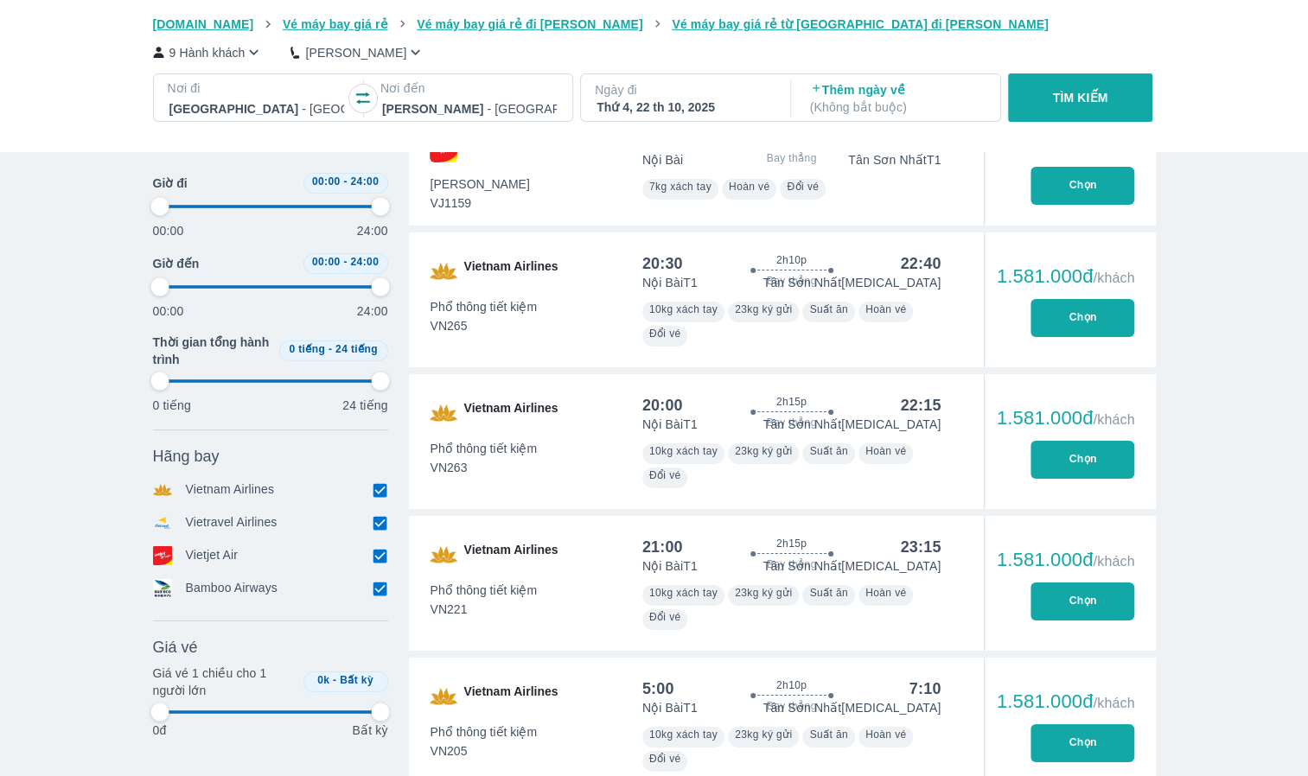
type input "97.9166666666667"
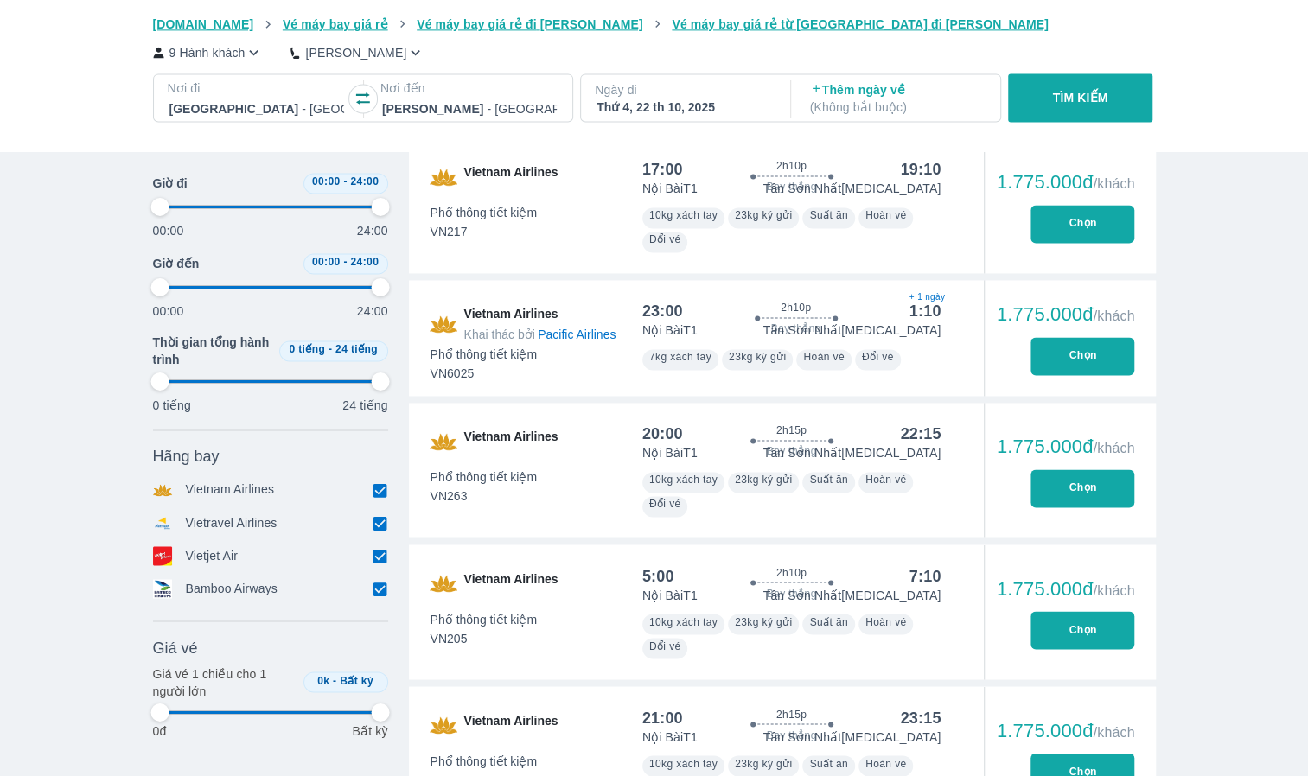
scroll to position [5346, 0]
